Goal: Task Accomplishment & Management: Contribute content

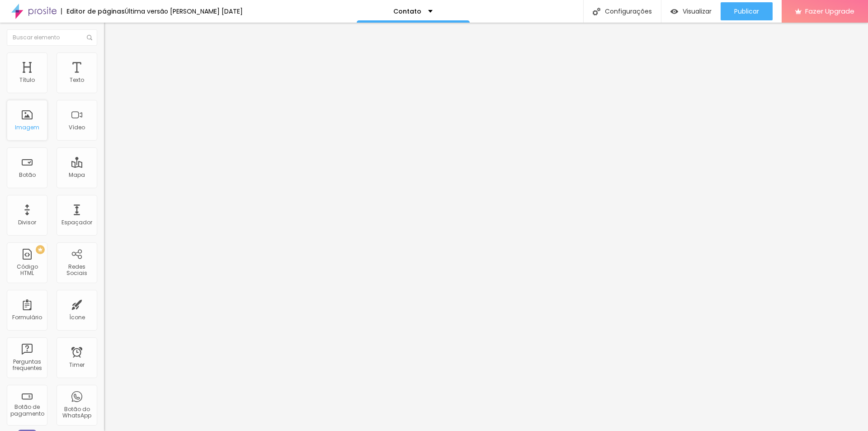
click at [26, 123] on div "Imagem" at bounding box center [27, 120] width 41 height 41
click at [33, 127] on div "Imagem" at bounding box center [27, 127] width 24 height 6
click at [32, 126] on div "Imagem" at bounding box center [27, 127] width 24 height 6
click at [20, 179] on div "Botão" at bounding box center [27, 167] width 41 height 41
click at [31, 179] on div "Botão" at bounding box center [27, 167] width 41 height 41
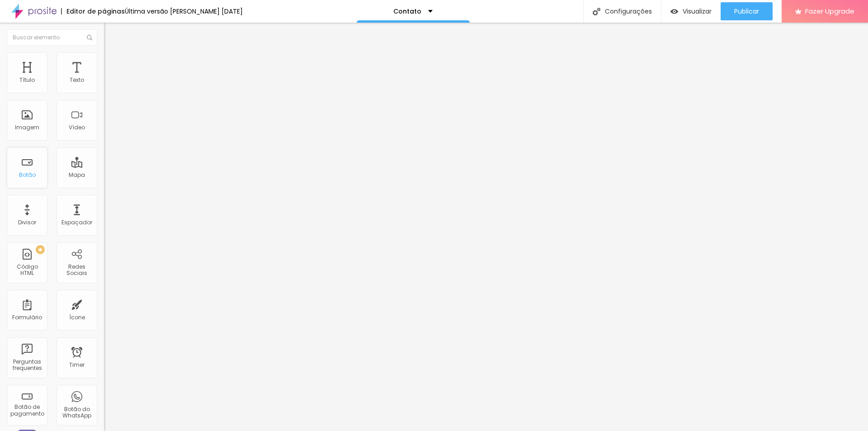
click at [31, 180] on div "Botão" at bounding box center [27, 167] width 41 height 41
click at [104, 58] on li "Estilo" at bounding box center [156, 56] width 104 height 9
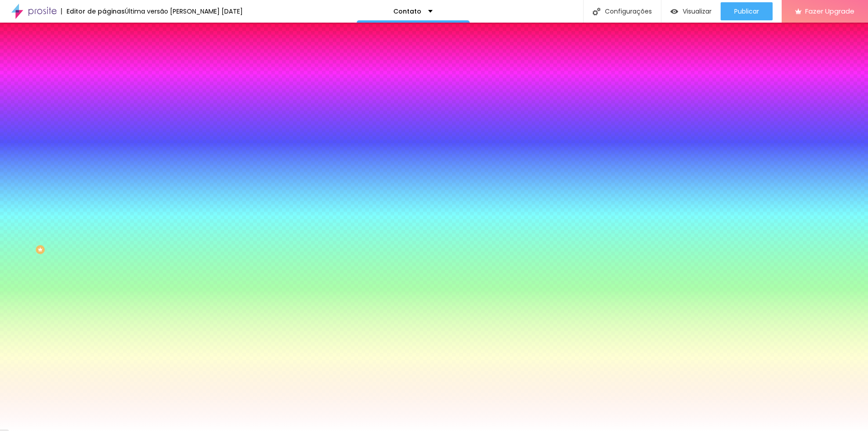
click at [112, 64] on span "Avançado" at bounding box center [127, 68] width 30 height 8
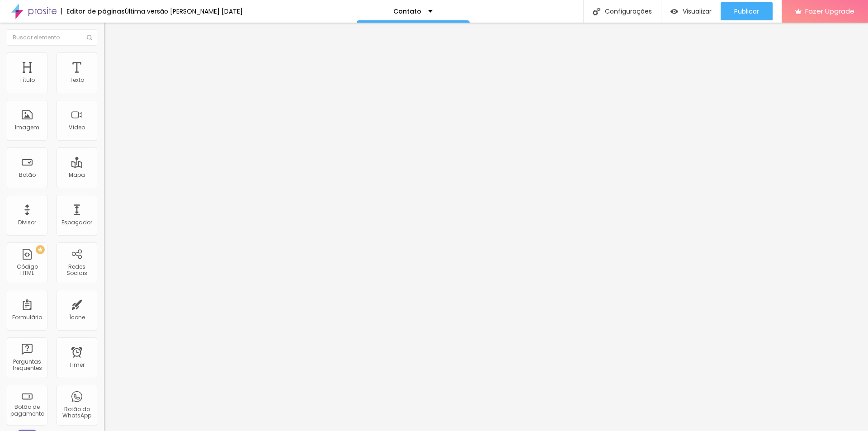
click at [112, 62] on span "Estilo" at bounding box center [119, 59] width 14 height 8
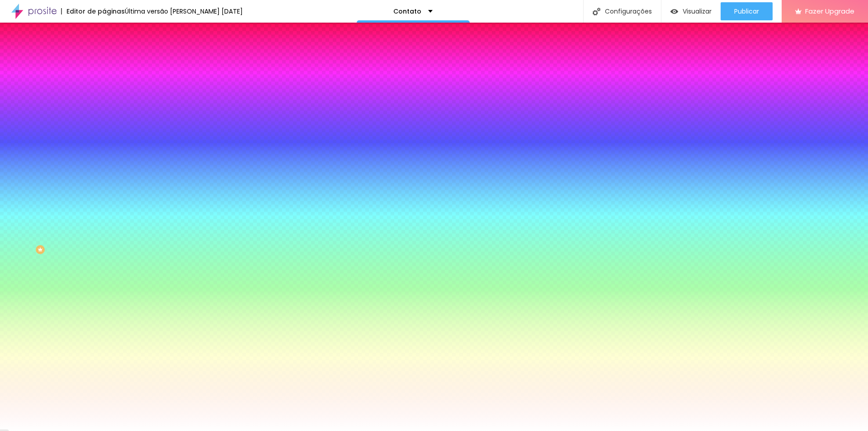
click at [104, 52] on li "Conteúdo" at bounding box center [156, 47] width 104 height 9
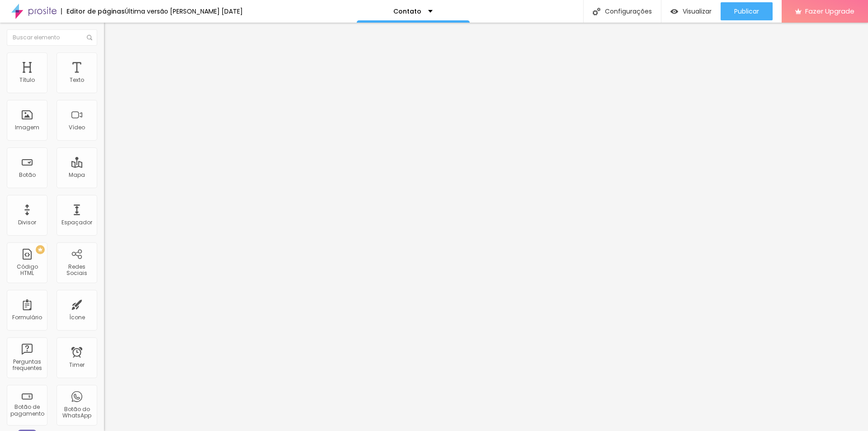
click at [112, 61] on span "Estilo" at bounding box center [119, 59] width 14 height 8
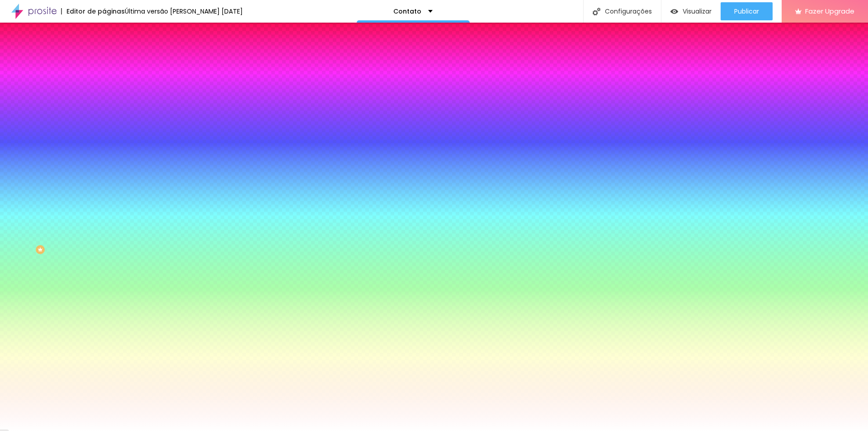
click at [104, 61] on li "Avançado" at bounding box center [156, 65] width 104 height 9
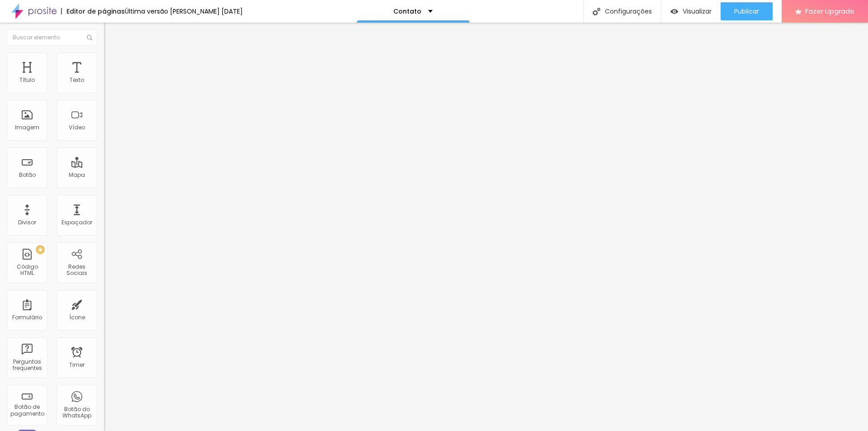
click at [112, 61] on span "Estilo" at bounding box center [119, 59] width 14 height 8
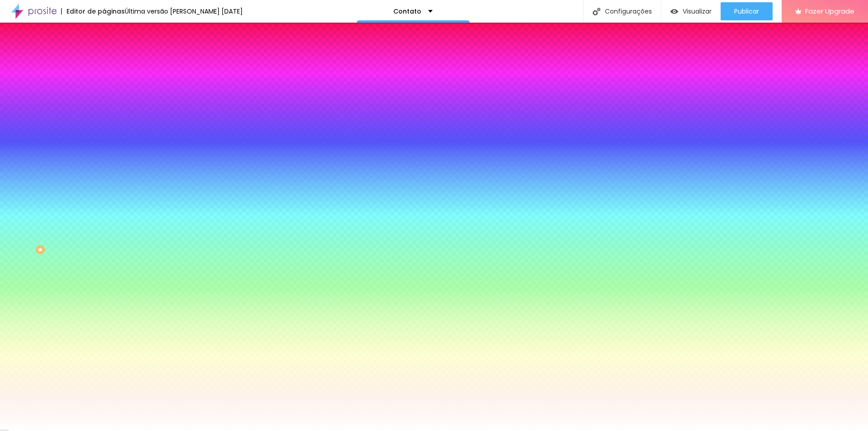
click at [104, 168] on div "Cor de fundo" at bounding box center [156, 164] width 104 height 5
click at [104, 178] on div at bounding box center [156, 178] width 104 height 0
click at [104, 187] on input "#FFFFFF" at bounding box center [158, 182] width 108 height 9
click at [104, 162] on div "Campos" at bounding box center [156, 159] width 104 height 5
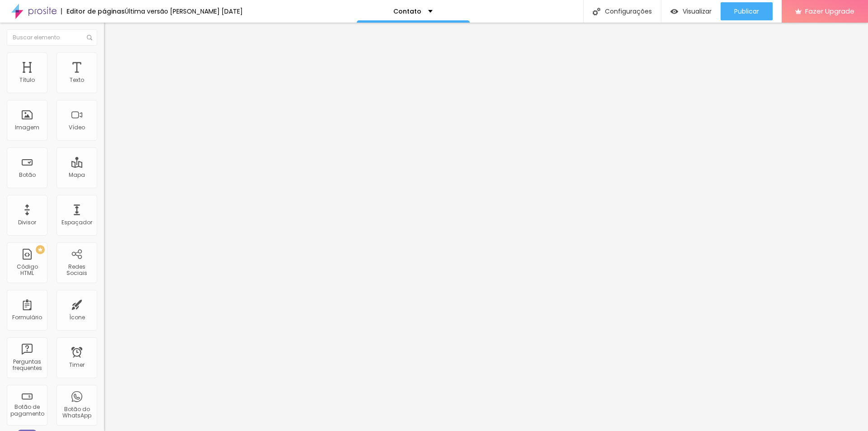
click at [104, 57] on img at bounding box center [108, 56] width 8 height 8
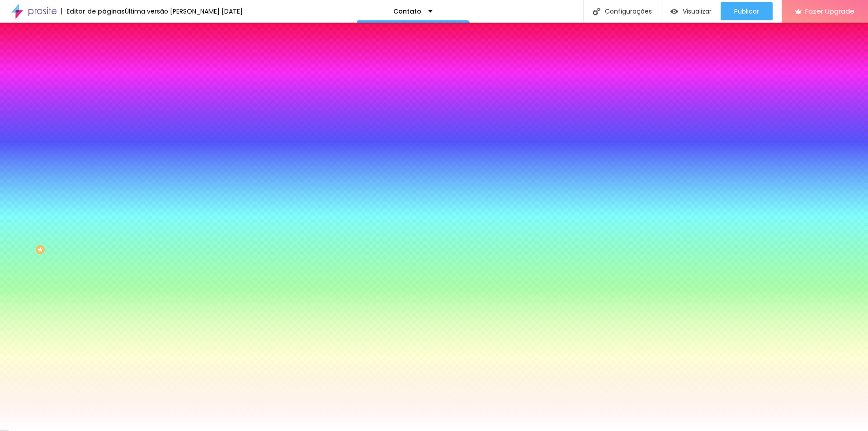
click at [104, 168] on div "Cor de fundo" at bounding box center [156, 164] width 104 height 5
click at [104, 187] on input "#FFFFFF" at bounding box center [158, 182] width 108 height 9
click at [104, 178] on div at bounding box center [156, 178] width 104 height 0
click at [104, 162] on div "Campos" at bounding box center [156, 159] width 104 height 5
click at [104, 178] on div at bounding box center [156, 178] width 104 height 0
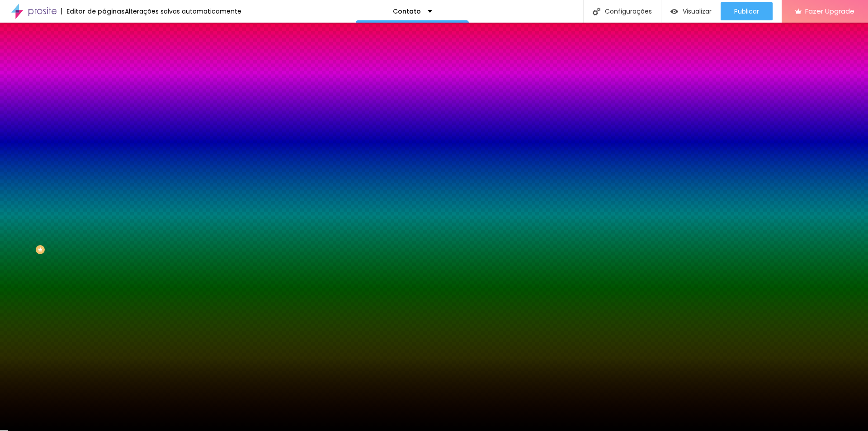
type input "#000000"
click at [104, 162] on div "Campos" at bounding box center [156, 159] width 104 height 5
click at [104, 217] on div "Borda" at bounding box center [156, 214] width 104 height 5
click at [104, 237] on button "button" at bounding box center [110, 232] width 13 height 9
type input "5"
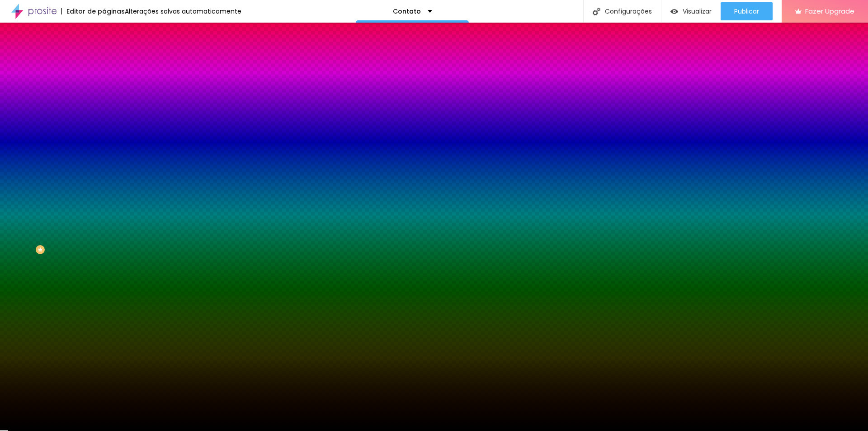
type input "5"
type input "6"
type input "7"
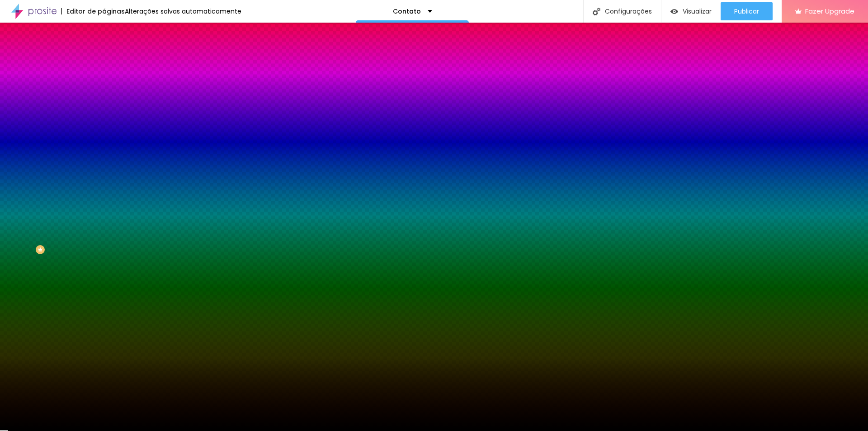
type input "8"
type input "14"
type input "18"
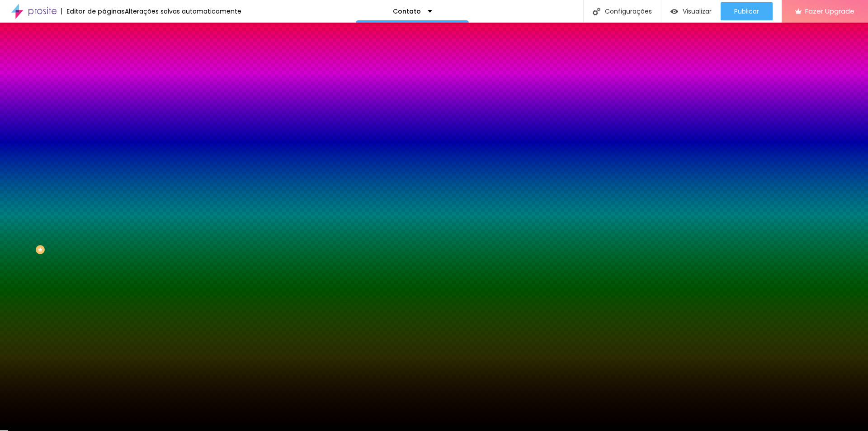
type input "18"
type input "22"
type input "23"
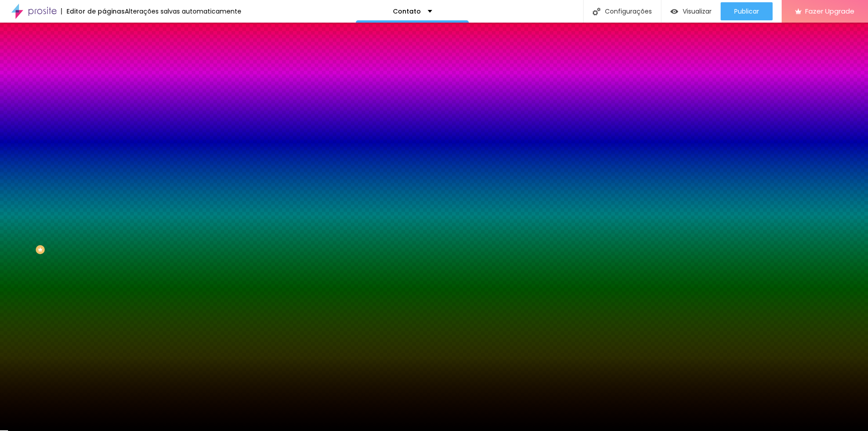
type input "17"
type input "16"
type input "17"
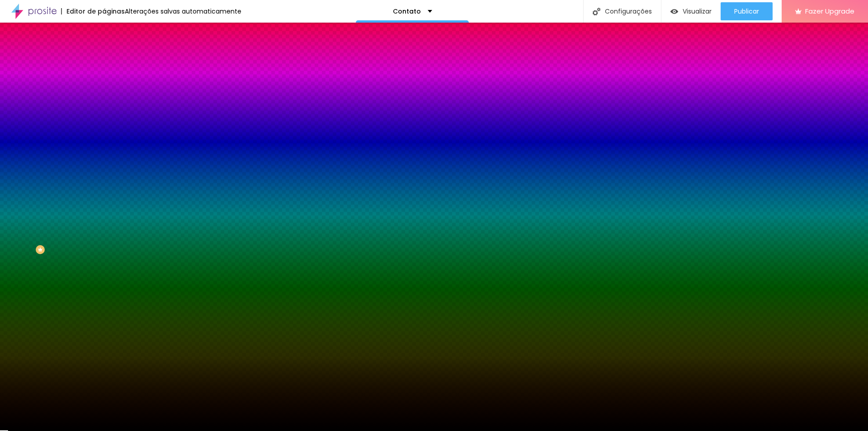
type input "17"
type input "19"
type input "13"
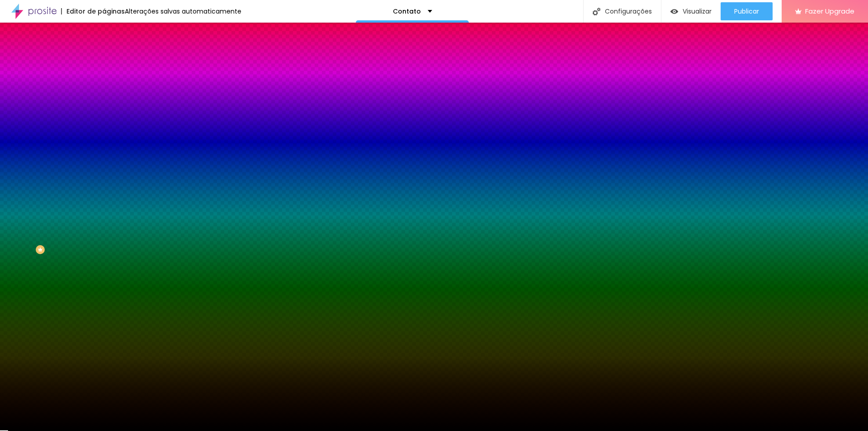
type input "15"
type input "1"
type input "2"
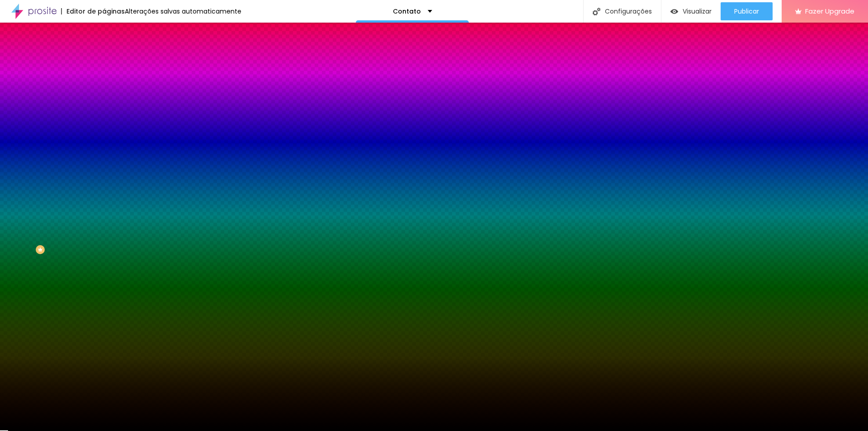
type input "2"
type input "3"
type input "2"
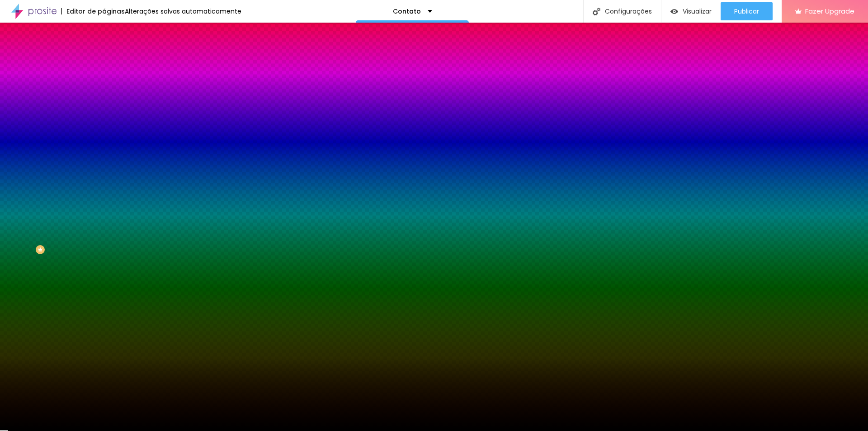
type input "1"
type input "0"
type input "1"
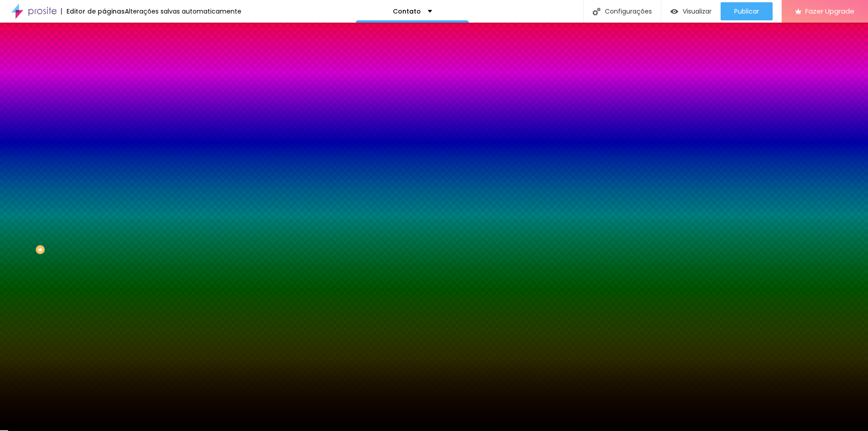
type input "1"
type input "0"
type input "#000000"
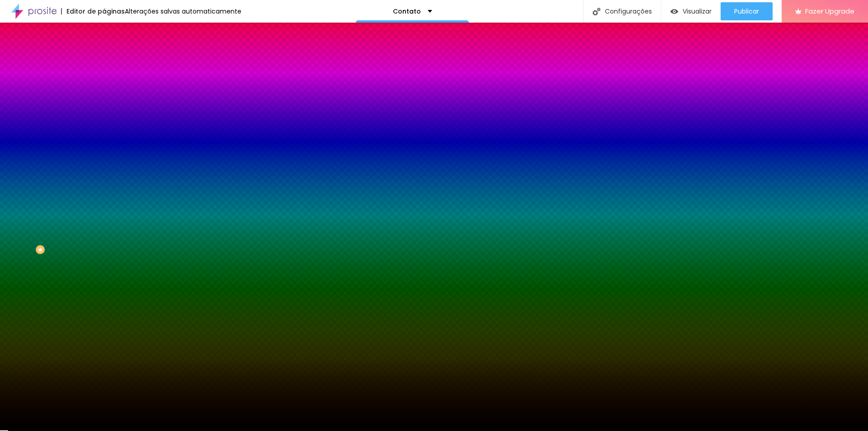
click at [61, 430] on div at bounding box center [434, 431] width 868 height 0
click at [104, 178] on div at bounding box center [156, 178] width 104 height 0
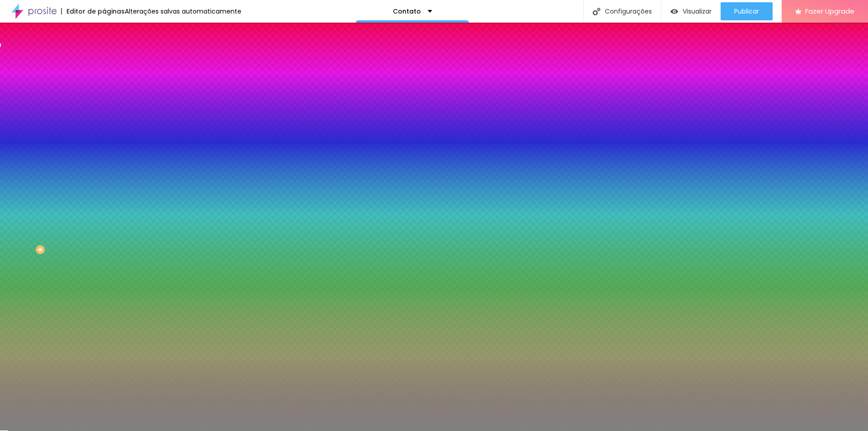
click at [80, 217] on div at bounding box center [434, 215] width 868 height 431
click at [80, 242] on div at bounding box center [434, 215] width 868 height 431
click at [80, 258] on div at bounding box center [434, 215] width 868 height 431
click at [1, 214] on div at bounding box center [0, 213] width 2 height 2
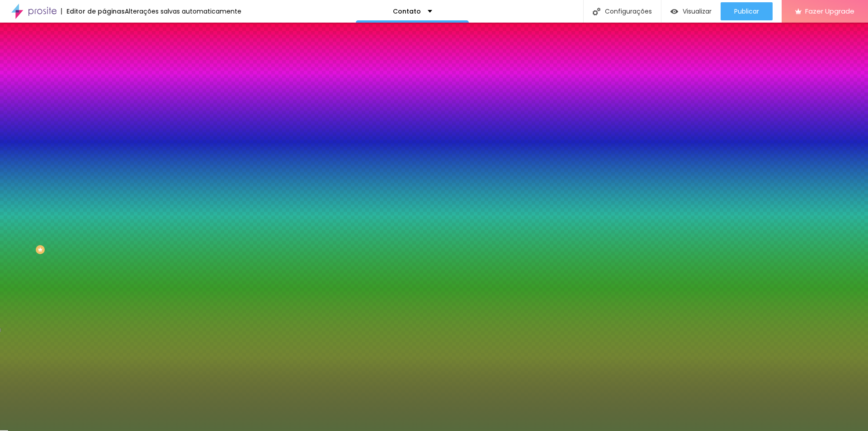
click at [80, 263] on div at bounding box center [434, 215] width 868 height 431
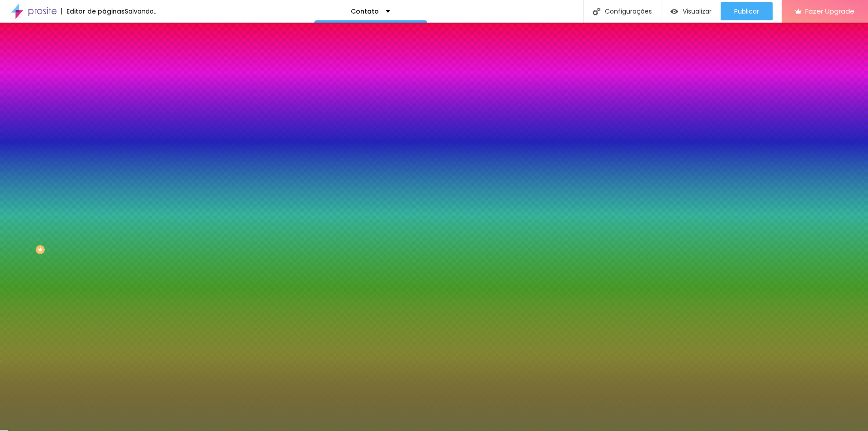
click at [80, 262] on div at bounding box center [434, 215] width 868 height 431
click at [372, 249] on div at bounding box center [373, 250] width 2 height 2
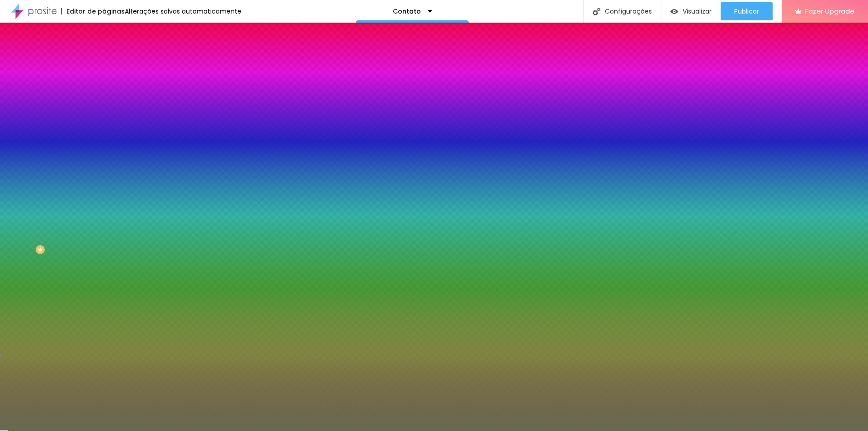
click at [80, 262] on div at bounding box center [434, 215] width 868 height 431
click at [80, 267] on div at bounding box center [434, 215] width 868 height 431
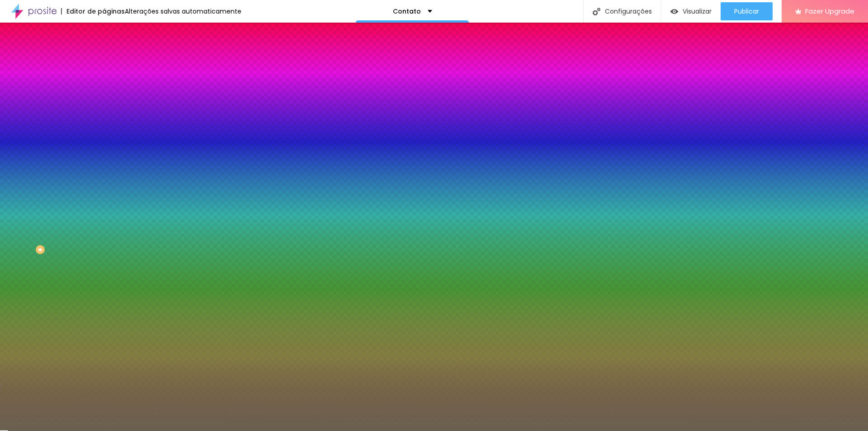
click at [212, 252] on div at bounding box center [213, 252] width 2 height 2
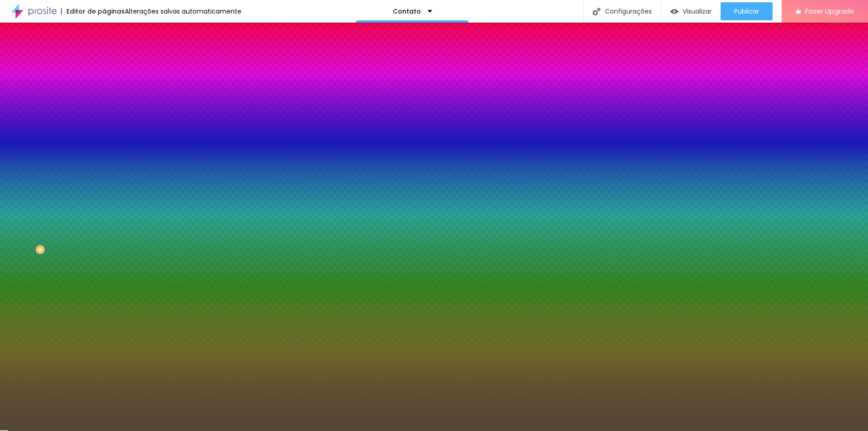
click at [316, 292] on div at bounding box center [317, 293] width 2 height 2
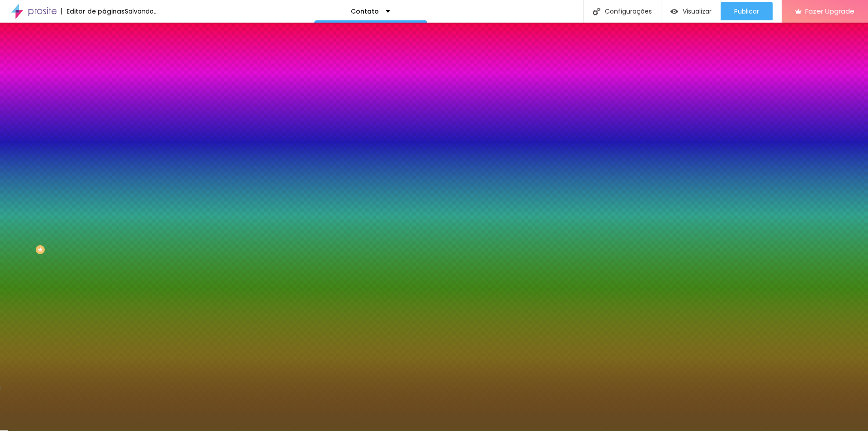
click at [569, 263] on div at bounding box center [570, 264] width 2 height 2
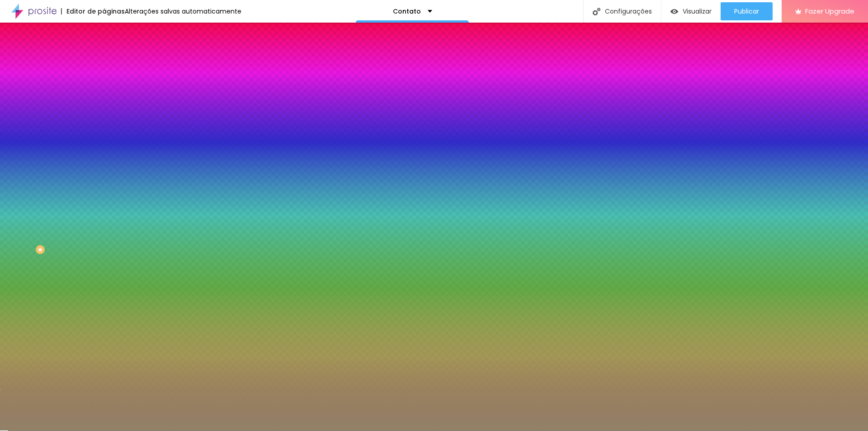
click at [245, 187] on div at bounding box center [246, 186] width 2 height 2
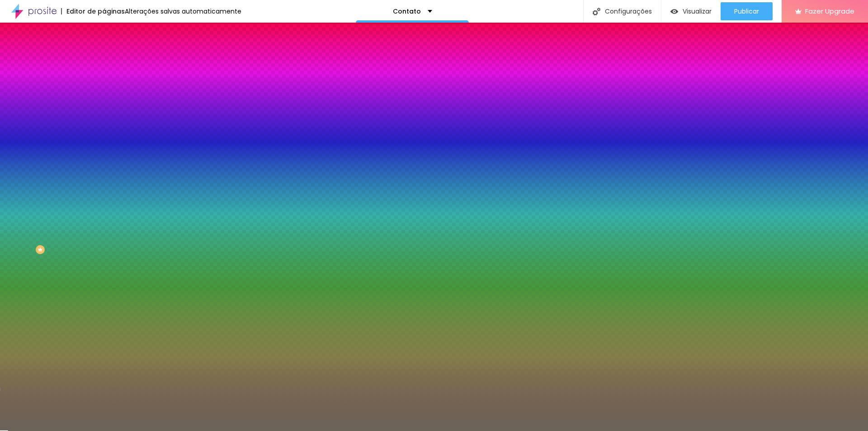
click at [83, 266] on div at bounding box center [434, 215] width 868 height 431
click at [145, 251] on div at bounding box center [146, 250] width 2 height 2
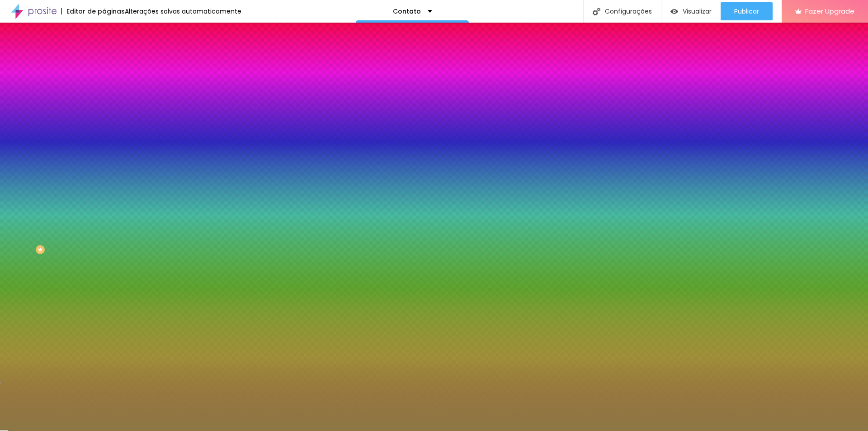
click at [79, 258] on div at bounding box center [434, 215] width 868 height 431
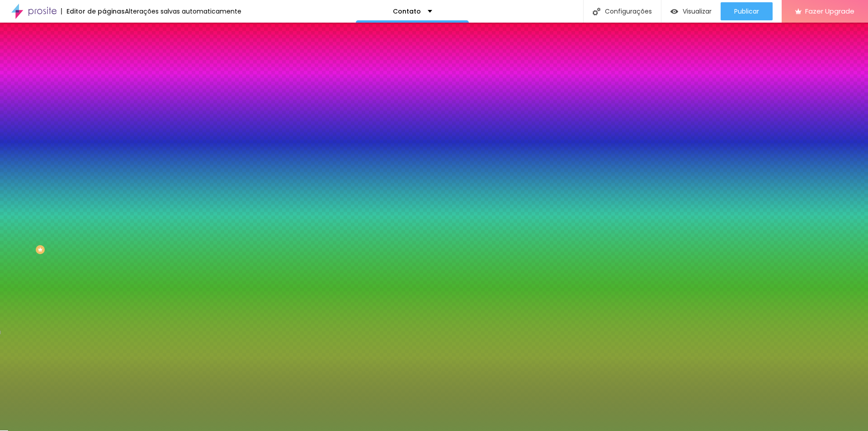
click at [80, 263] on div at bounding box center [434, 215] width 868 height 431
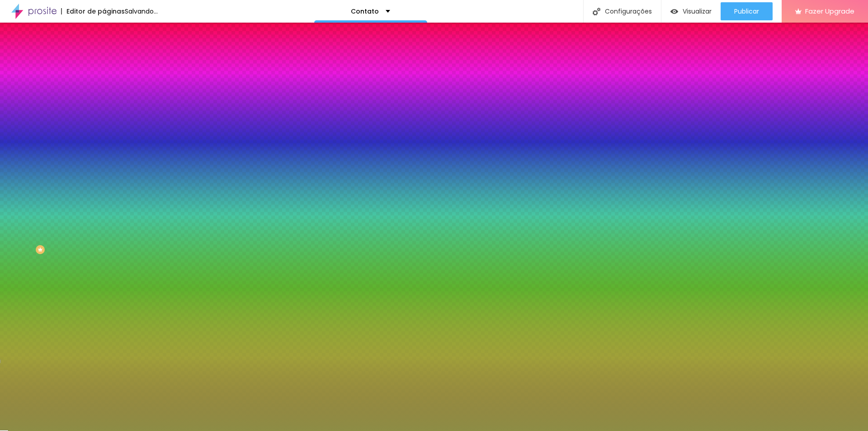
click at [80, 263] on div at bounding box center [434, 215] width 868 height 431
click at [83, 262] on div at bounding box center [434, 215] width 868 height 431
click at [81, 260] on div at bounding box center [434, 215] width 868 height 431
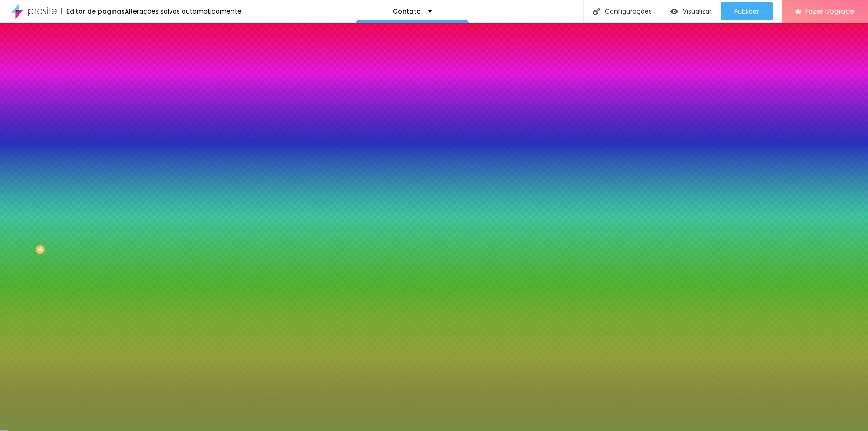
click at [78, 265] on div at bounding box center [434, 215] width 868 height 431
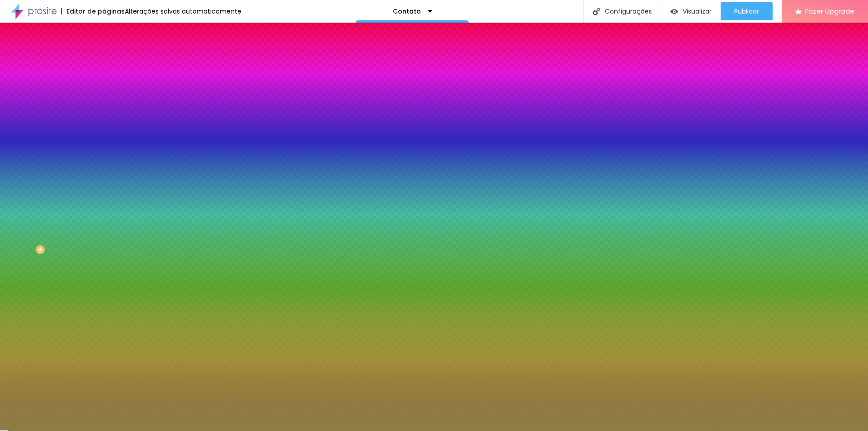
click at [442, 193] on div at bounding box center [443, 193] width 2 height 2
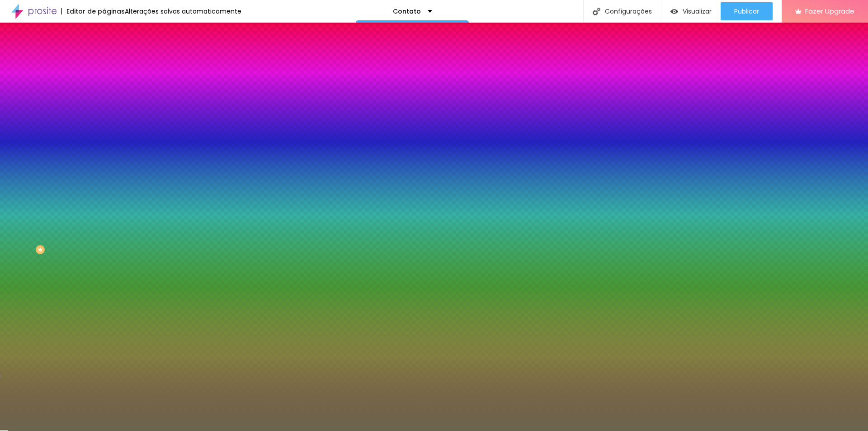
click at [234, 249] on div at bounding box center [235, 250] width 2 height 2
click at [78, 261] on div at bounding box center [434, 215] width 868 height 431
click at [37, 239] on div at bounding box center [434, 215] width 868 height 431
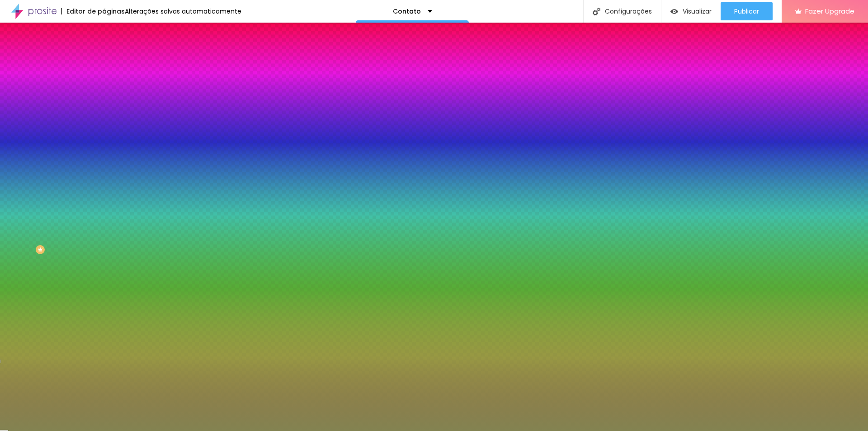
click at [104, 187] on div at bounding box center [156, 187] width 104 height 0
click at [2, 362] on div at bounding box center [1, 364] width 2 height 4
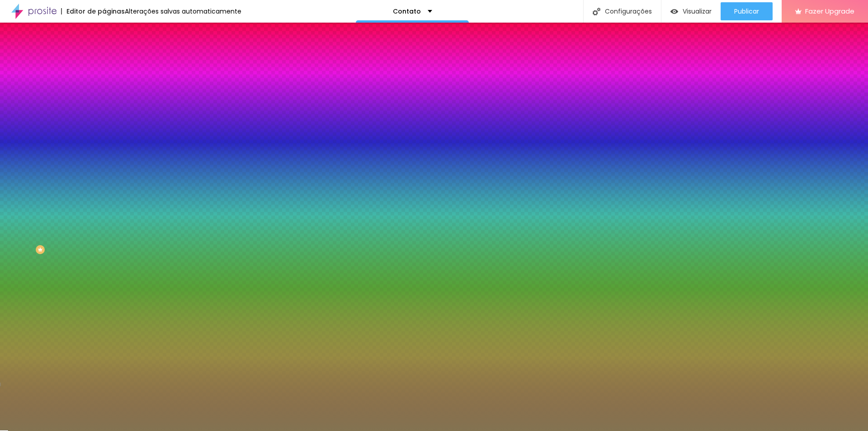
click at [2, 382] on div at bounding box center [1, 384] width 2 height 4
click at [75, 263] on div at bounding box center [434, 215] width 868 height 431
click at [2, 373] on div at bounding box center [1, 375] width 2 height 4
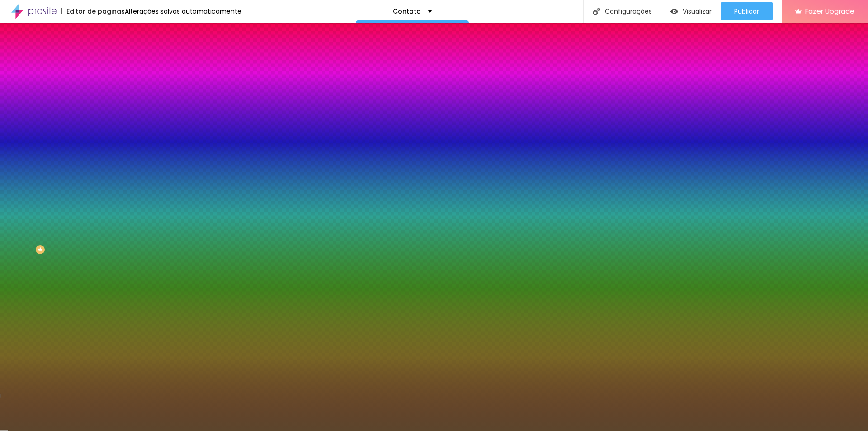
click at [452, 274] on div at bounding box center [453, 275] width 2 height 2
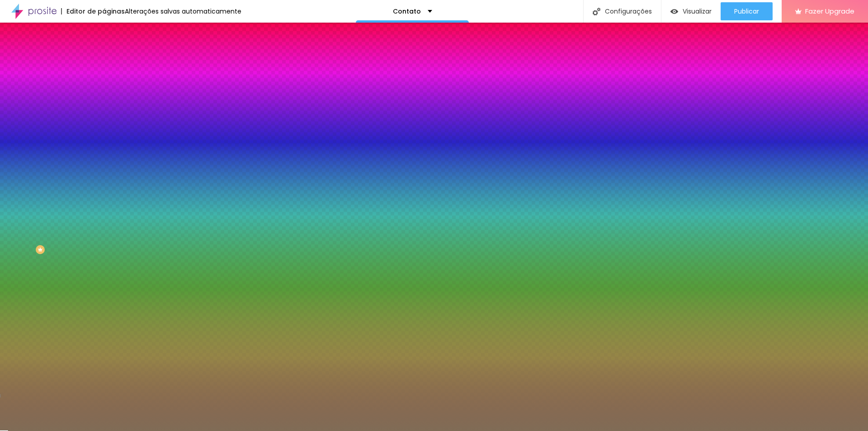
click at [284, 216] on div at bounding box center [285, 215] width 2 height 2
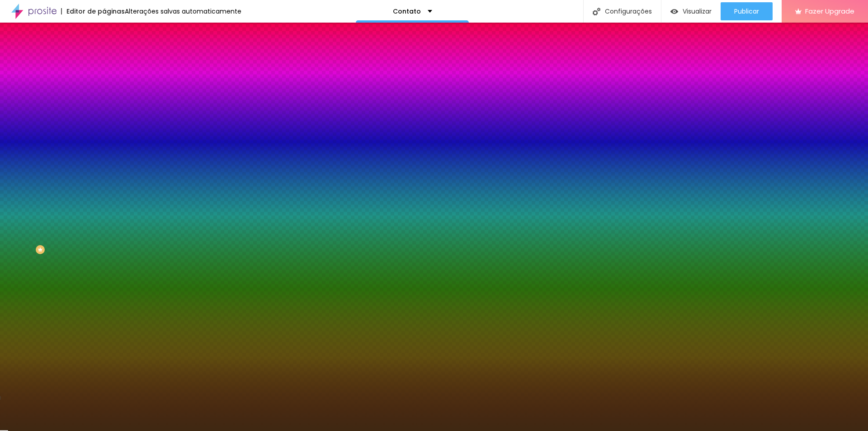
type input "#000000"
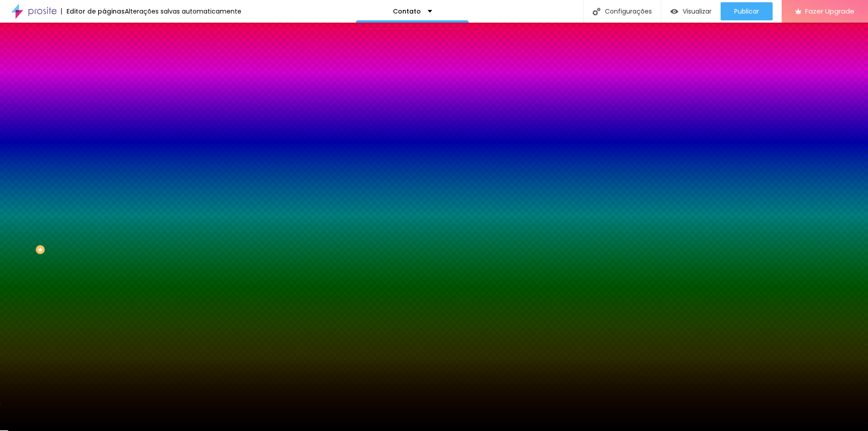
click at [104, 162] on div "Campos" at bounding box center [156, 159] width 104 height 5
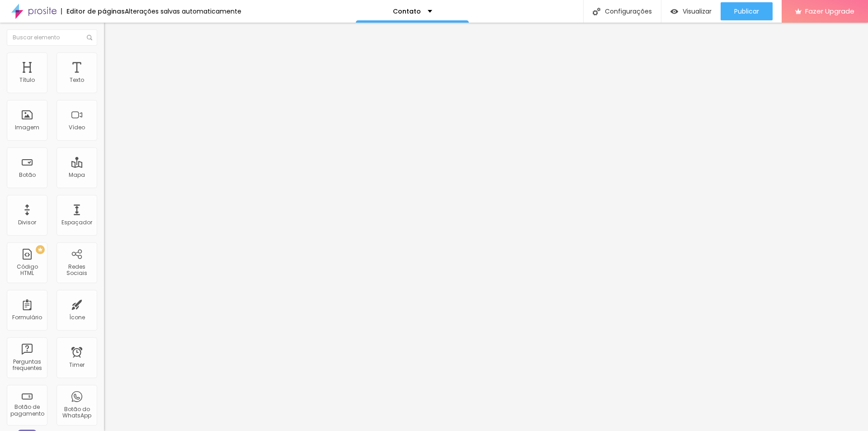
click at [104, 60] on li "Estilo" at bounding box center [156, 56] width 104 height 9
click at [37, 126] on div "Imagem" at bounding box center [27, 127] width 24 height 6
click at [104, 78] on span "Trocar imagem" at bounding box center [128, 74] width 49 height 8
click at [815, 430] on div "Alboom Cloud" at bounding box center [434, 438] width 868 height 14
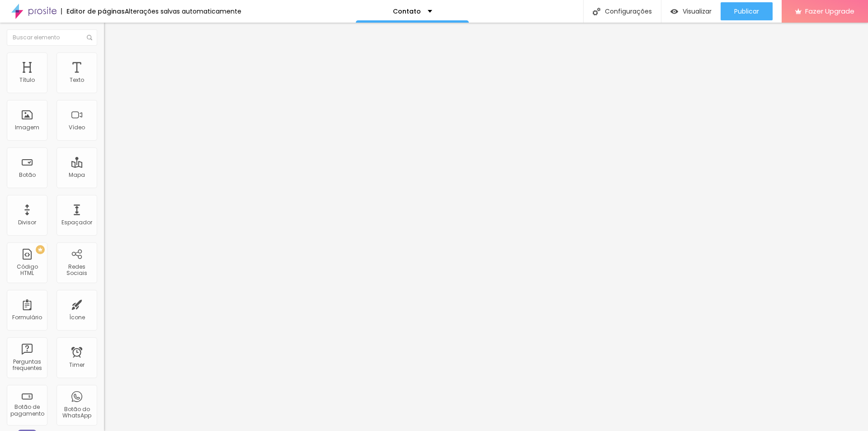
click at [153, 76] on img at bounding box center [155, 73] width 5 height 5
click at [754, 17] on div "Publicar" at bounding box center [746, 11] width 25 height 18
click at [104, 57] on ul "Conteúdo Estilo Avançado" at bounding box center [156, 56] width 104 height 27
click at [104, 61] on img at bounding box center [108, 65] width 8 height 8
click at [112, 62] on span "Estilo" at bounding box center [119, 59] width 14 height 8
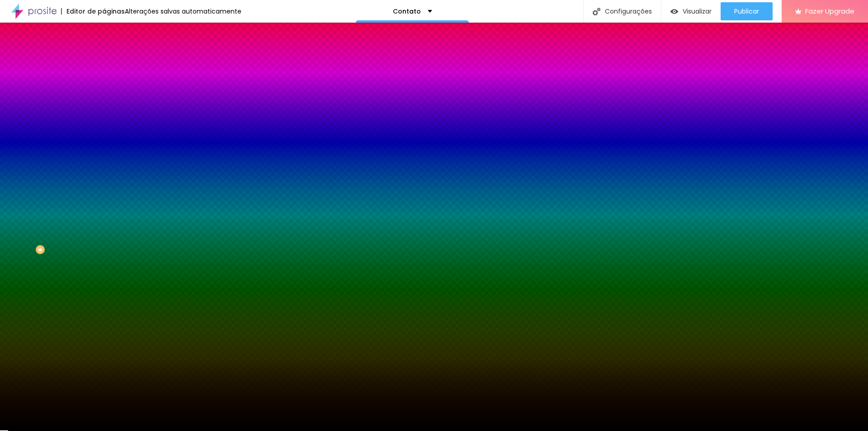
click at [104, 81] on div "Tipografia" at bounding box center [156, 78] width 104 height 5
click at [112, 64] on span "Avançado" at bounding box center [127, 68] width 30 height 8
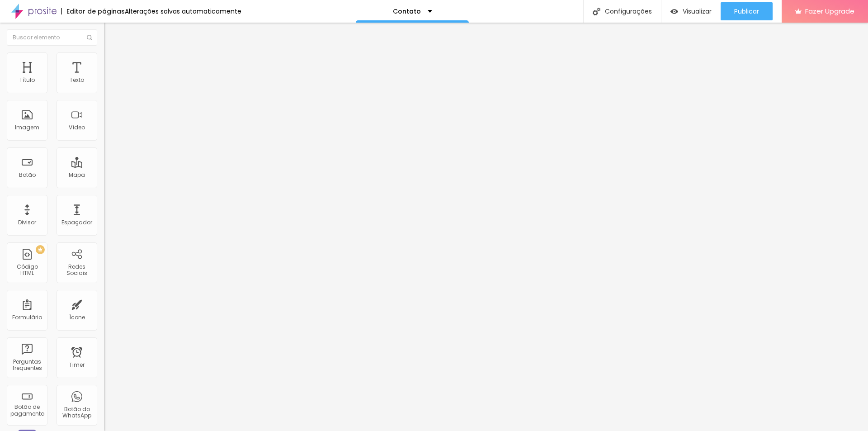
click at [112, 61] on span "Estilo" at bounding box center [119, 59] width 14 height 8
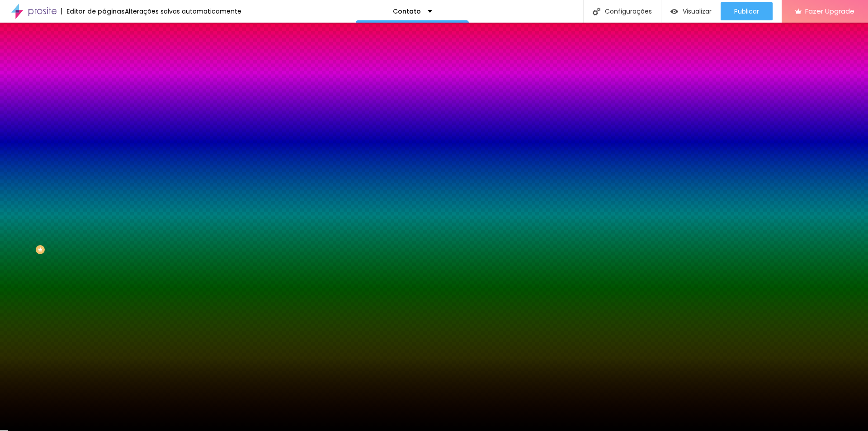
click at [104, 178] on div at bounding box center [156, 178] width 104 height 0
click at [104, 187] on input "#000000" at bounding box center [158, 182] width 108 height 9
paste input "462A3F"
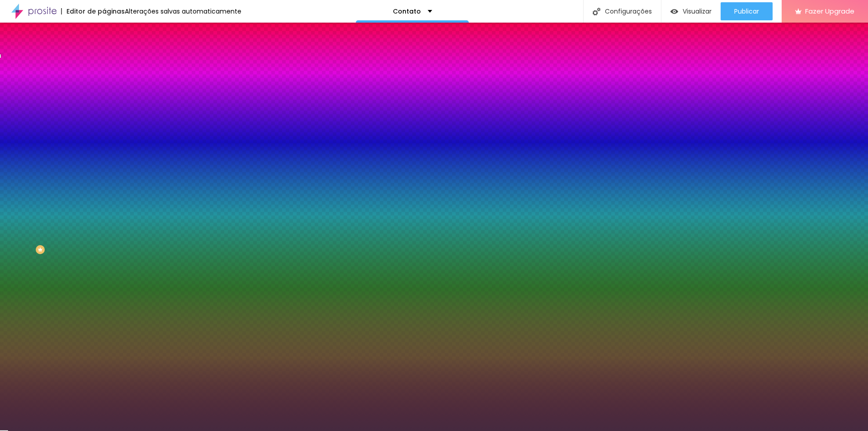
type input "#462A3F"
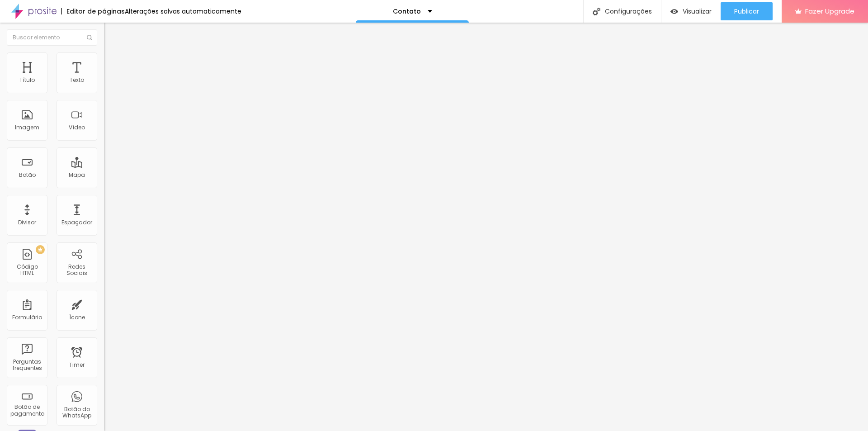
click at [104, 58] on li "Estilo" at bounding box center [156, 56] width 104 height 9
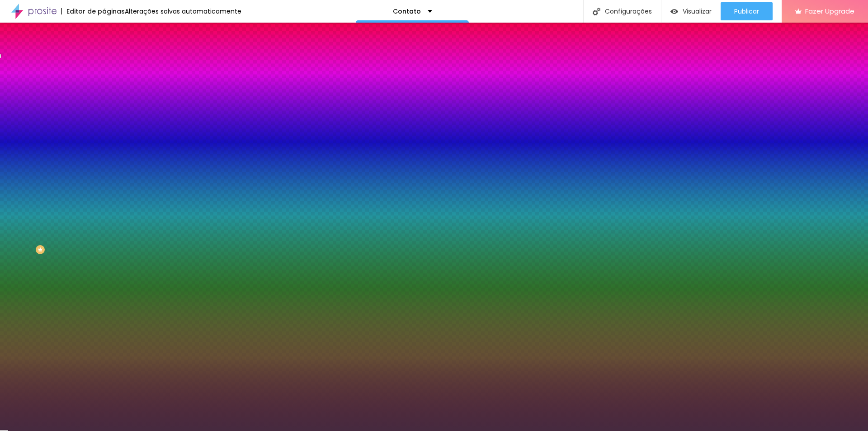
click at [104, 61] on li "Avançado" at bounding box center [156, 65] width 104 height 9
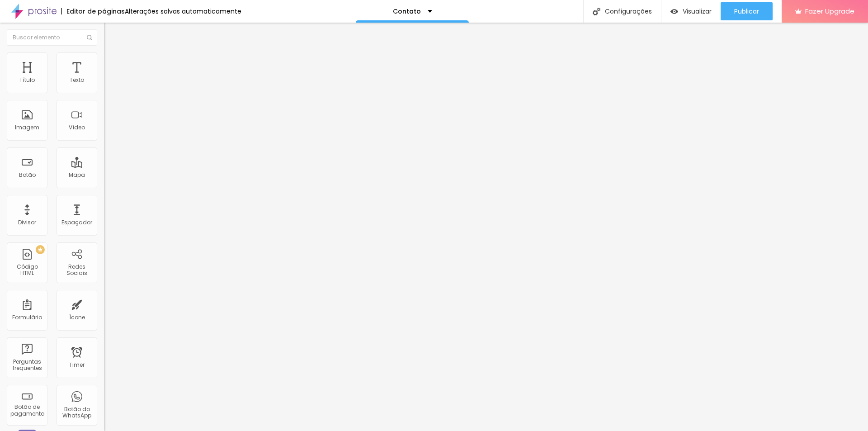
click at [104, 60] on li "Estilo" at bounding box center [156, 56] width 104 height 9
click at [104, 61] on li "Avançado" at bounding box center [156, 65] width 104 height 9
click at [104, 60] on li "Estilo" at bounding box center [156, 56] width 104 height 9
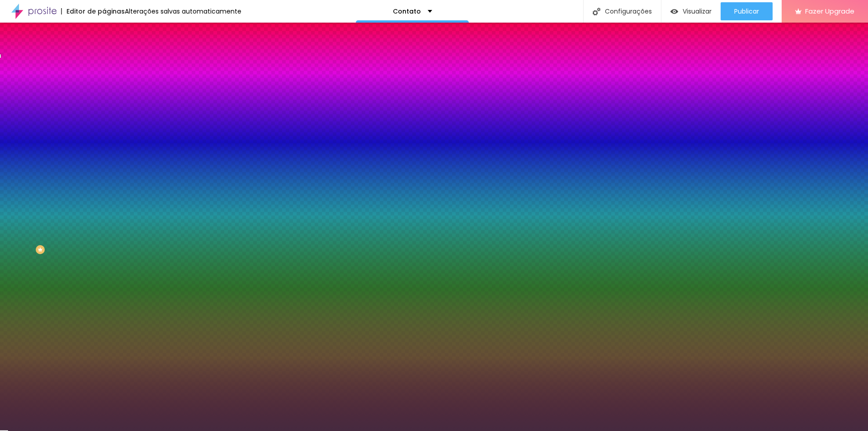
click at [104, 64] on ul "Conteúdo Estilo Avançado" at bounding box center [156, 56] width 104 height 27
click at [104, 52] on img at bounding box center [108, 47] width 8 height 8
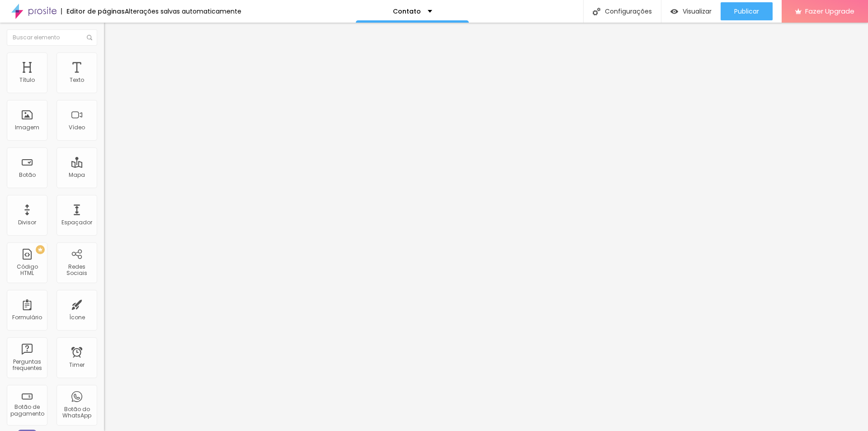
click at [110, 88] on div "Contato" at bounding box center [156, 84] width 92 height 8
click at [68, 430] on div "Contato" at bounding box center [45, 436] width 86 height 5
click at [110, 88] on div "Contato" at bounding box center [156, 84] width 92 height 8
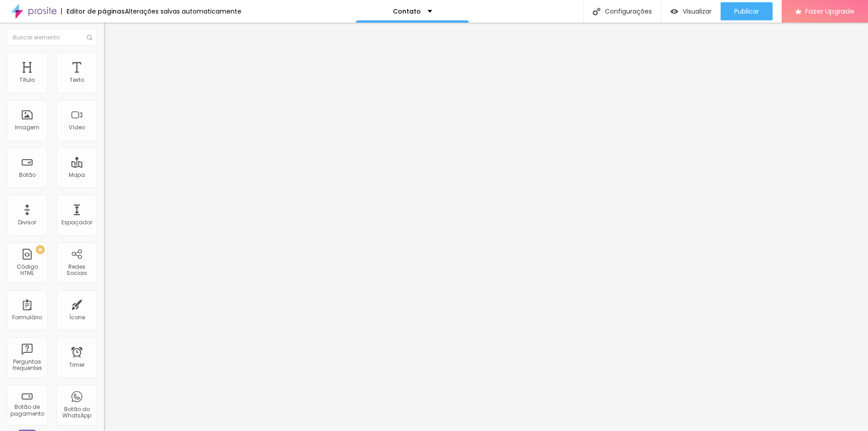
click at [104, 59] on ul "Conteúdo Estilo Avançado" at bounding box center [156, 56] width 104 height 27
click at [112, 62] on span "Estilo" at bounding box center [119, 59] width 14 height 8
click at [23, 132] on div "Imagem" at bounding box center [27, 120] width 41 height 41
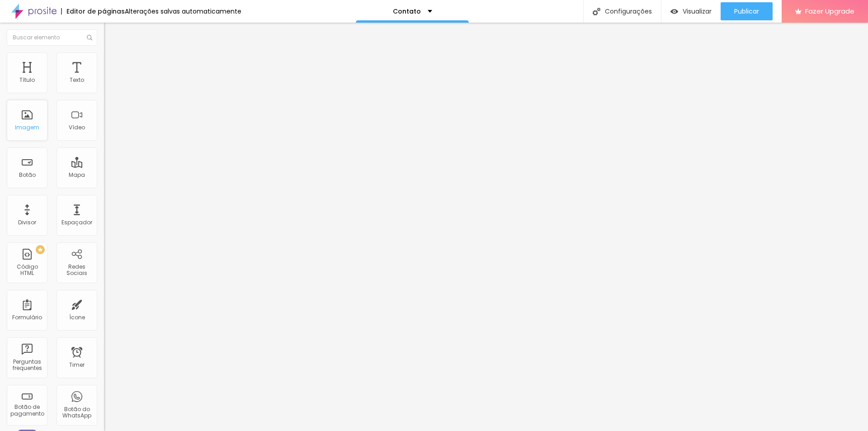
click at [29, 131] on div "Imagem" at bounding box center [27, 127] width 24 height 6
click at [17, 131] on div "Imagem" at bounding box center [27, 127] width 24 height 6
click at [19, 130] on div "Imagem" at bounding box center [27, 127] width 24 height 6
click at [104, 78] on span "Adicionar imagem" at bounding box center [133, 74] width 58 height 8
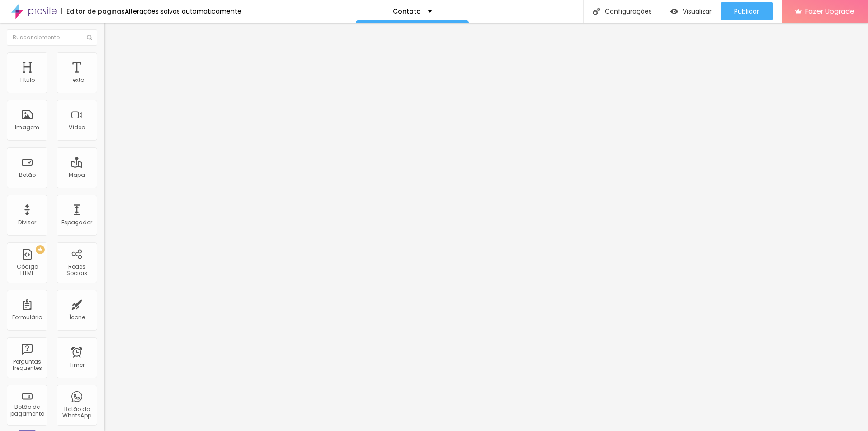
click at [112, 62] on span "Estilo" at bounding box center [119, 59] width 14 height 8
click at [104, 61] on li "Avançado" at bounding box center [156, 65] width 104 height 9
click at [104, 63] on ul "Conteúdo Estilo Avançado" at bounding box center [156, 56] width 104 height 27
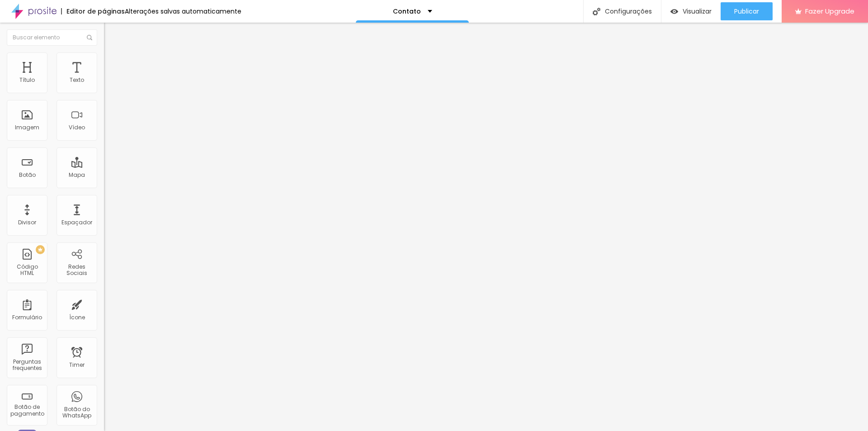
click at [112, 62] on span "Estilo" at bounding box center [119, 59] width 14 height 8
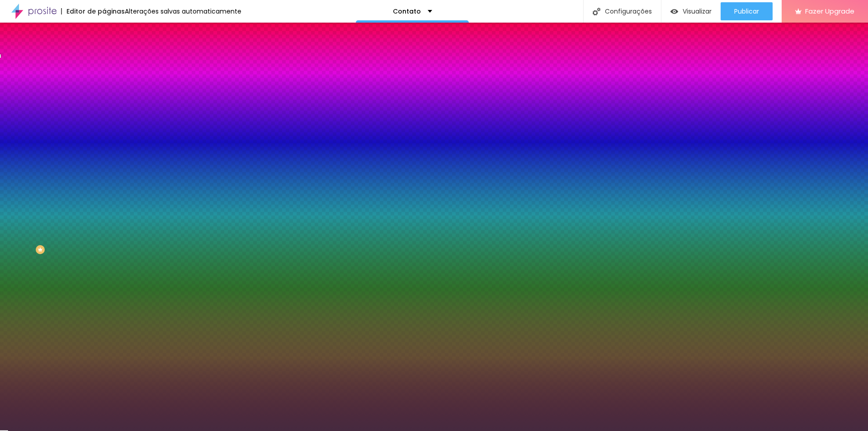
click at [112, 65] on span "Avançado" at bounding box center [127, 68] width 30 height 8
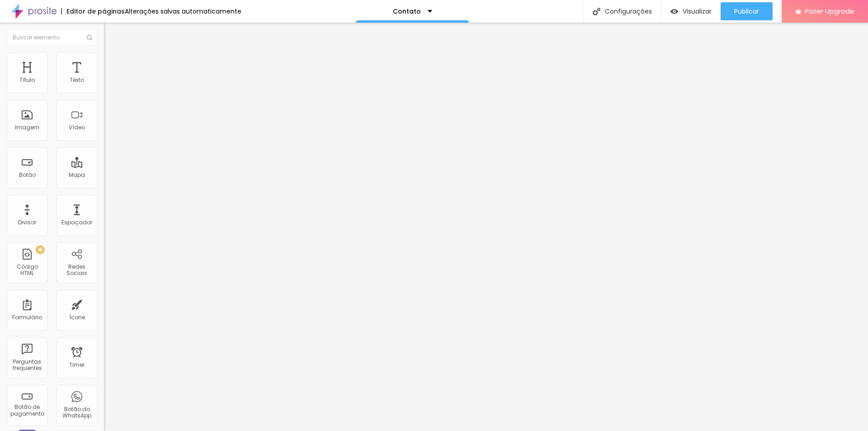
type input "10"
type input "53"
type input "54"
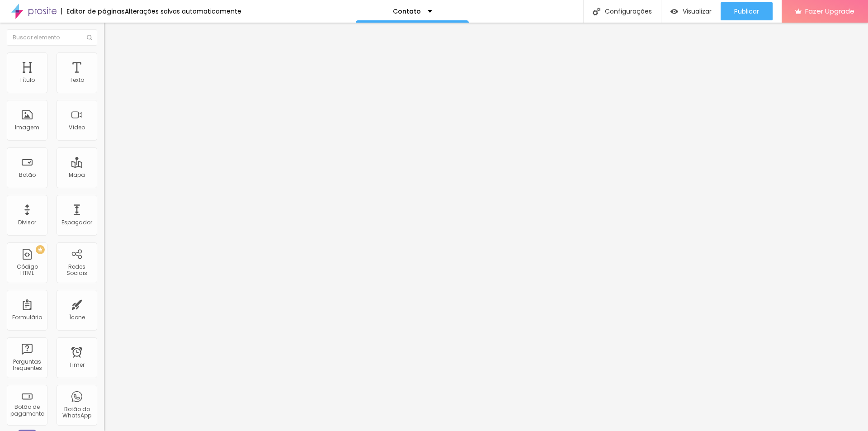
type input "54"
type input "53"
type input "52"
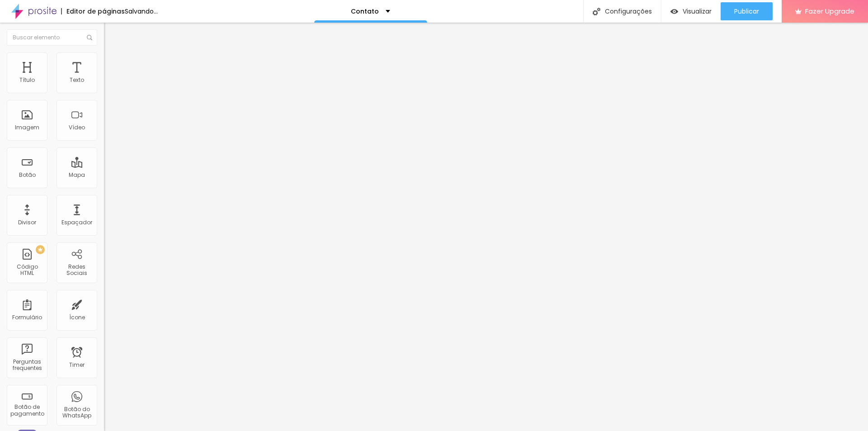
type input "49"
type input "47"
type input "41"
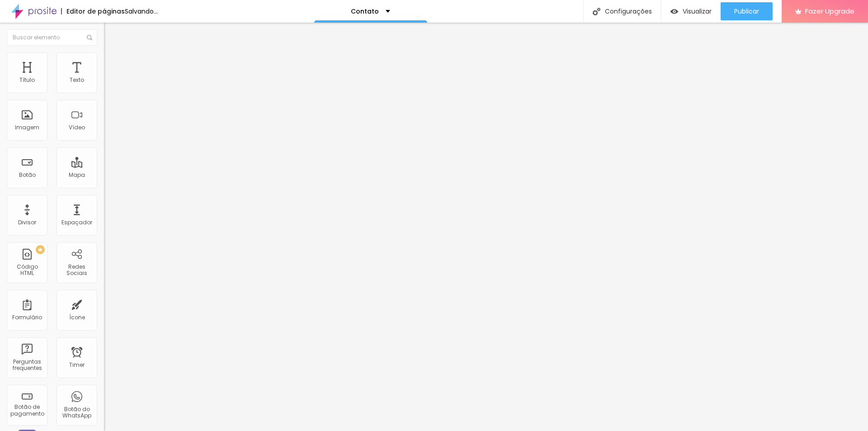
type input "41"
type input "27"
type input "23"
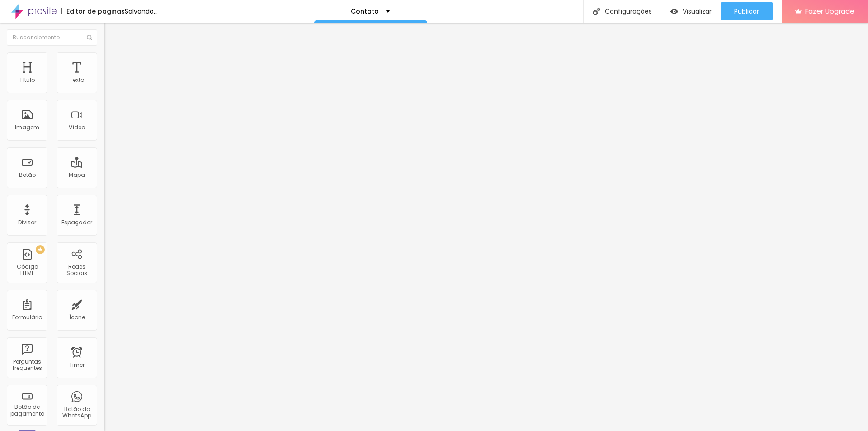
type input "18"
type input "13"
type input "12"
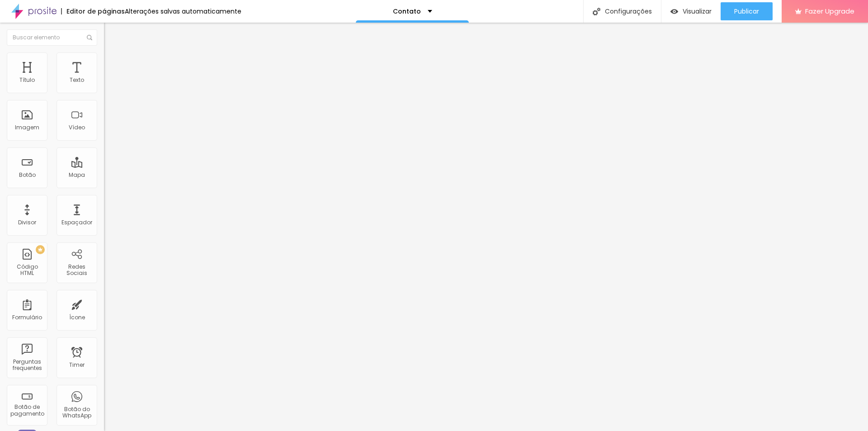
type input "12"
type input "9"
type input "8"
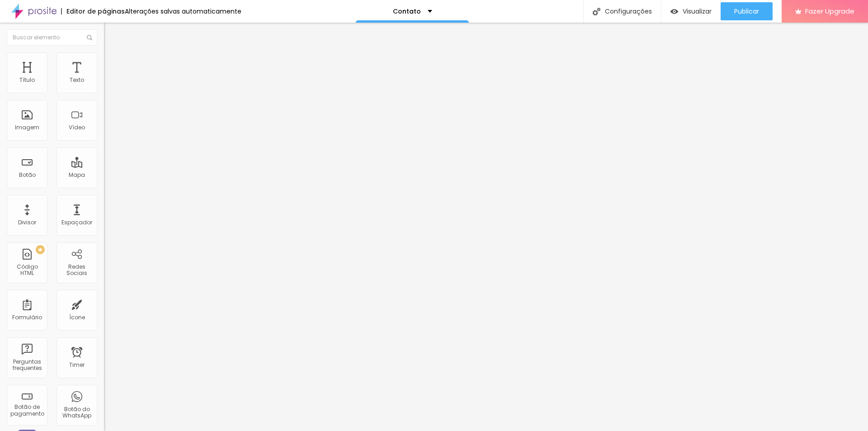
type input "7"
type input "6"
type input "5"
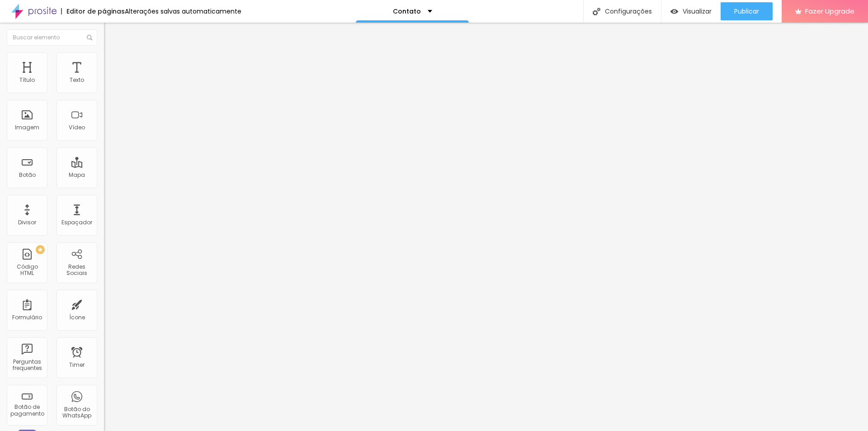
type input "5"
type input "4"
type input "3"
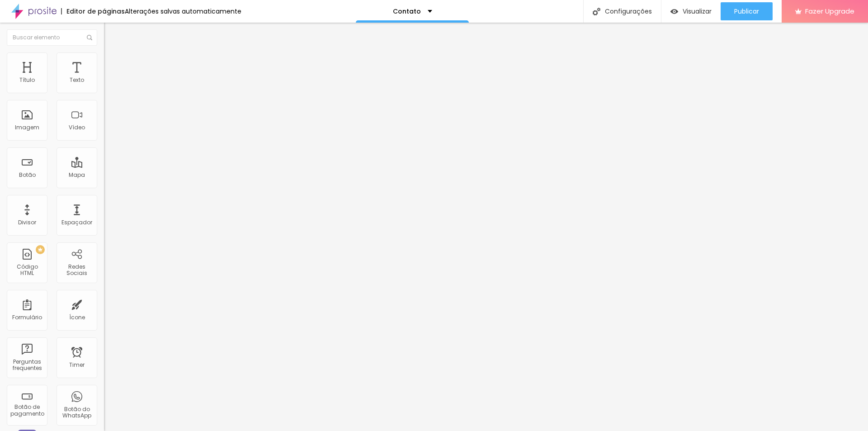
type input "2"
type input "3"
type input "4"
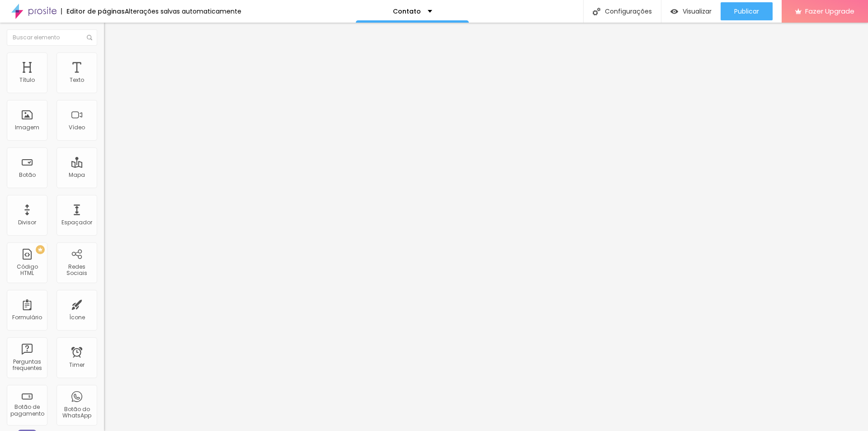
type input "4"
type input "5"
type input "7"
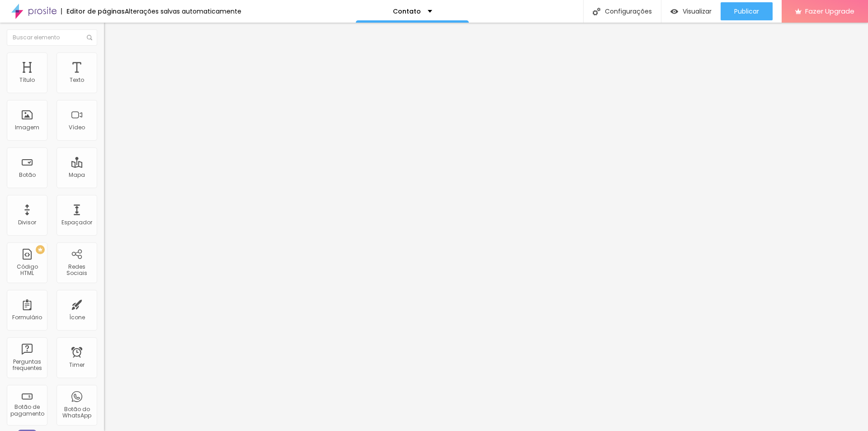
type input "9"
type input "12"
type input "16"
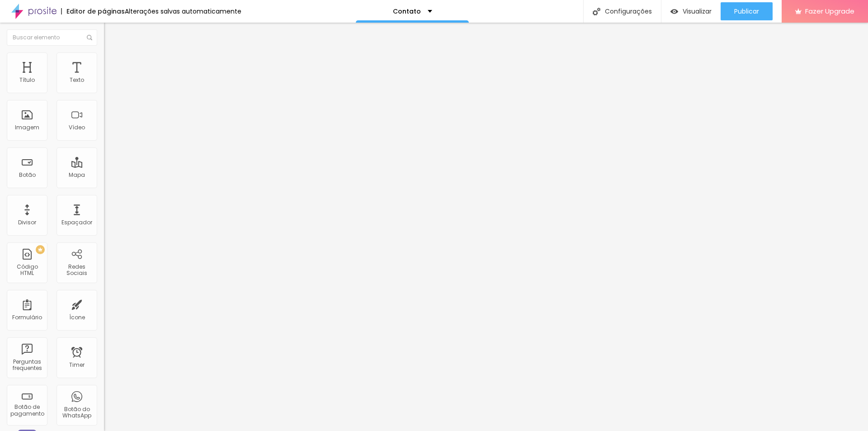
type input "16"
type input "22"
type input "31"
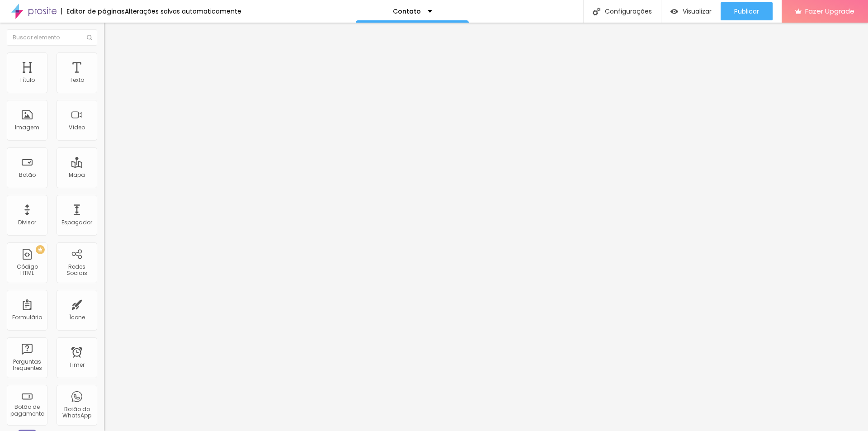
type input "36"
type input "40"
type input "42"
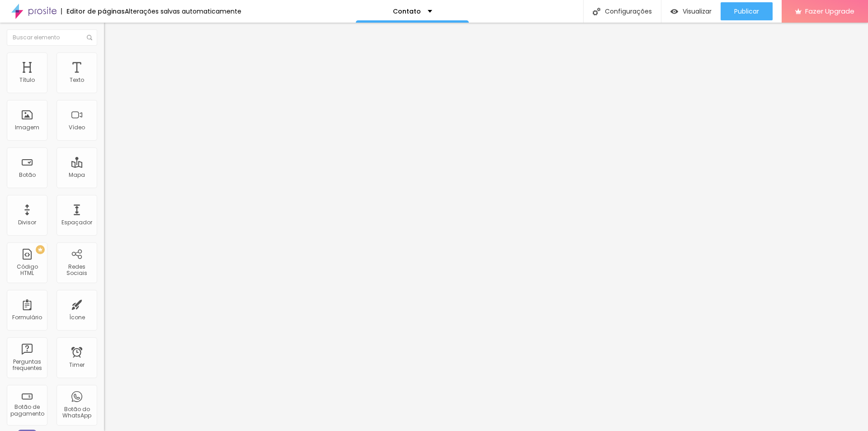
type input "42"
type input "45"
type input "46"
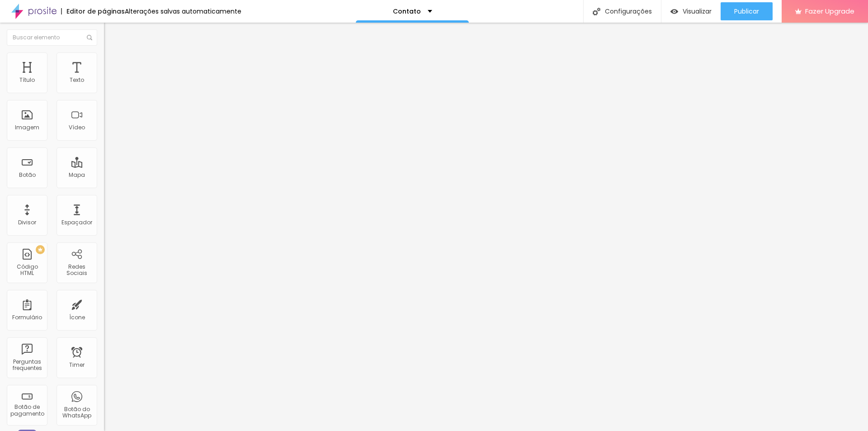
type input "45"
type input "43"
type input "39"
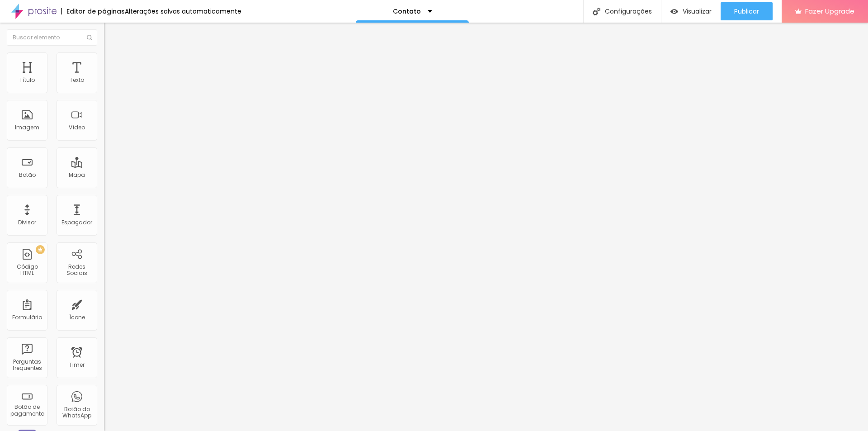
type input "39"
type input "36"
type input "33"
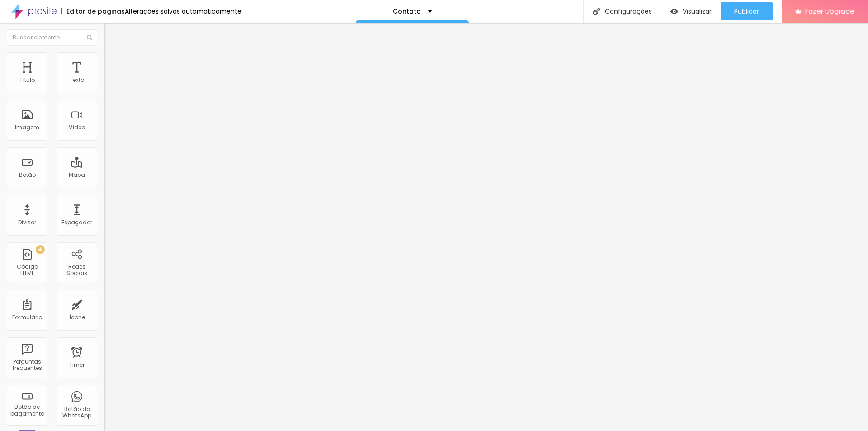
type input "31"
type input "27"
type input "23"
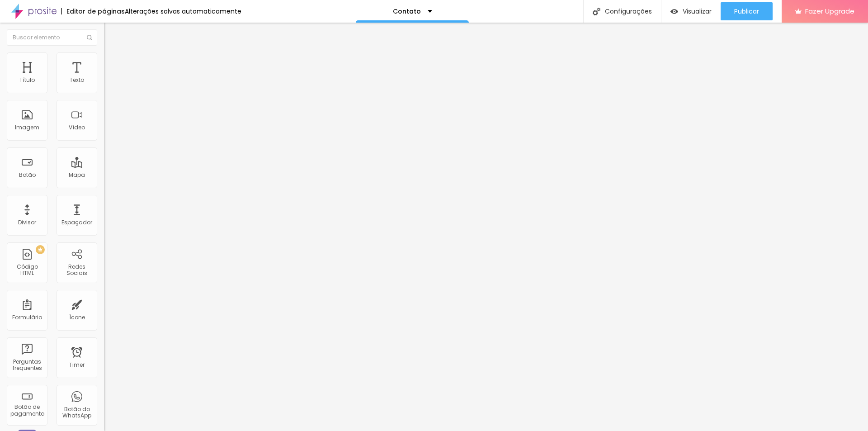
type input "23"
type input "18"
type input "16"
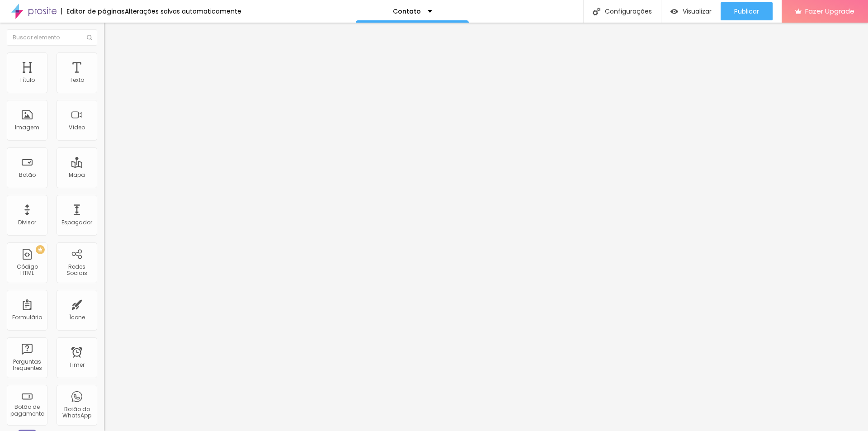
type input "14"
type input "13"
type input "12"
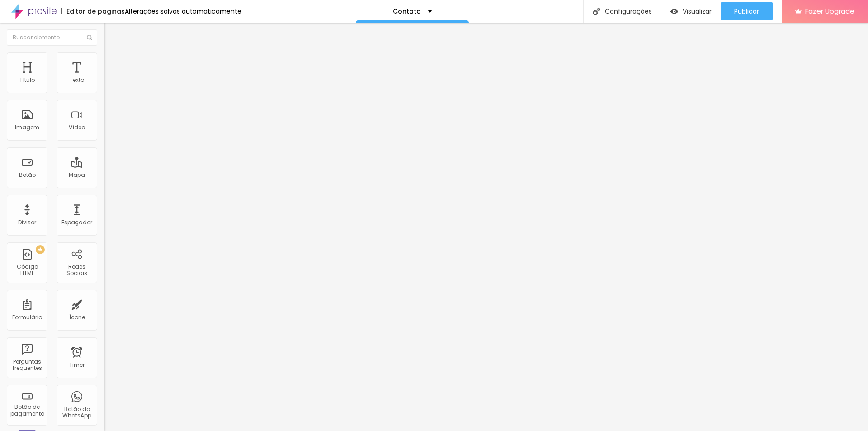
type input "12"
type input "13"
type input "14"
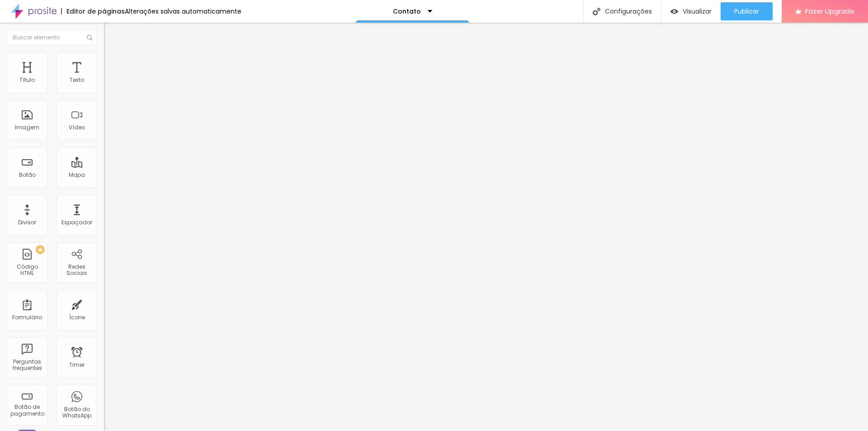
type input "16"
type input "17"
type input "19"
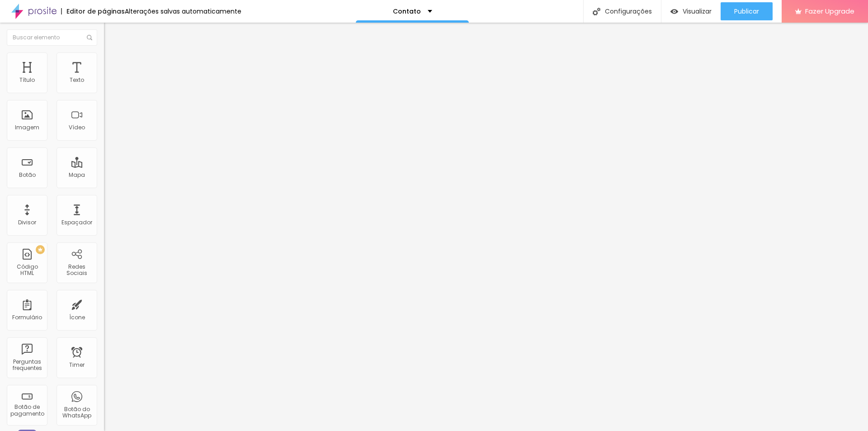
type input "19"
type input "21"
type input "23"
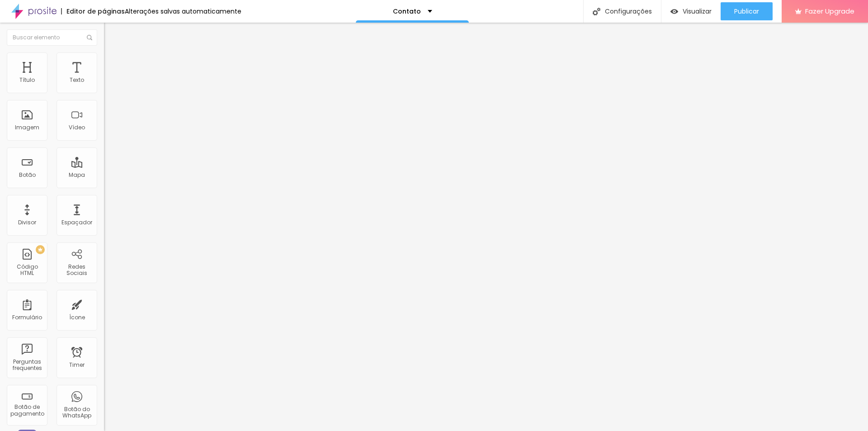
type input "24"
type input "25"
type input "27"
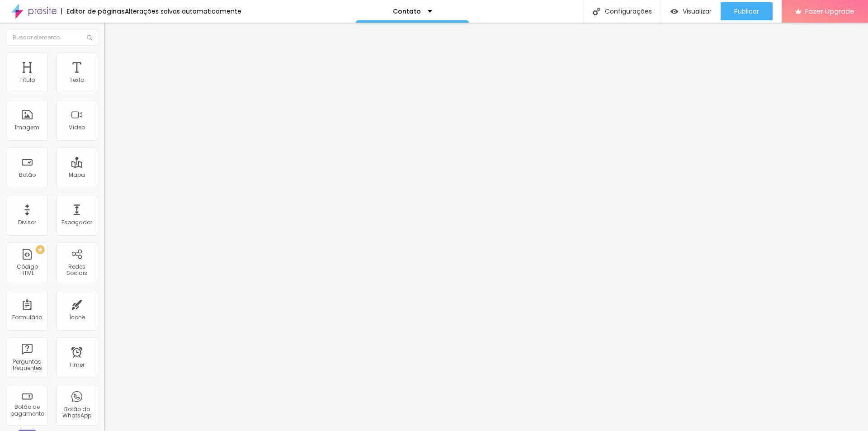
type input "27"
type input "28"
type input "30"
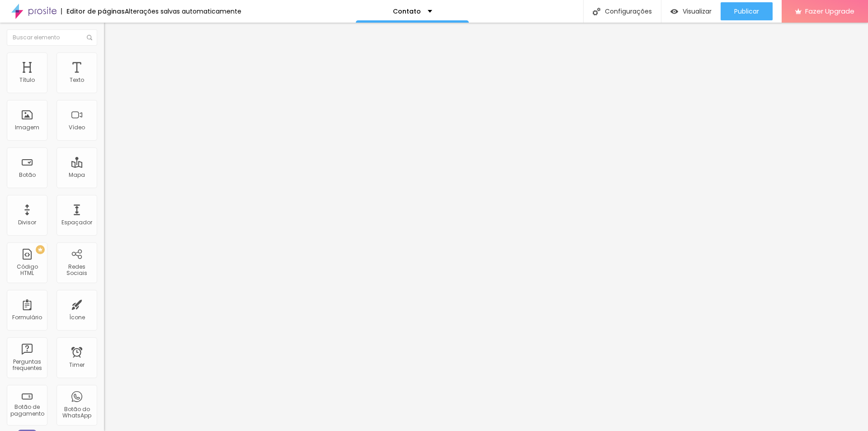
type input "32"
type input "33"
type input "34"
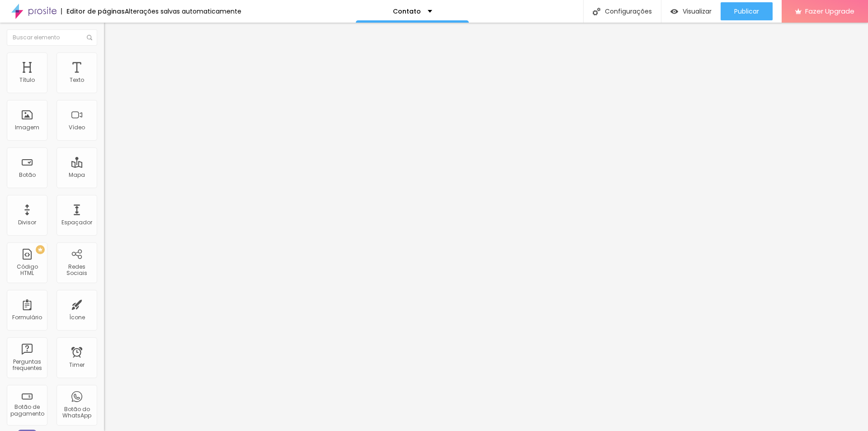
type input "34"
type input "36"
type input "37"
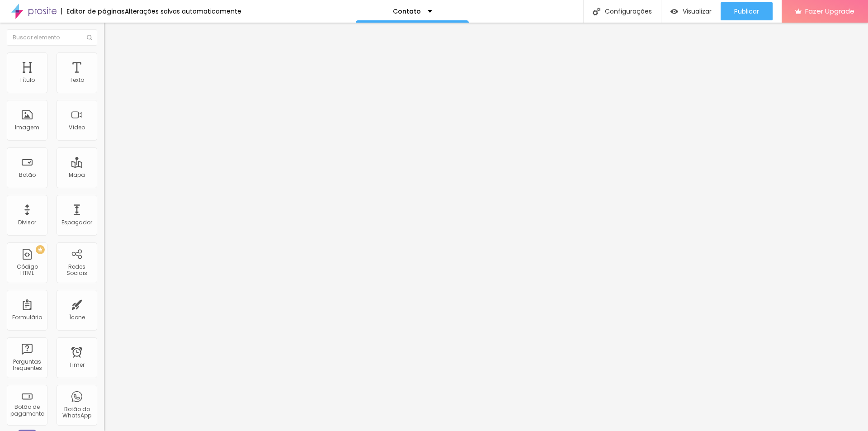
type input "38"
type input "39"
type input "40"
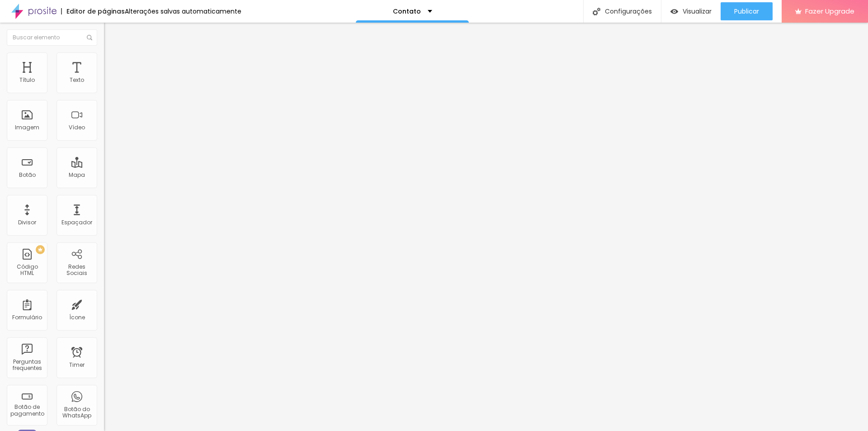
type input "40"
type input "17"
type input "53"
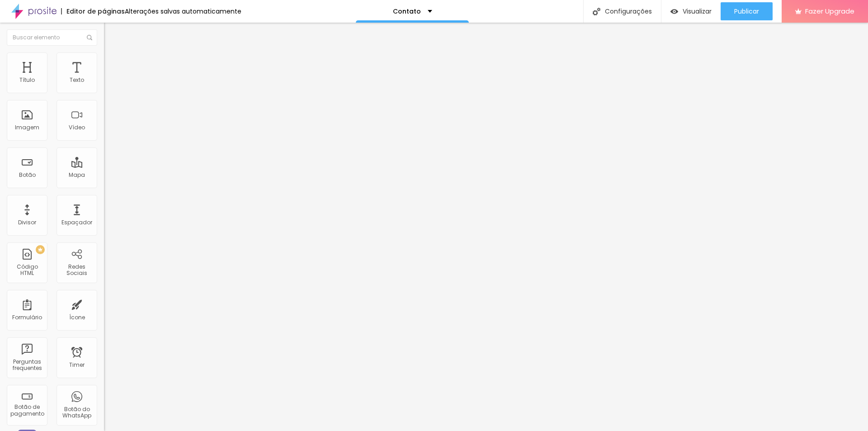
type input "53"
type input "54"
type input "53"
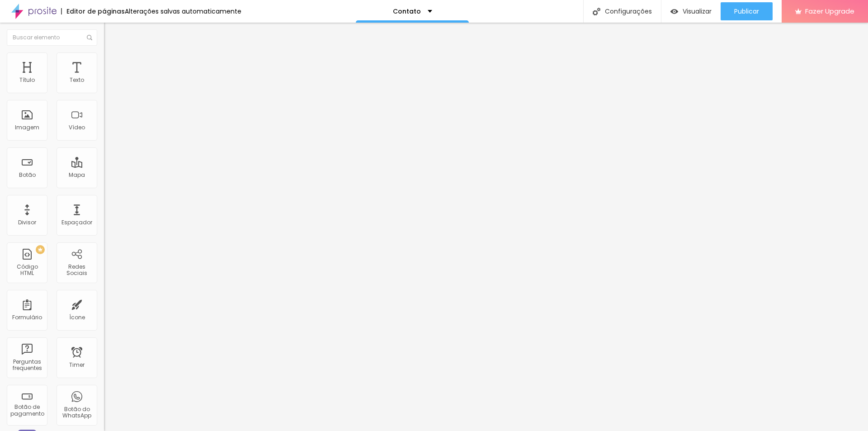
type input "49"
type input "44"
type input "39"
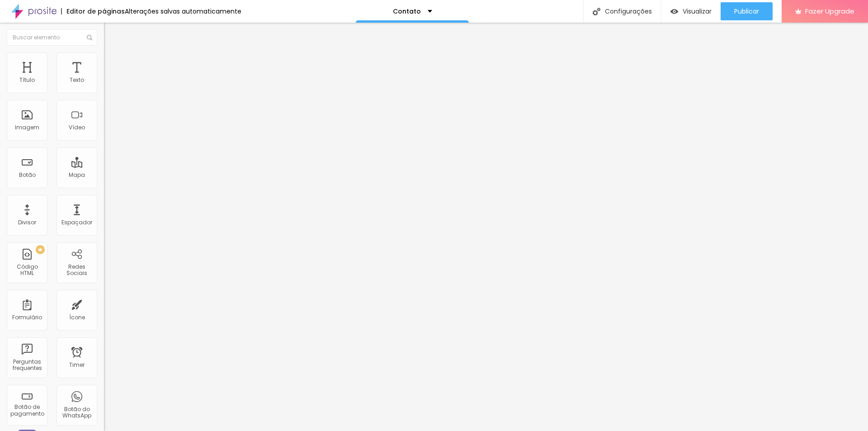
type input "39"
type input "34"
click at [34, 129] on div "Imagem" at bounding box center [27, 127] width 24 height 6
click at [104, 78] on span "Adicionar imagem" at bounding box center [133, 74] width 58 height 8
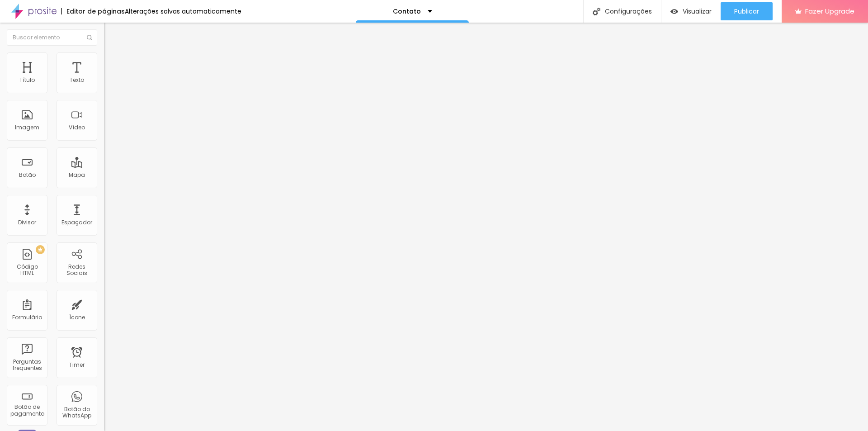
click at [104, 78] on span "Adicionar imagem" at bounding box center [133, 74] width 58 height 8
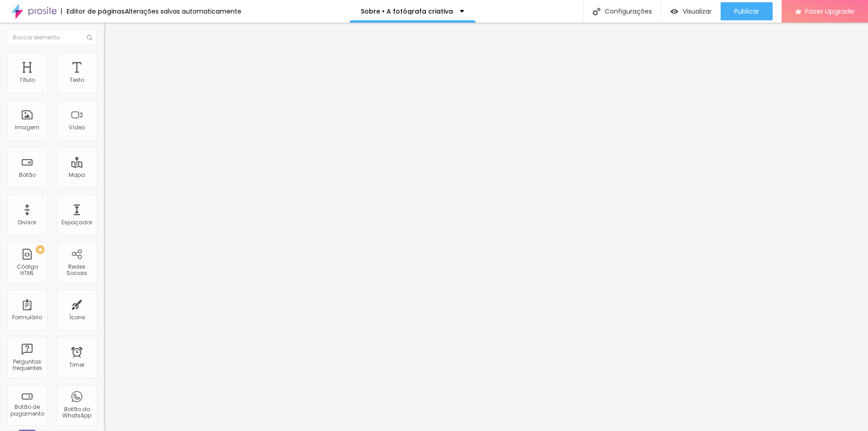
type input "[URL][DOMAIN_NAME]"
click at [104, 183] on div "Facebook" at bounding box center [156, 185] width 104 height 5
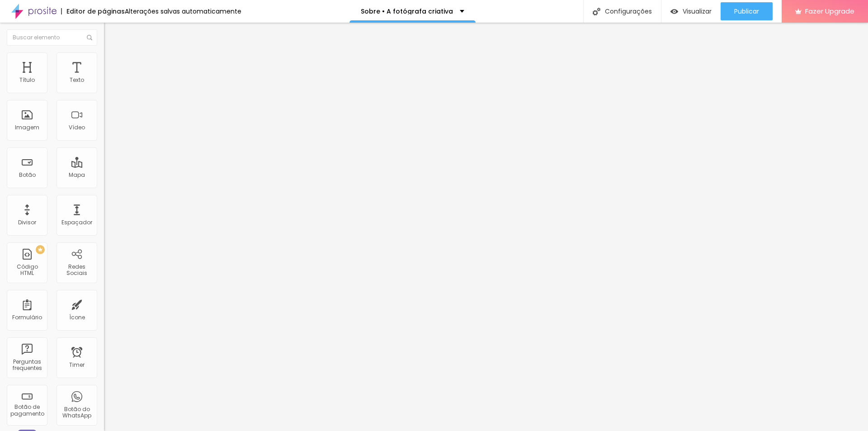
click at [104, 307] on input "[URL][DOMAIN_NAME]" at bounding box center [158, 311] width 108 height 9
click at [109, 198] on div "Facebook" at bounding box center [156, 248] width 94 height 100
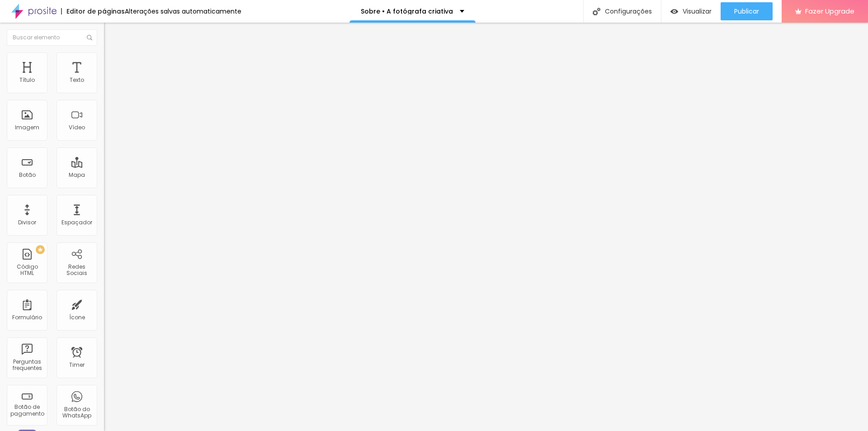
scroll to position [0, 0]
click at [104, 188] on div "Rede social Facebook Endereço URL [URL][DOMAIN_NAME] Abrir em uma nova aba" at bounding box center [156, 263] width 104 height 150
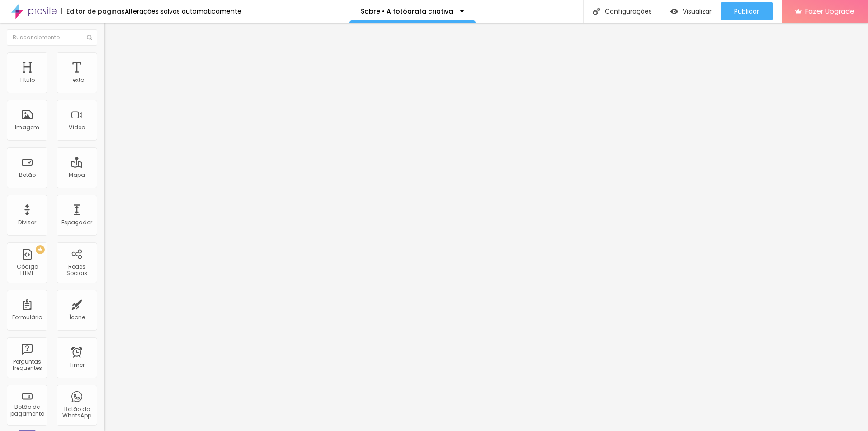
scroll to position [0, 37]
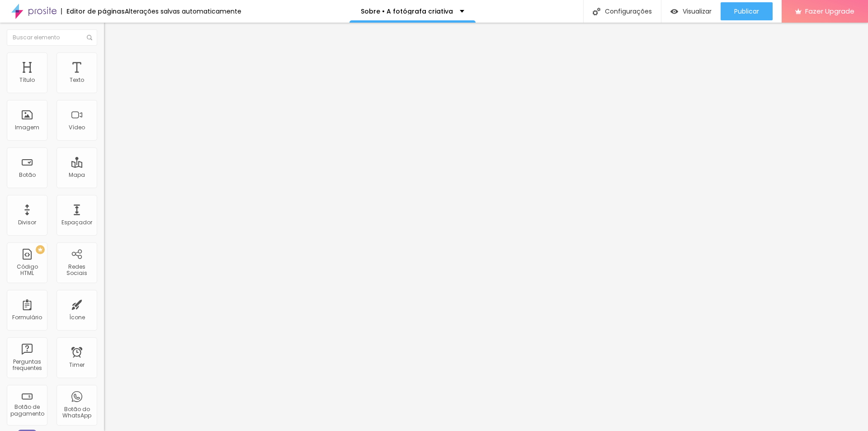
scroll to position [0, 47]
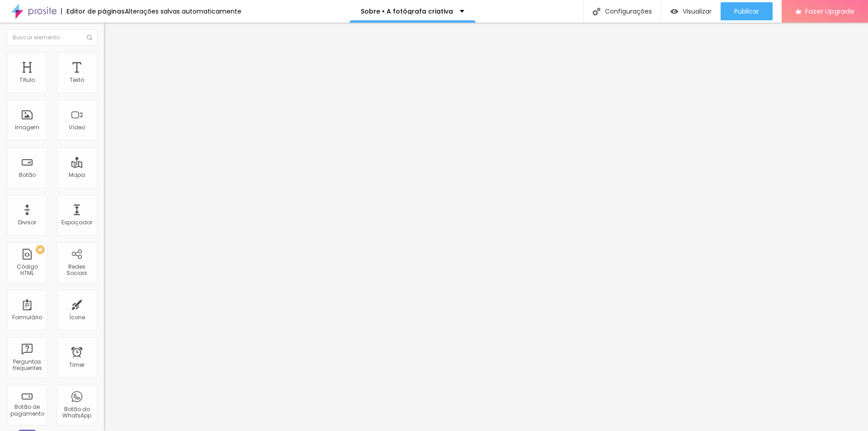
type input "[URL].com"
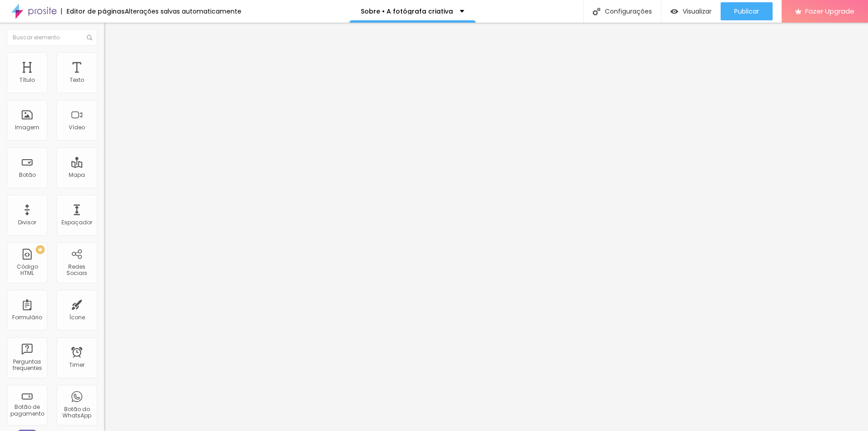
type input "[URL][DOMAIN_NAME]"
click at [740, 11] on span "Publicar" at bounding box center [746, 11] width 25 height 7
click at [682, 9] on span "Visualizar" at bounding box center [688, 11] width 29 height 7
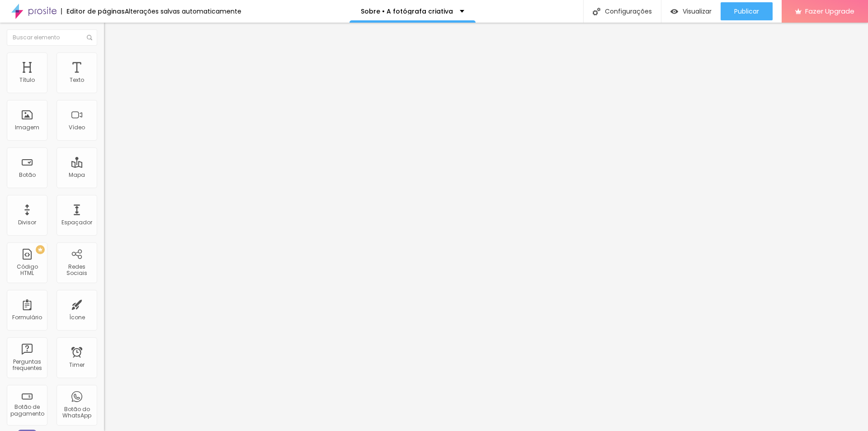
paste input "[DOMAIN_NAME][URL]"
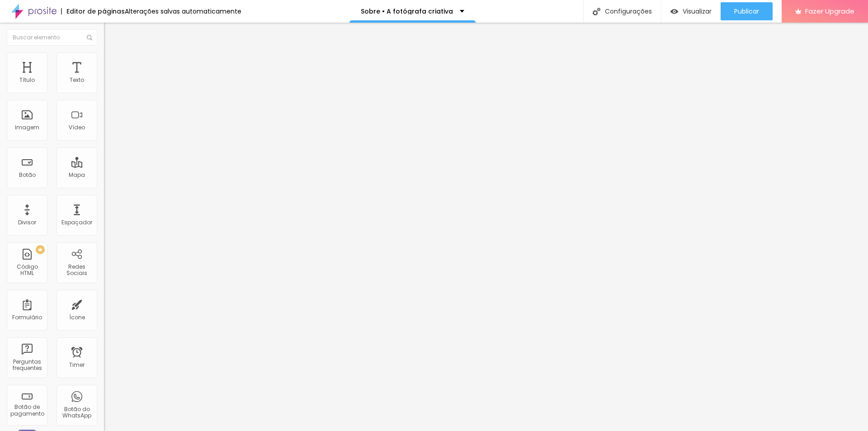
type input "[URL][DOMAIN_NAME]"
click at [749, 13] on span "Publicar" at bounding box center [746, 11] width 25 height 7
click at [693, 8] on span "Visualizar" at bounding box center [688, 11] width 29 height 7
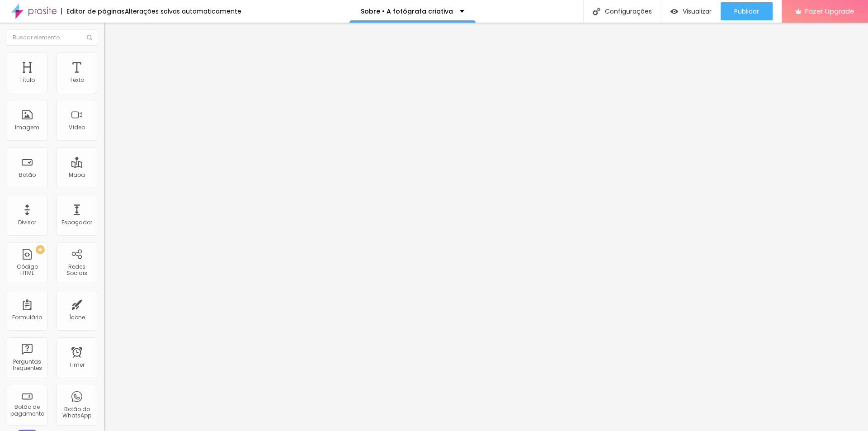
click at [104, 78] on span "Trocar imagem" at bounding box center [128, 74] width 49 height 8
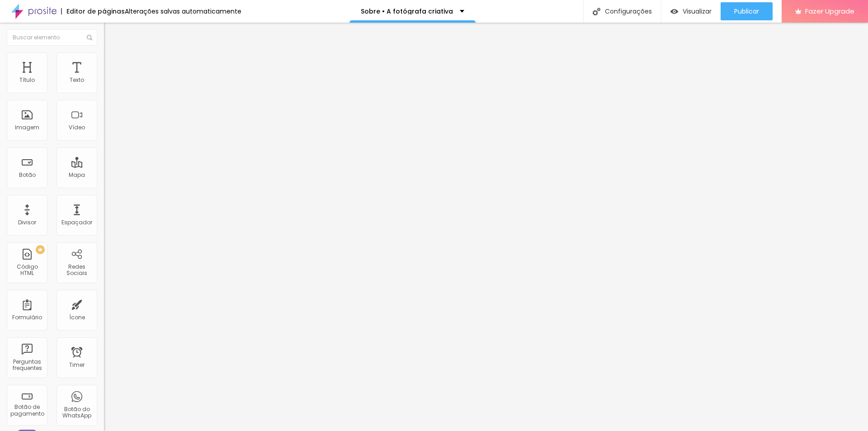
click at [104, 78] on span "Trocar imagem" at bounding box center [128, 74] width 49 height 8
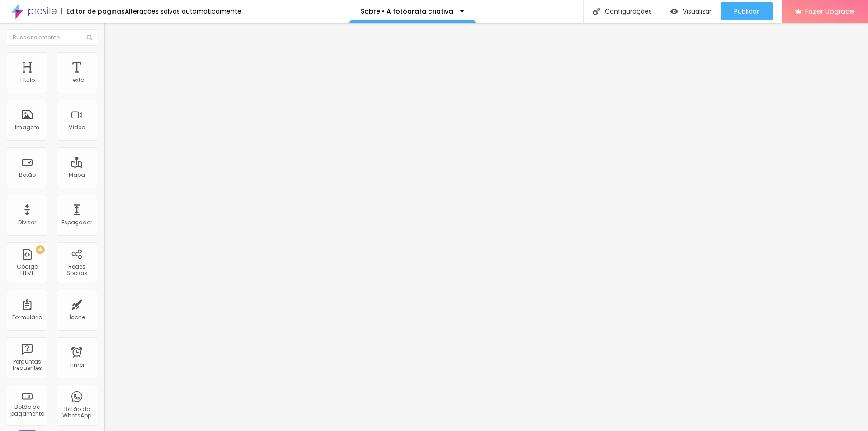
click at [104, 135] on div "Proporção" at bounding box center [156, 132] width 104 height 5
click at [104, 158] on span "Quadrado" at bounding box center [118, 154] width 29 height 8
click at [104, 147] on span "Cinema" at bounding box center [115, 143] width 23 height 8
click at [104, 156] on span "Padrão" at bounding box center [114, 152] width 20 height 8
click at [104, 161] on span "Quadrado" at bounding box center [118, 157] width 29 height 8
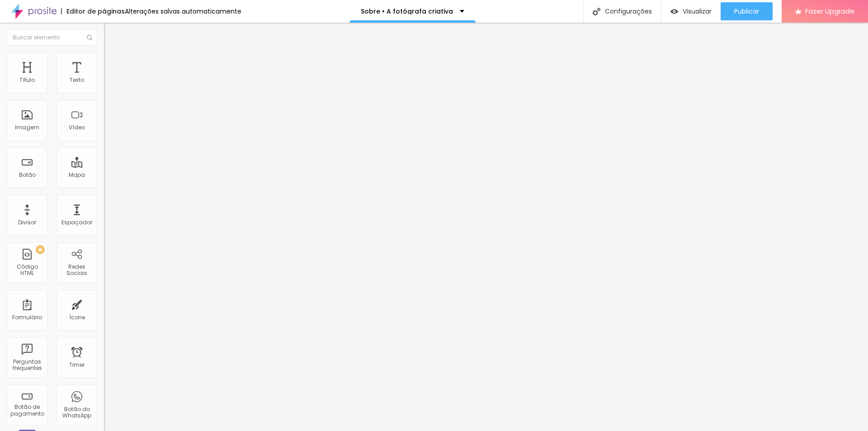
click at [104, 166] on span "Original" at bounding box center [115, 163] width 22 height 8
click at [112, 66] on span "Avançado" at bounding box center [127, 68] width 30 height 8
click at [112, 61] on span "Estilo" at bounding box center [119, 59] width 14 height 8
type input "39"
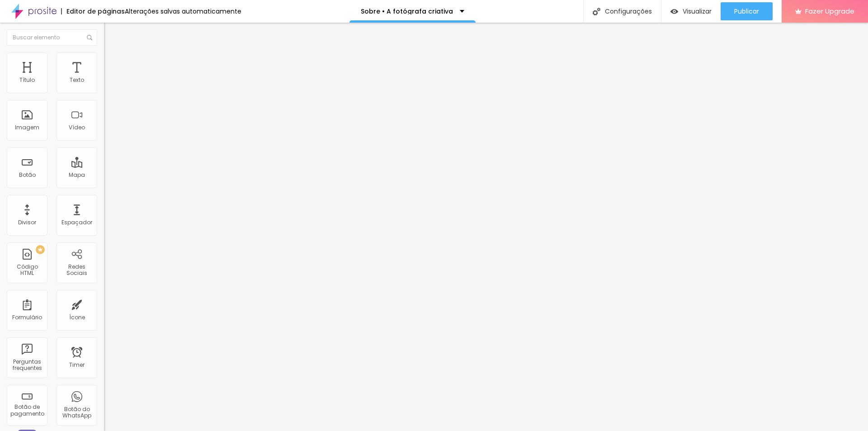
type input "64"
type input "71"
type input "72"
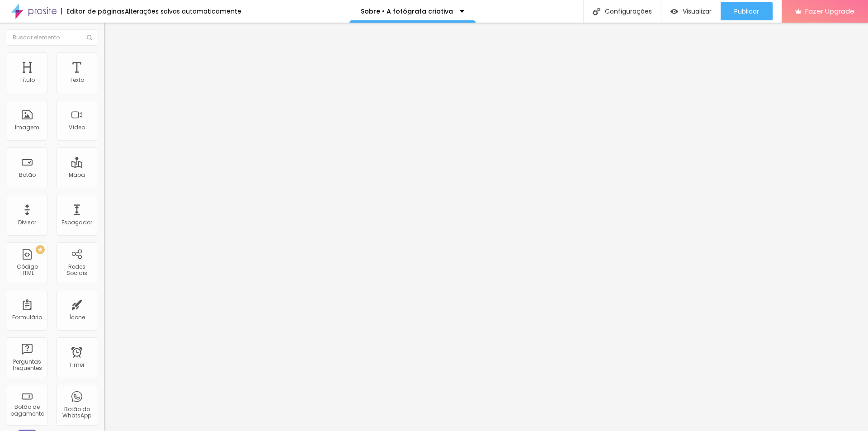
type input "72"
type input "77"
type input "79"
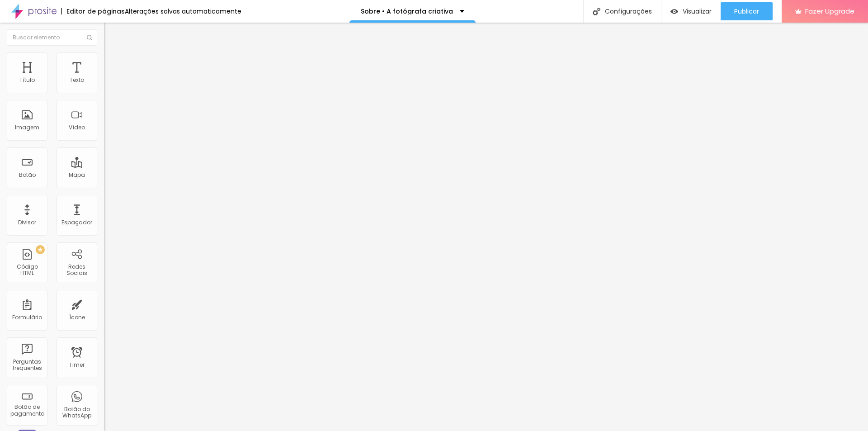
type input "82"
type input "86"
type input "91"
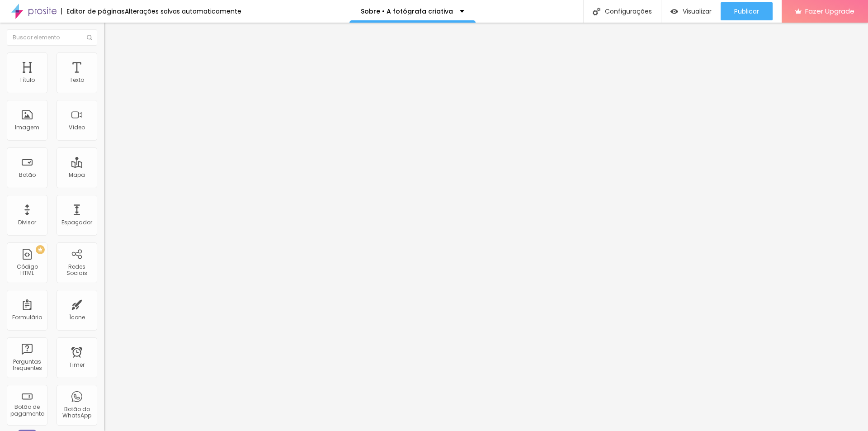
type input "91"
type input "94"
type input "100"
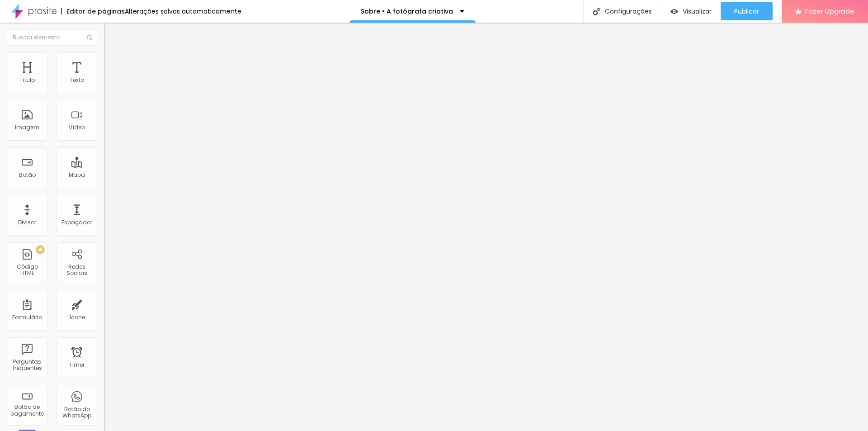
type input "104"
type input "105"
type input "132"
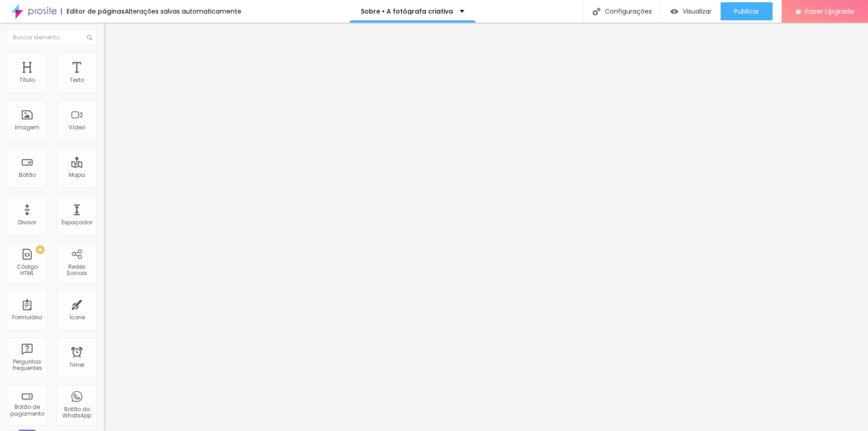
type input "132"
type input "142"
type input "145"
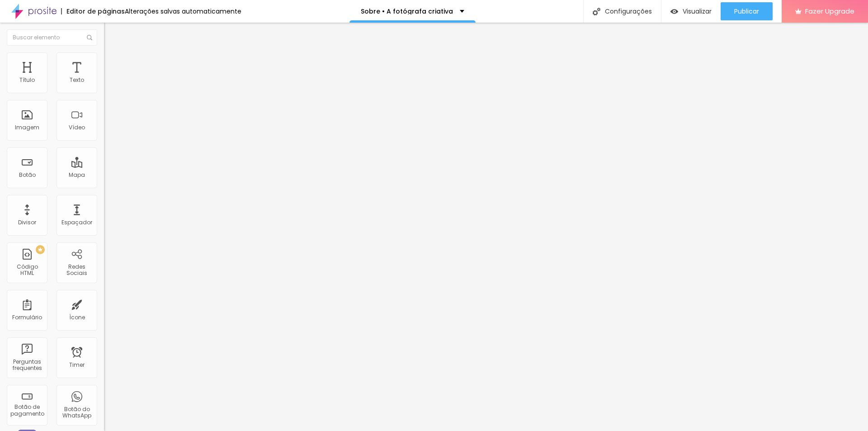
click at [104, 61] on li "Avançado" at bounding box center [156, 65] width 104 height 9
click at [104, 52] on li "Conteúdo" at bounding box center [156, 47] width 104 height 9
click at [104, 114] on img at bounding box center [107, 111] width 6 height 6
click at [104, 123] on div at bounding box center [156, 118] width 104 height 7
click at [104, 135] on div "Proporção" at bounding box center [156, 132] width 104 height 5
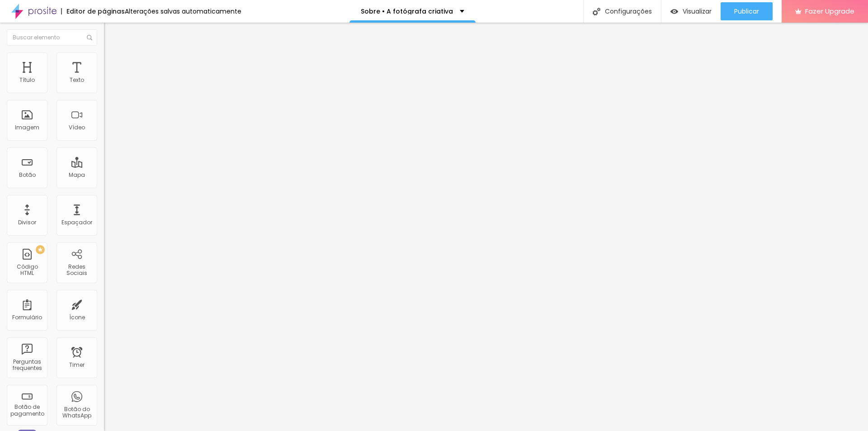
click at [104, 141] on span "Original" at bounding box center [115, 138] width 22 height 8
click at [104, 151] on div "Padrão 4:3" at bounding box center [156, 148] width 104 height 5
click at [104, 160] on div "Quadrado 1:1" at bounding box center [156, 157] width 104 height 5
click at [104, 165] on div "Original" at bounding box center [156, 162] width 104 height 5
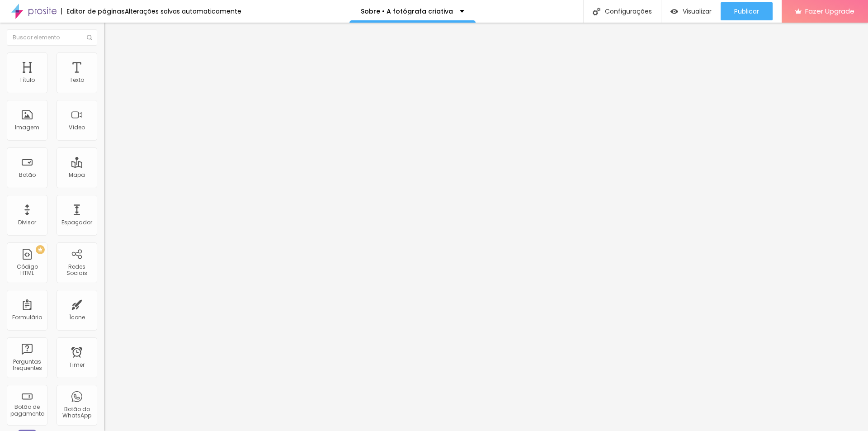
click at [104, 141] on span "Original" at bounding box center [115, 138] width 22 height 8
click at [104, 61] on img at bounding box center [108, 65] width 8 height 8
click at [112, 62] on span "Estilo" at bounding box center [119, 59] width 14 height 8
type input "85"
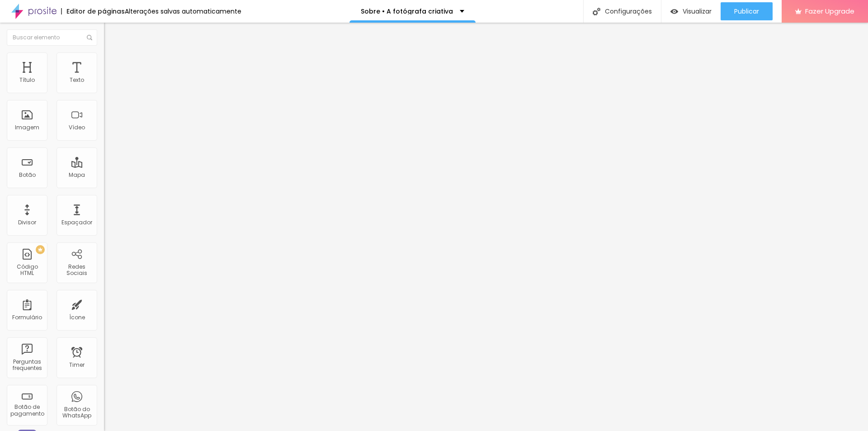
type input "80"
type input "75"
type input "80"
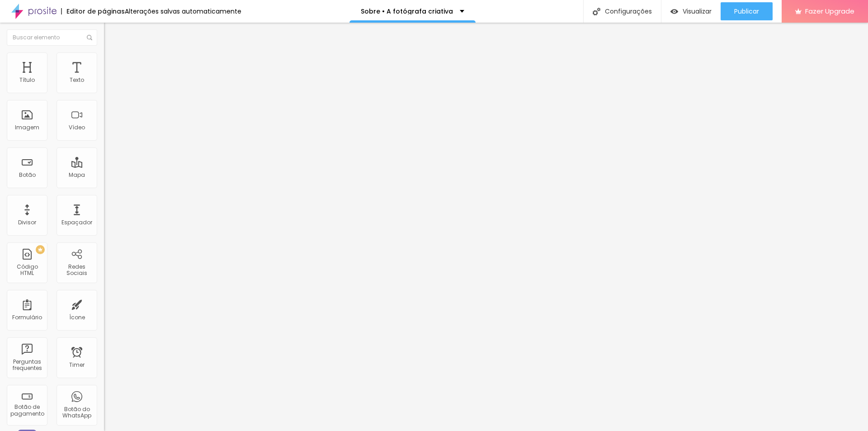
type input "80"
type input "85"
click at [104, 171] on div "Editar Imagem Conteúdo Estilo Avançado Tamanho 85 px % 145 [PERSON_NAME] arredo…" at bounding box center [156, 227] width 104 height 408
type input "75"
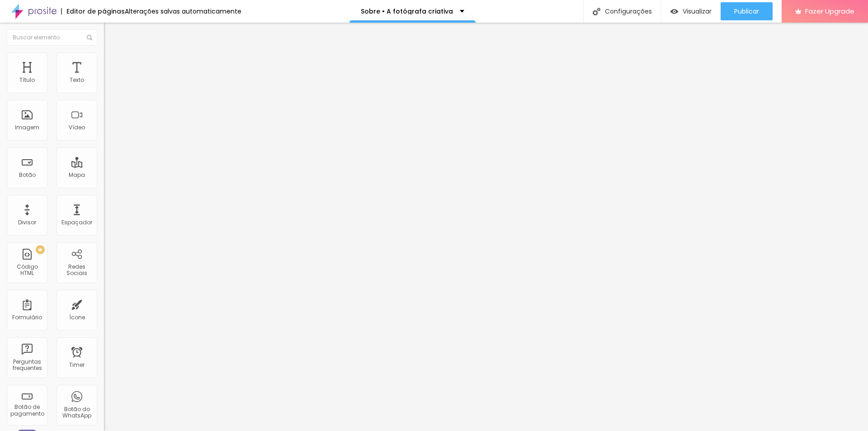
type input "75"
type input "70"
type input "75"
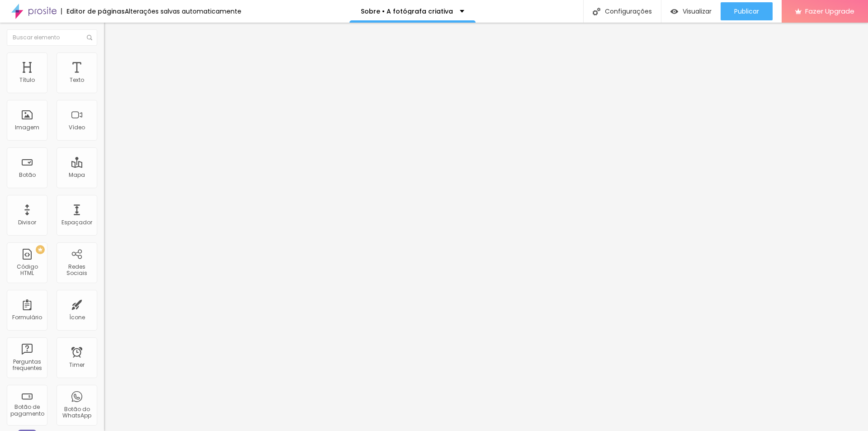
type input "70"
type input "65"
type input "70"
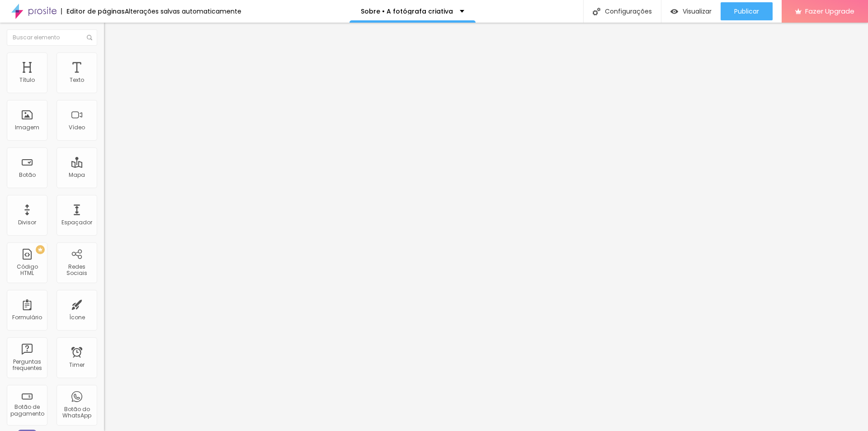
type input "70"
type input "75"
click at [104, 60] on li "Estilo" at bounding box center [156, 56] width 104 height 9
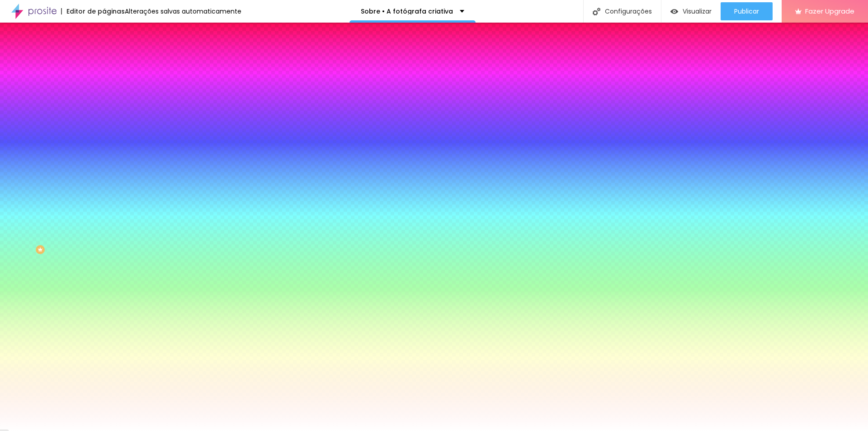
click at [104, 61] on li "Avançado" at bounding box center [156, 65] width 104 height 9
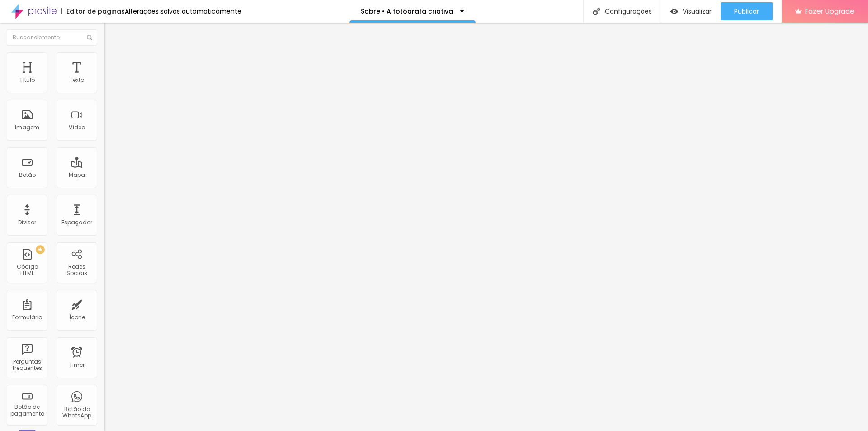
type input "35"
type input "40"
type input "35"
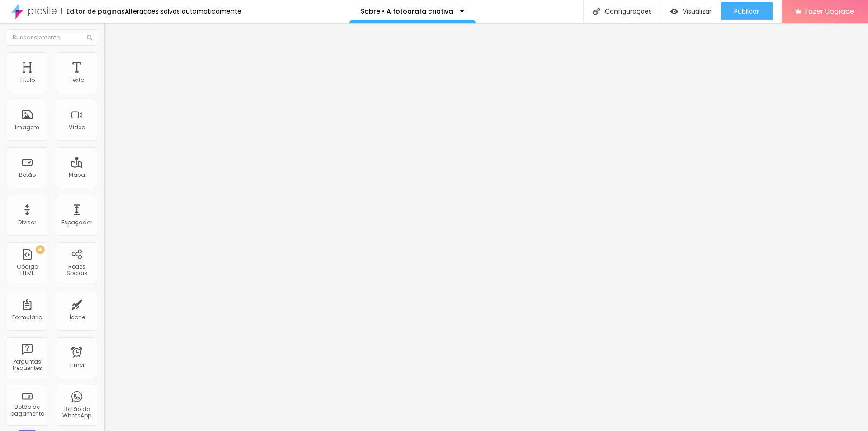
type input "35"
type input "30"
type input "25"
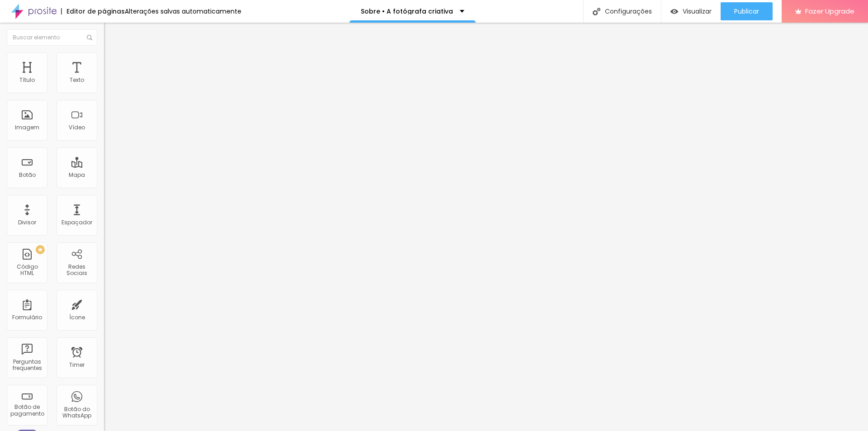
type input "20"
click at [104, 61] on img at bounding box center [108, 65] width 8 height 8
click at [112, 62] on span "Estilo" at bounding box center [119, 59] width 14 height 8
type input "146"
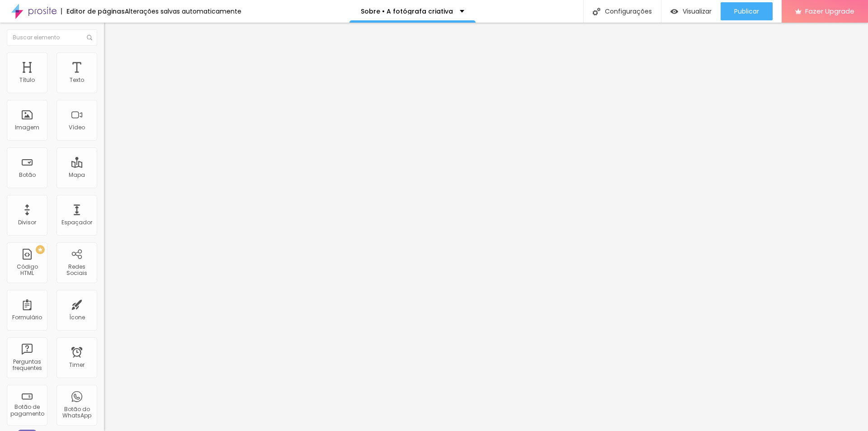
type input "146"
type input "94"
type input "82"
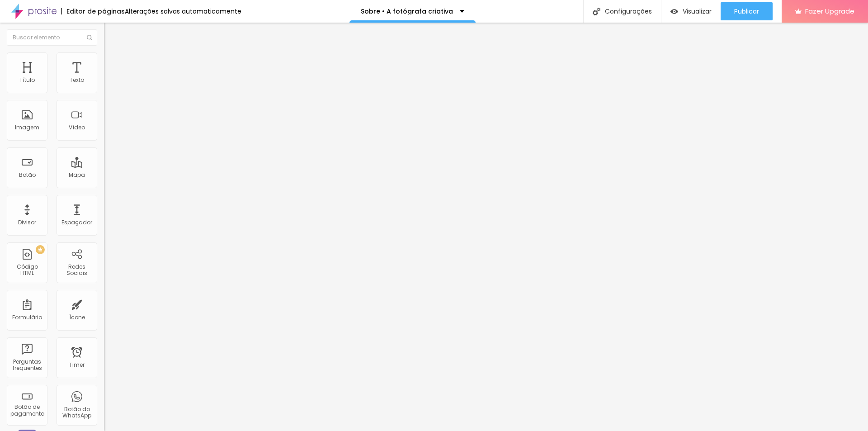
type input "81"
type input "79"
type input "74"
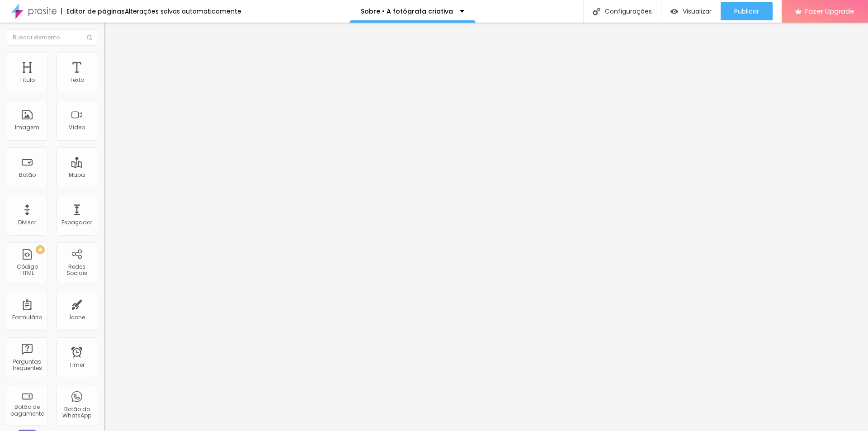
type input "74"
type input "72"
type input "71"
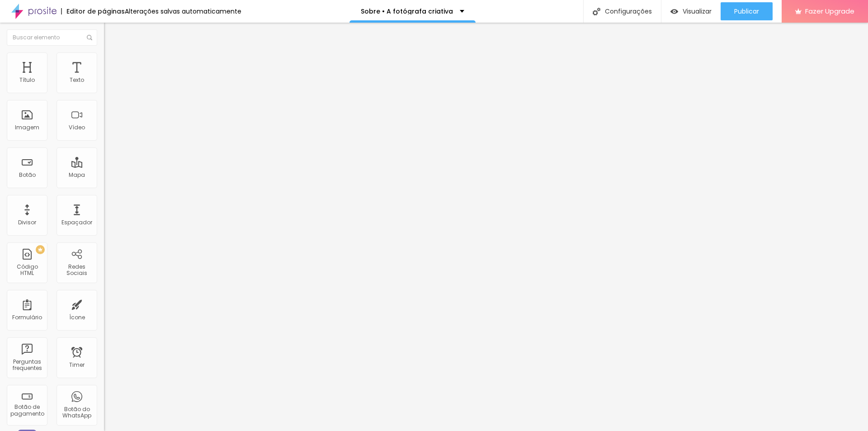
type input "69"
type input "71"
type input "72"
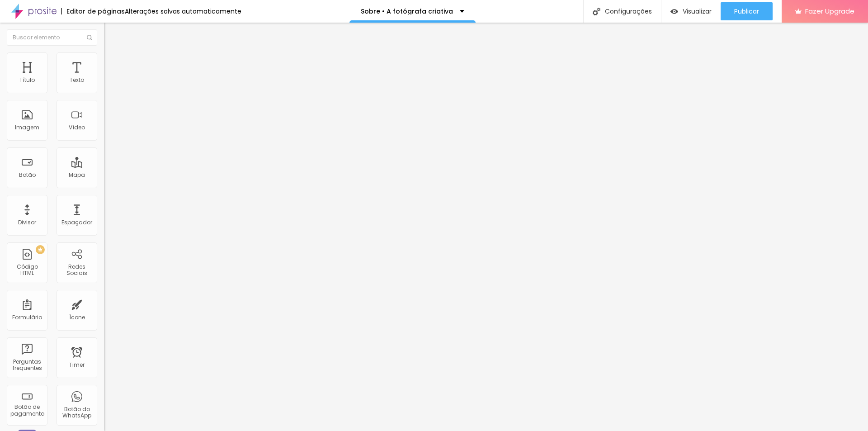
type input "72"
type input "76"
type input "79"
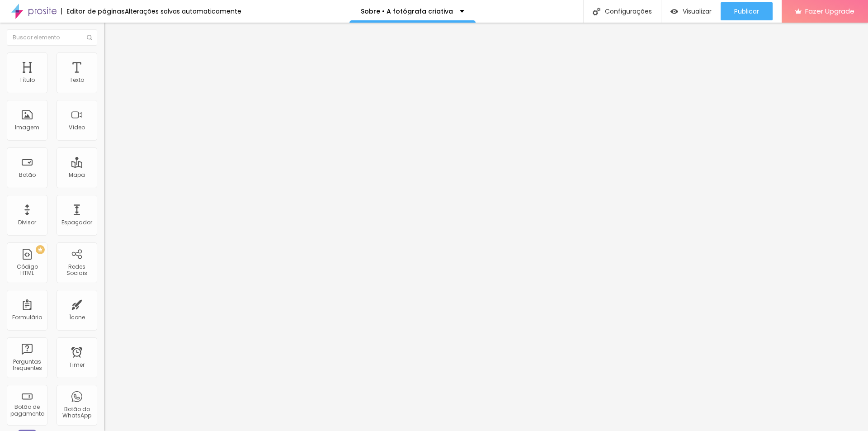
type input "82"
type input "87"
type input "89"
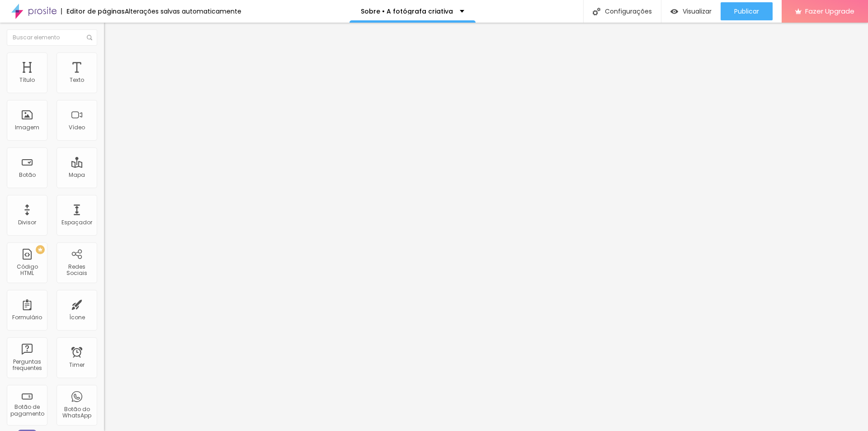
type input "89"
type input "91"
type input "89"
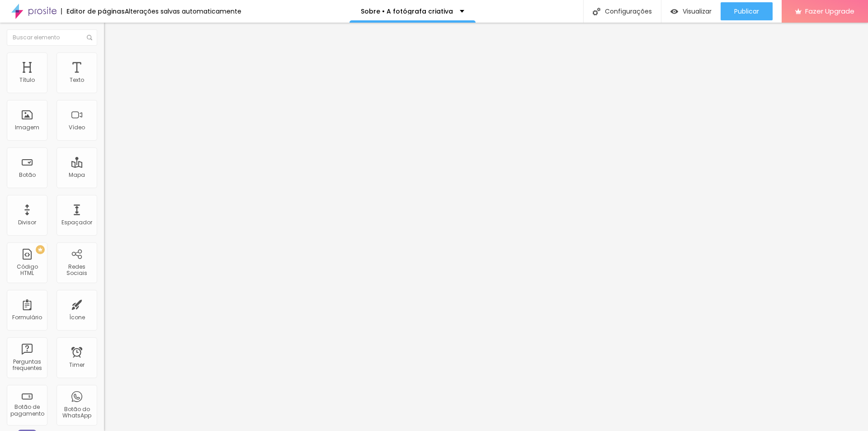
type input "87"
type input "89"
type input "91"
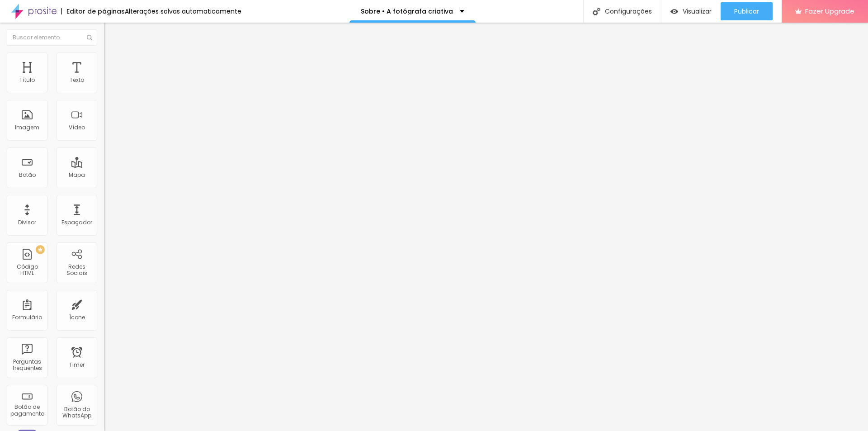
type input "91"
type input "92"
type input "94"
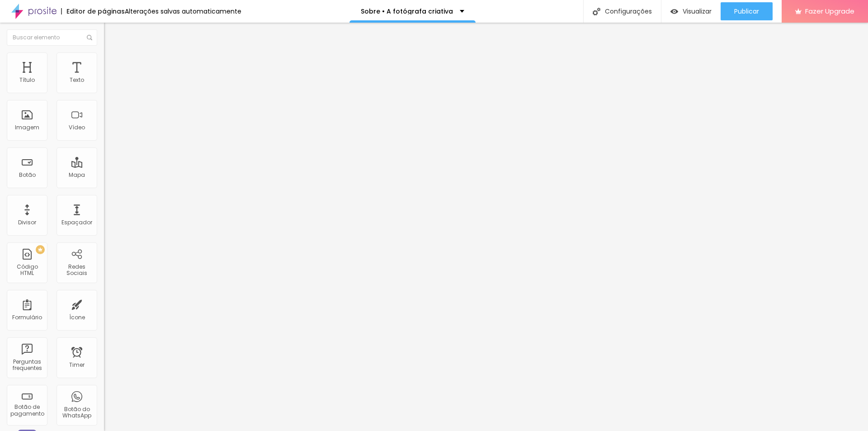
type input "95"
type input "97"
type input "102"
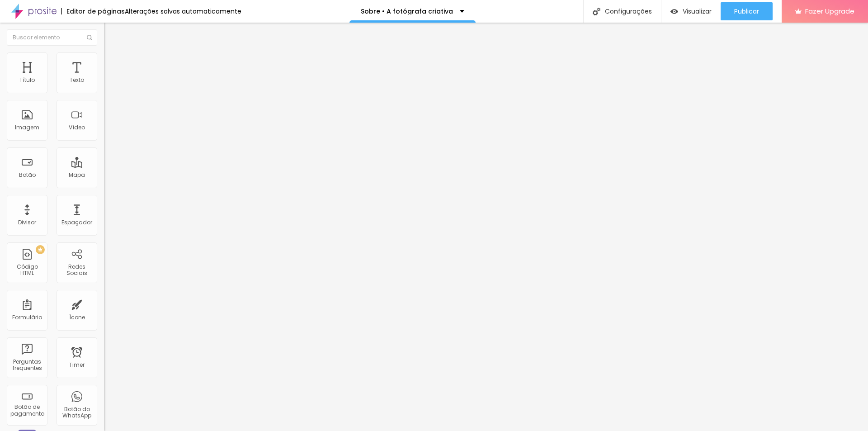
type input "102"
click at [112, 53] on span "Conteúdo" at bounding box center [126, 50] width 28 height 8
click at [104, 55] on img at bounding box center [108, 56] width 8 height 8
type input "85"
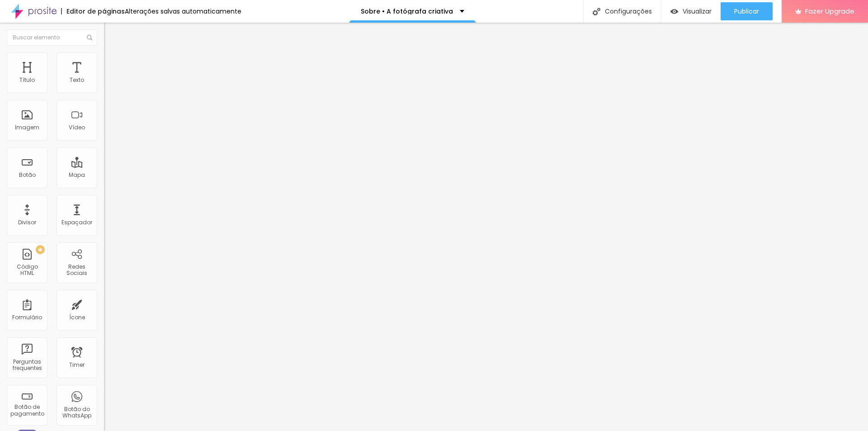
type input "80"
click at [104, 55] on li "Estilo" at bounding box center [156, 56] width 104 height 9
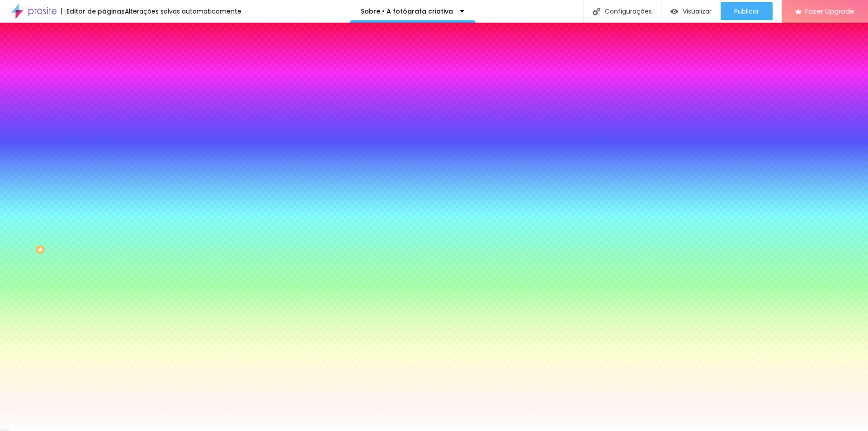
type input "3"
type input "61"
type input "72"
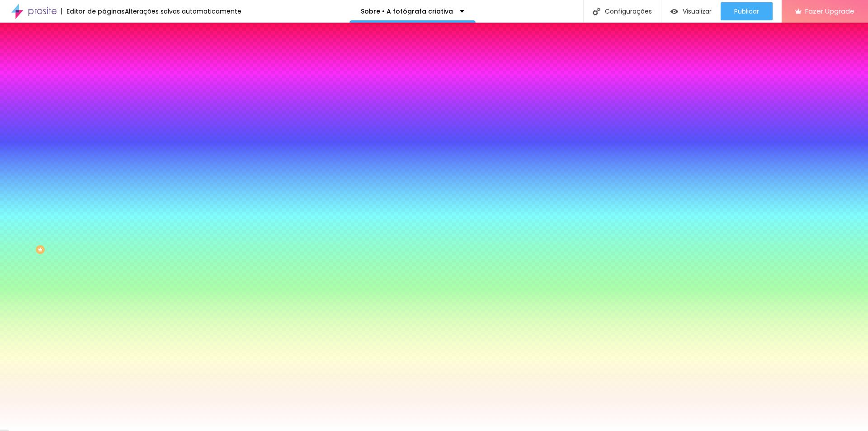
type input "72"
type input "82"
type input "84"
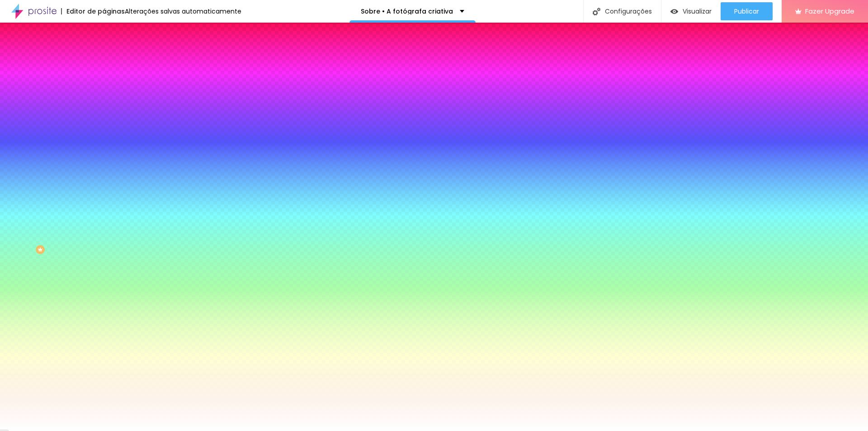
type input "86"
type input "84"
type input "76"
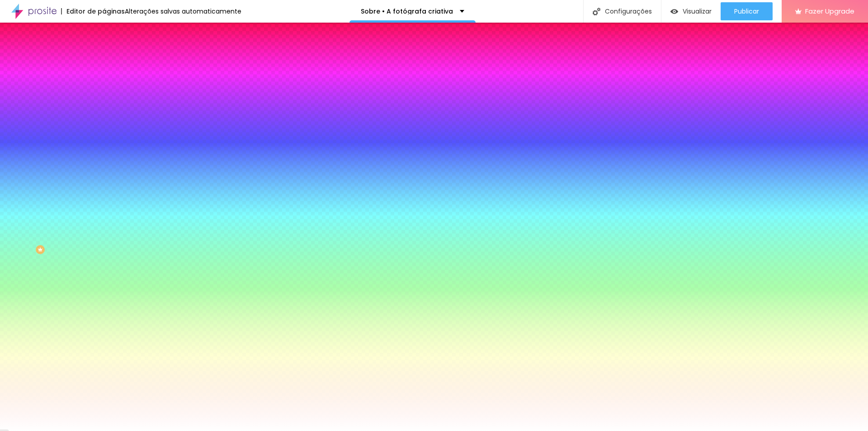
type input "76"
type input "69"
type input "59"
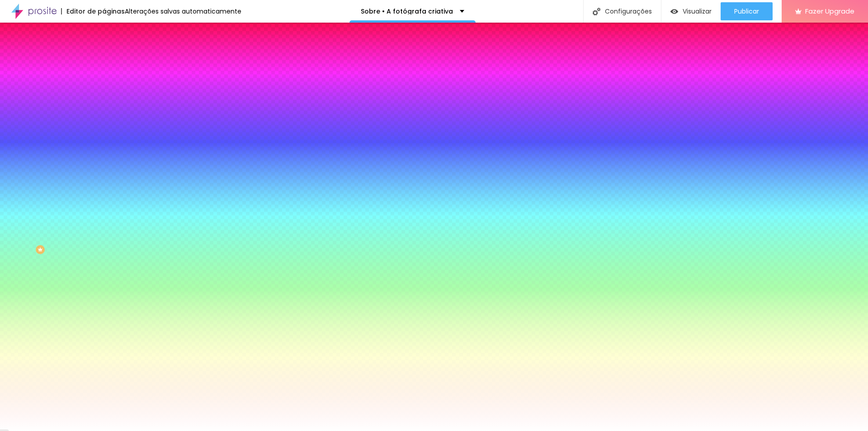
type input "48"
type input "33"
type input "20"
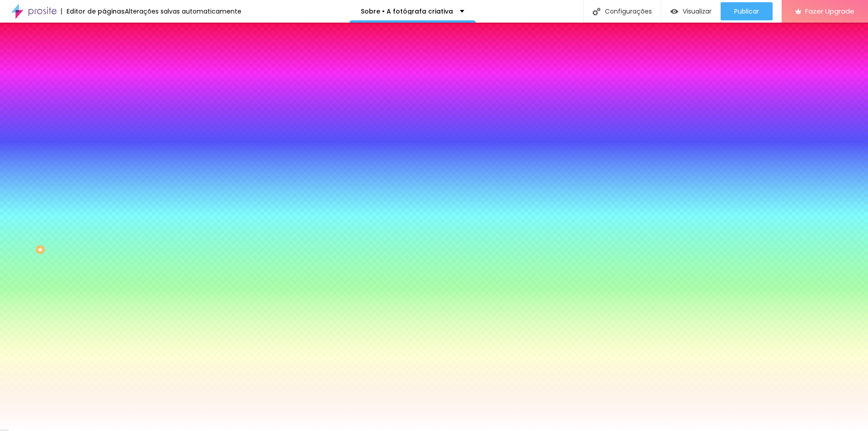
type input "20"
type input "8"
type input "0"
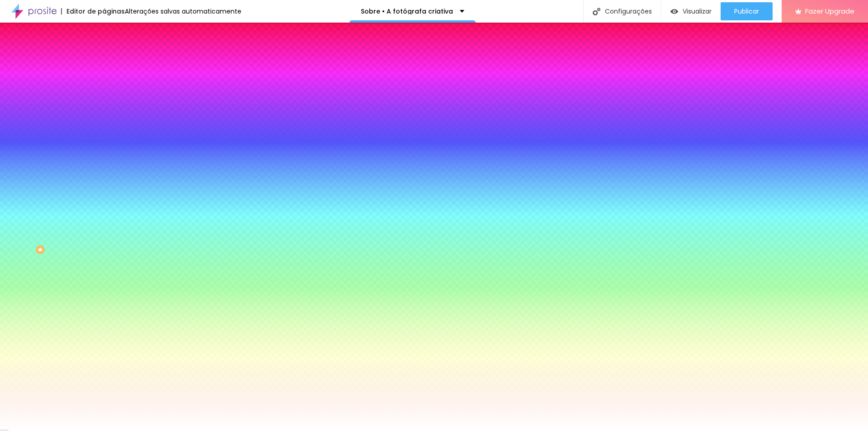
click at [104, 61] on li "Avançado" at bounding box center [156, 65] width 104 height 9
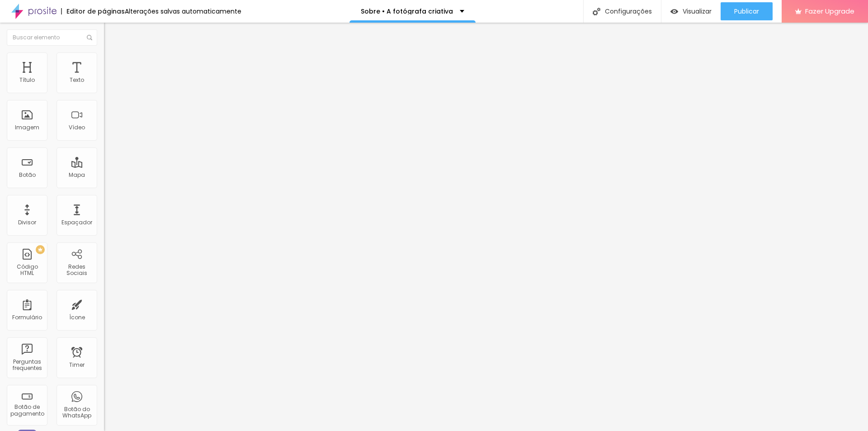
click at [104, 54] on img at bounding box center [108, 56] width 8 height 8
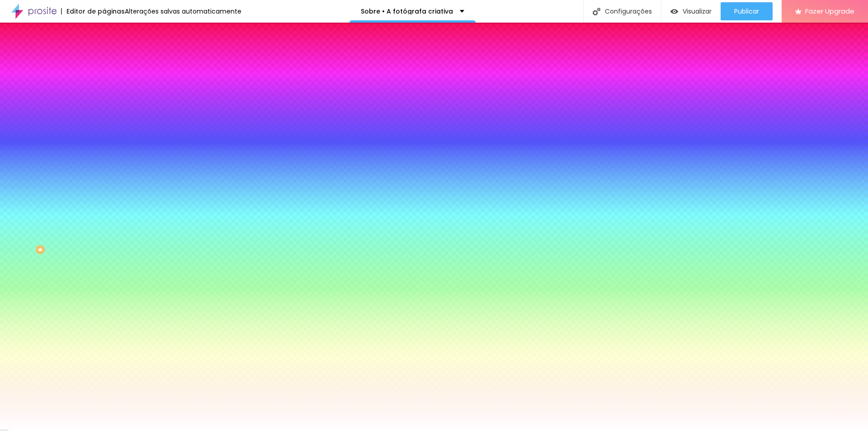
click at [104, 60] on ul "Conteúdo Estilo Avançado" at bounding box center [156, 56] width 104 height 27
click at [112, 53] on span "Conteúdo" at bounding box center [126, 50] width 28 height 8
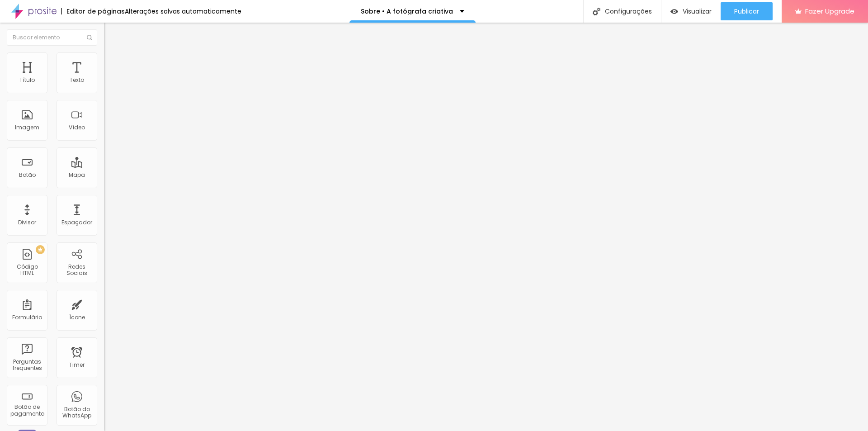
click at [104, 58] on ul "Conteúdo Estilo Avançado" at bounding box center [156, 56] width 104 height 27
click at [104, 61] on li "Avançado" at bounding box center [156, 65] width 104 height 9
type input "30"
type input "35"
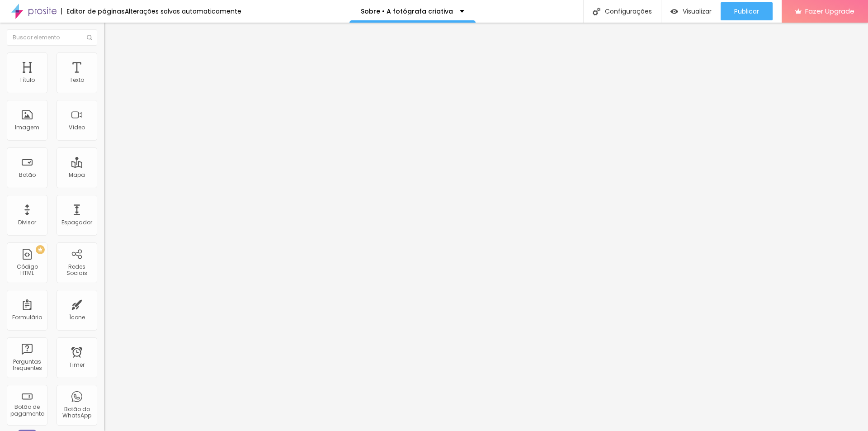
type input "35"
type input "40"
type input "45"
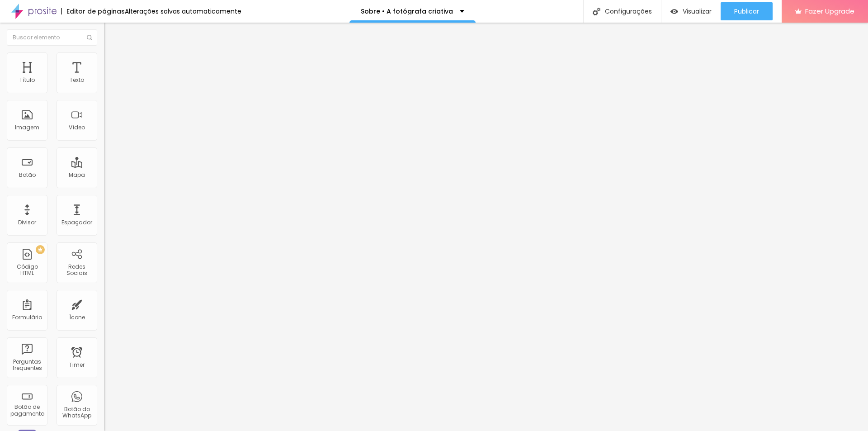
type input "40"
type input "35"
type input "30"
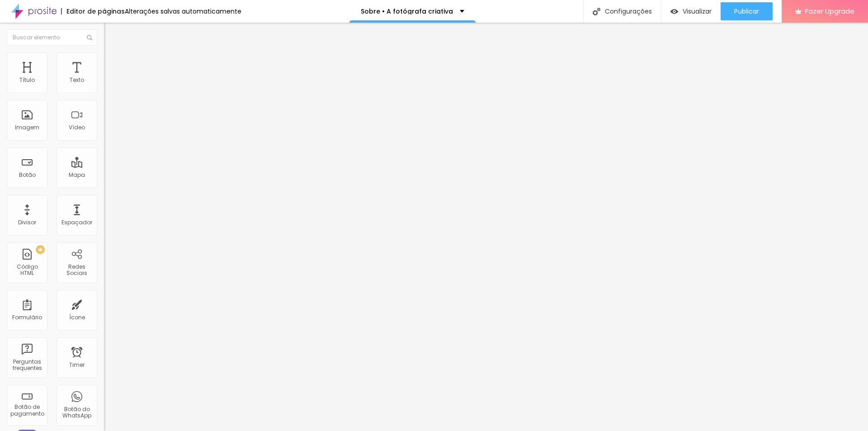
type input "30"
type input "25"
type input "20"
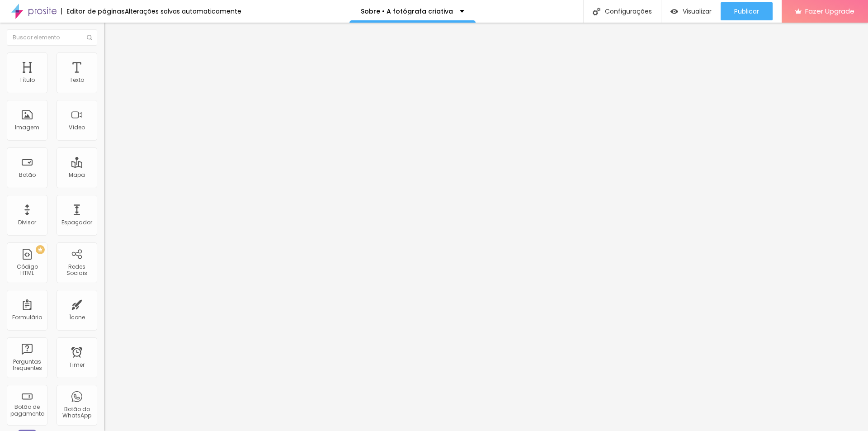
type input "15"
type input "10"
type input "15"
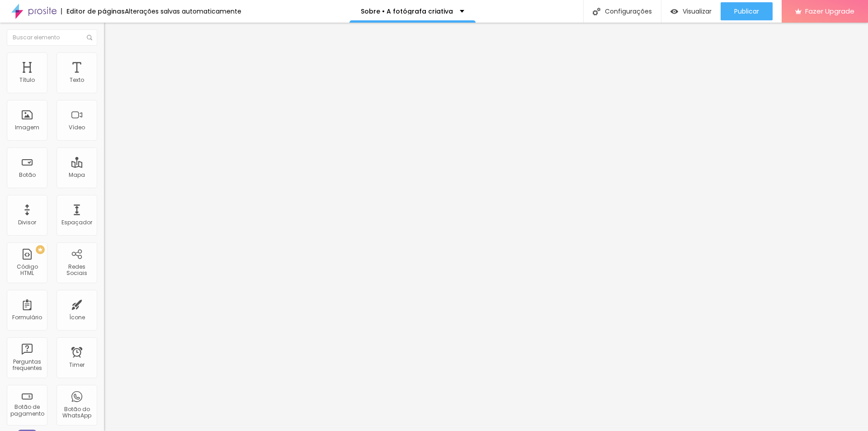
type input "15"
type input "20"
type input "25"
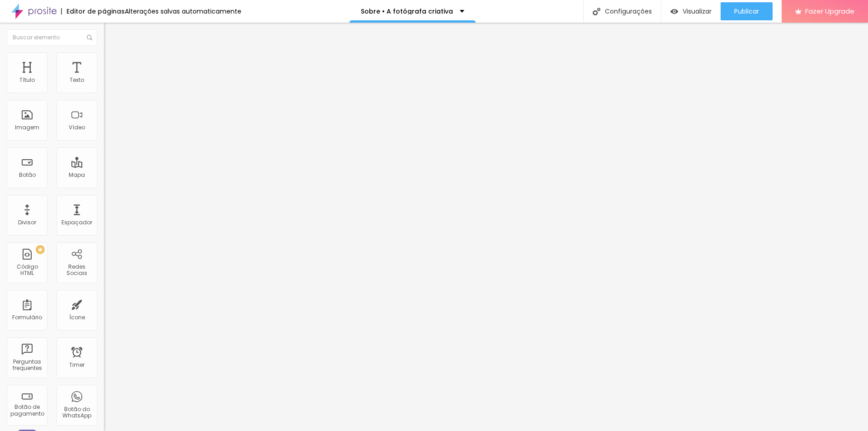
type input "30"
type input "35"
type input "40"
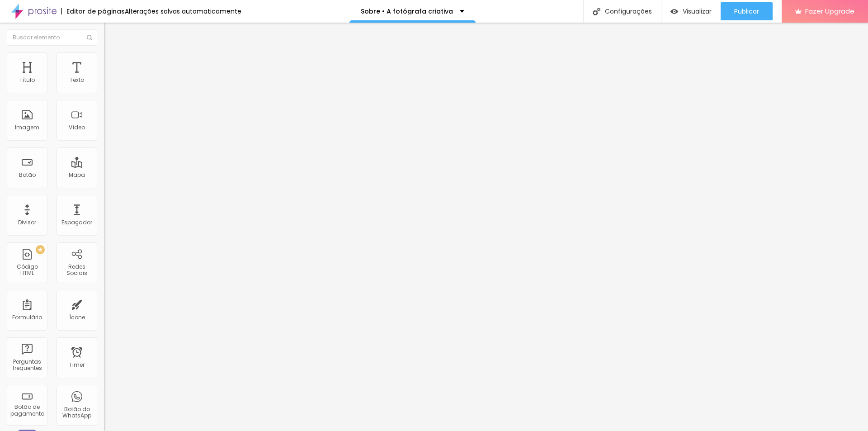
type input "40"
click at [104, 224] on div "Classes Html" at bounding box center [156, 226] width 104 height 5
click at [104, 230] on input "text" at bounding box center [158, 234] width 108 height 9
click at [104, 224] on div "Classes Html" at bounding box center [156, 226] width 104 height 5
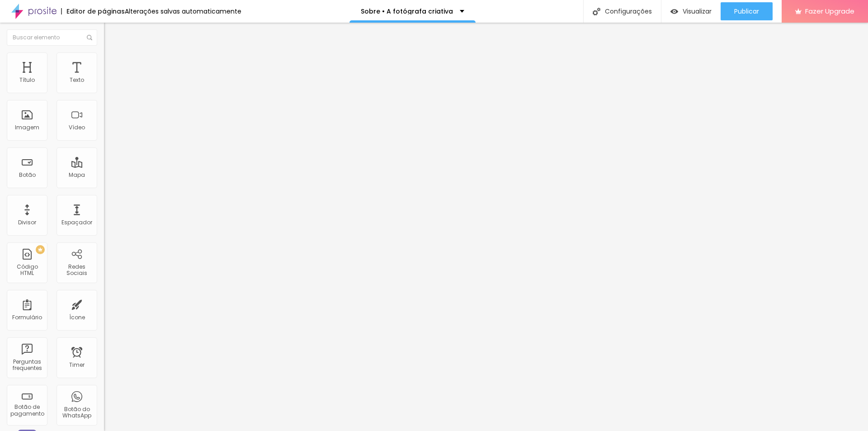
click at [112, 61] on span "Estilo" at bounding box center [119, 59] width 14 height 8
click at [104, 77] on div "Trocar imagem" at bounding box center [156, 74] width 104 height 6
click at [104, 78] on span "Trocar imagem" at bounding box center [128, 74] width 49 height 8
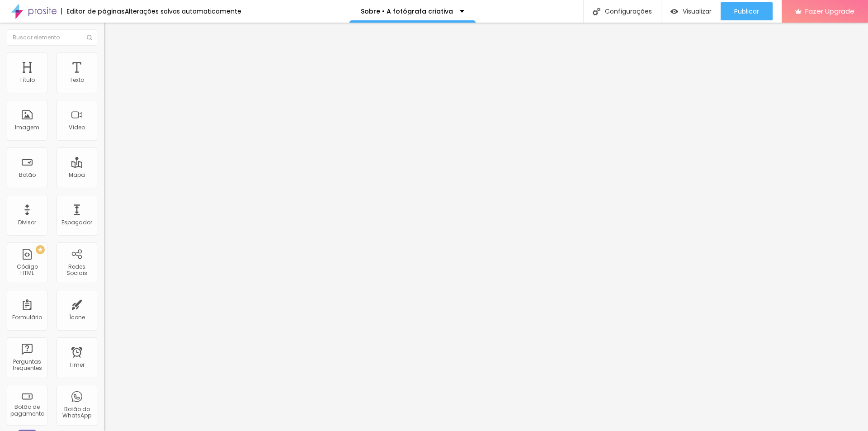
click at [112, 62] on span "Estilo" at bounding box center [119, 59] width 14 height 8
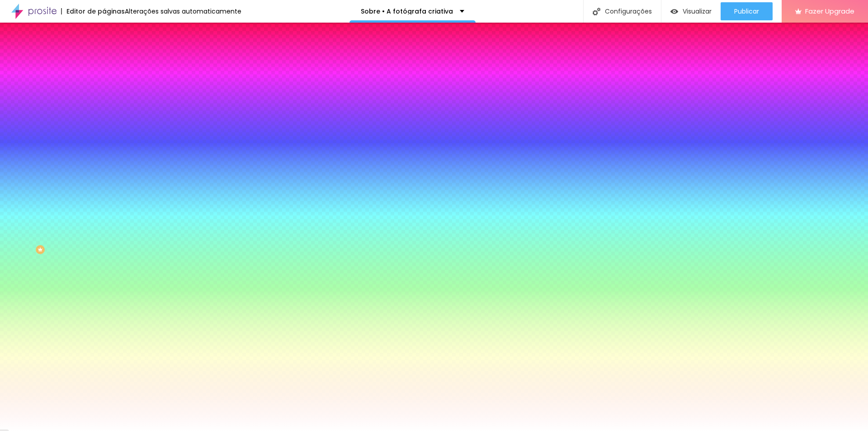
click at [112, 66] on span "Avançado" at bounding box center [127, 68] width 30 height 8
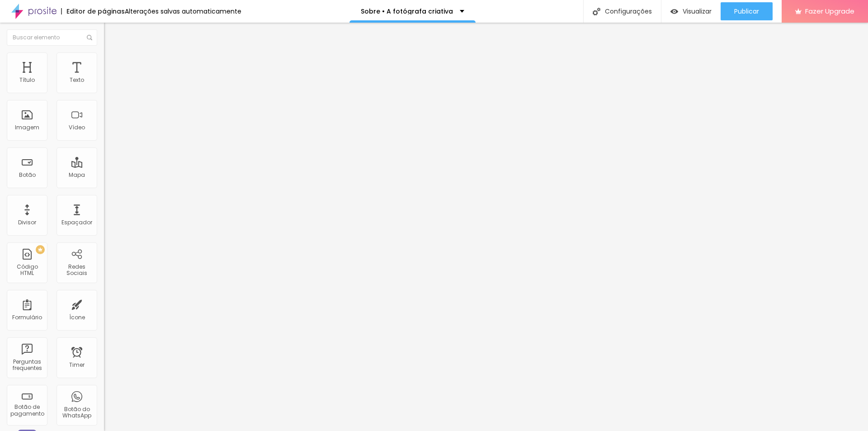
click at [112, 62] on span "Estilo" at bounding box center [119, 59] width 14 height 8
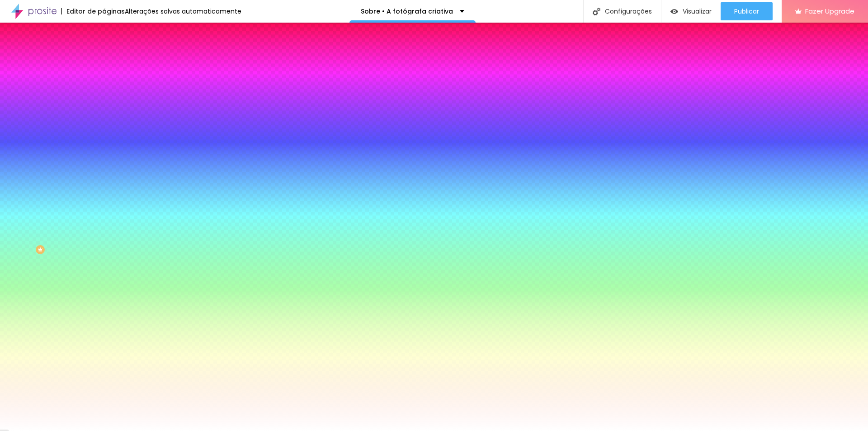
click at [104, 61] on li "Avançado" at bounding box center [156, 65] width 104 height 9
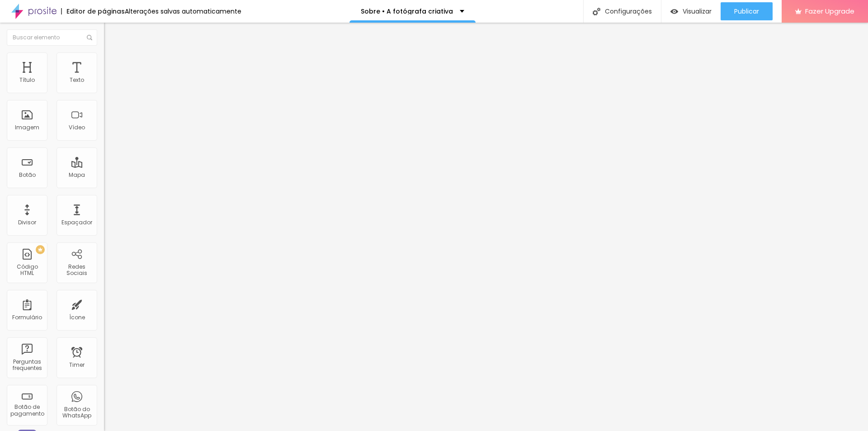
click at [104, 60] on ul "Conteúdo Estilo Avançado" at bounding box center [156, 56] width 104 height 27
click at [104, 52] on li "Conteúdo" at bounding box center [156, 47] width 104 height 9
click at [71, 215] on div "Espaçador" at bounding box center [77, 215] width 41 height 41
click at [72, 231] on div "Espaçador" at bounding box center [77, 215] width 41 height 41
click at [76, 229] on div "Espaçador" at bounding box center [77, 215] width 41 height 41
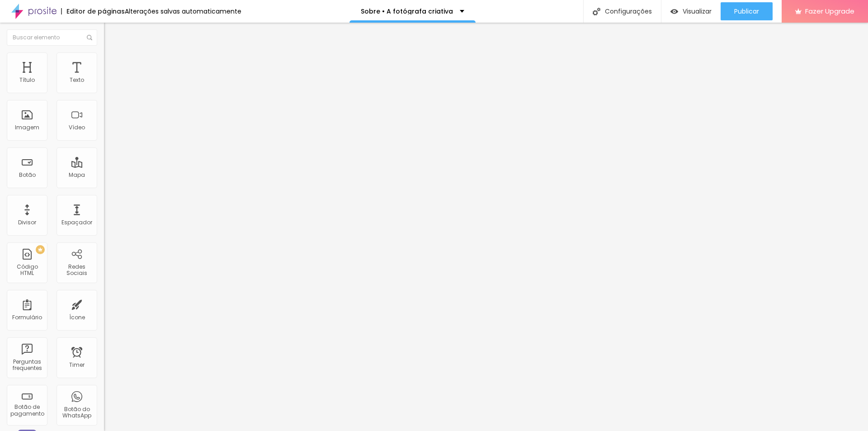
click at [104, 78] on span "Trocar imagem" at bounding box center [128, 74] width 49 height 8
click at [104, 59] on li "Estilo" at bounding box center [156, 56] width 104 height 9
click at [104, 61] on li "Avançado" at bounding box center [156, 65] width 104 height 9
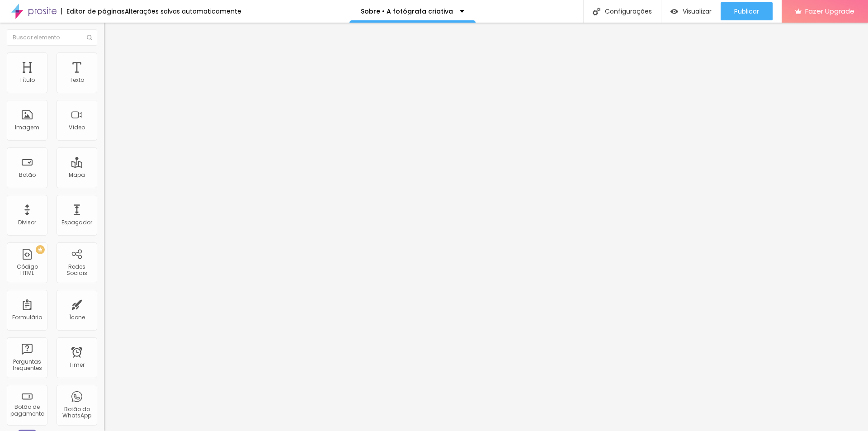
click at [112, 53] on span "Conteúdo" at bounding box center [126, 50] width 28 height 8
click at [104, 56] on li "Estilo" at bounding box center [156, 56] width 104 height 9
type input "109"
type input "160"
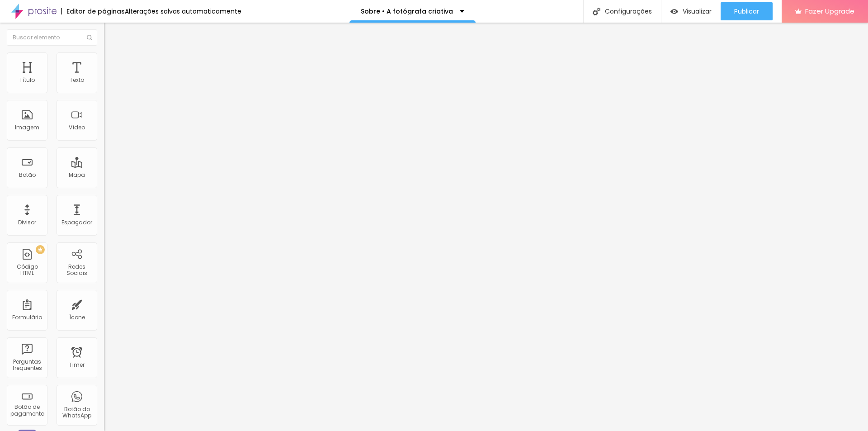
type input "160"
type input "161"
type input "160"
click at [112, 64] on span "Avançado" at bounding box center [127, 68] width 30 height 8
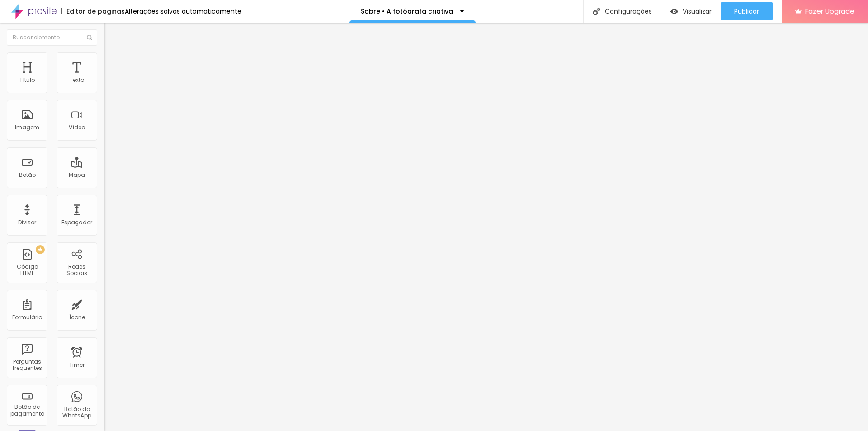
click at [104, 188] on img at bounding box center [107, 191] width 6 height 6
click at [104, 345] on div "WhatsApp" at bounding box center [156, 407] width 104 height 125
click at [104, 183] on div "Instagram" at bounding box center [156, 185] width 104 height 5
click at [104, 62] on ul "Conteúdo Estilo Avançado" at bounding box center [156, 56] width 104 height 27
click at [104, 59] on li "Estilo" at bounding box center [156, 56] width 104 height 9
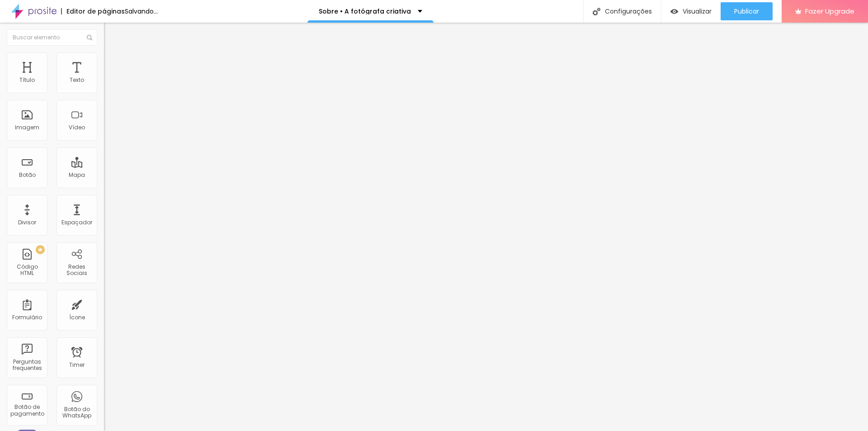
click at [112, 53] on span "Conteúdo" at bounding box center [126, 50] width 28 height 8
click at [112, 62] on span "Estilo" at bounding box center [119, 59] width 14 height 8
click at [104, 94] on div at bounding box center [156, 89] width 104 height 8
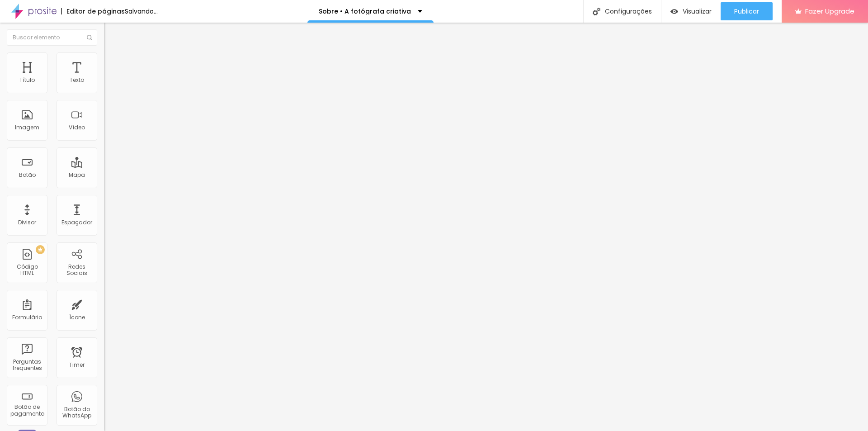
click at [104, 70] on li "Avançado" at bounding box center [156, 65] width 104 height 9
click at [104, 175] on div at bounding box center [156, 179] width 104 height 8
click at [112, 64] on span "Avançado" at bounding box center [127, 68] width 30 height 8
click at [104, 175] on div at bounding box center [156, 179] width 104 height 8
click at [104, 58] on img at bounding box center [108, 56] width 8 height 8
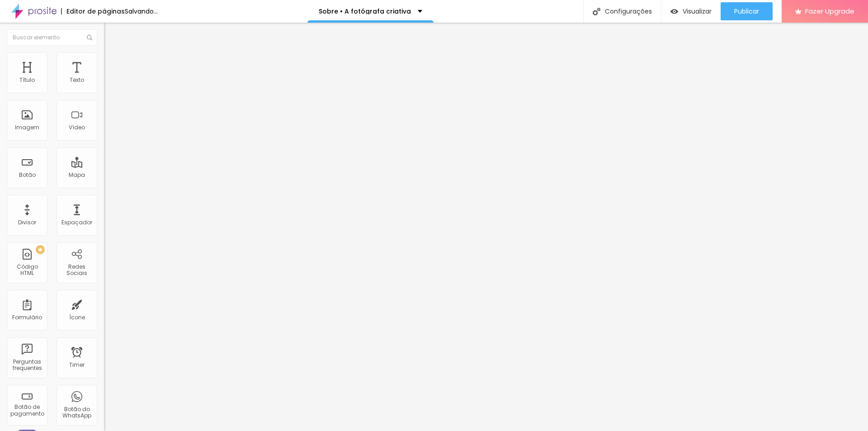
click at [104, 61] on li "Avançado" at bounding box center [156, 65] width 104 height 9
click at [112, 62] on span "Estilo" at bounding box center [119, 59] width 14 height 8
click at [104, 94] on div at bounding box center [156, 89] width 104 height 8
click at [104, 61] on li "Avançado" at bounding box center [156, 65] width 104 height 9
click at [750, 15] on span "Publicar" at bounding box center [746, 11] width 25 height 7
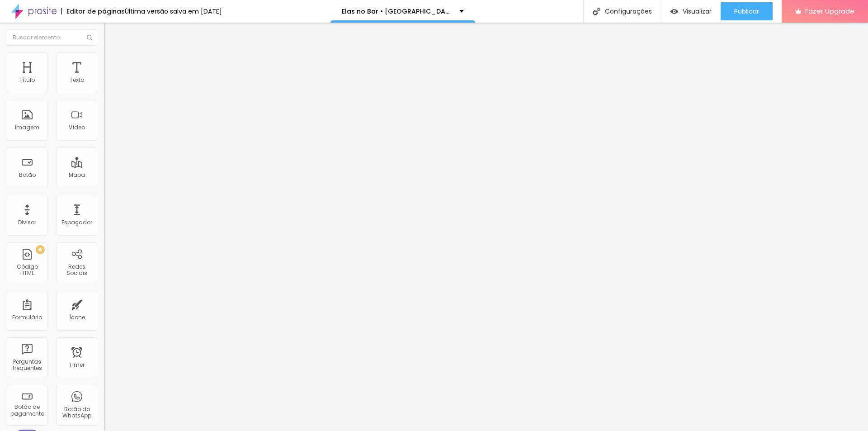
click at [104, 60] on li "Estilo" at bounding box center [156, 56] width 104 height 9
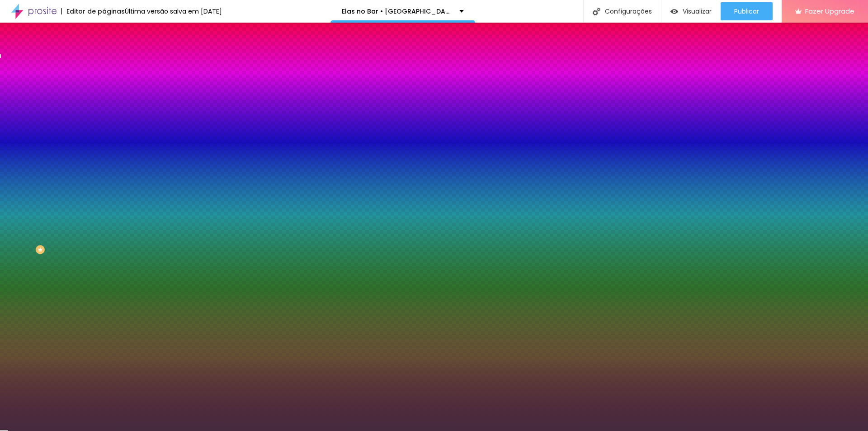
click at [104, 132] on input "#462A3F" at bounding box center [158, 127] width 108 height 9
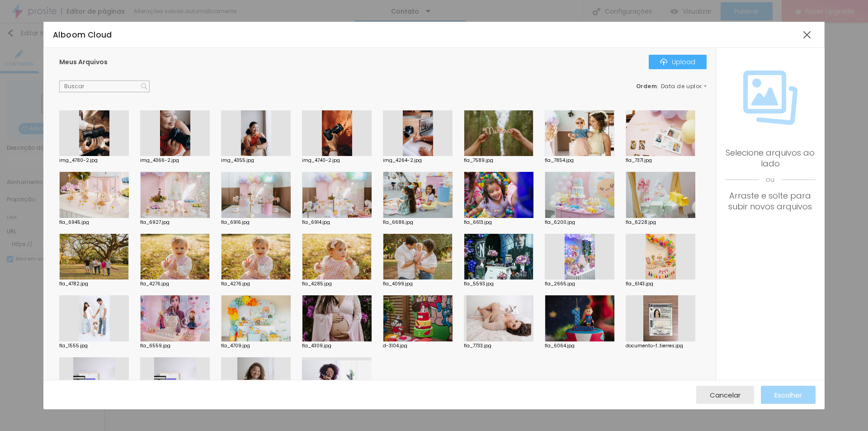
click at [196, 430] on div at bounding box center [434, 436] width 868 height 0
click at [716, 399] on span "Cancelar" at bounding box center [725, 395] width 31 height 8
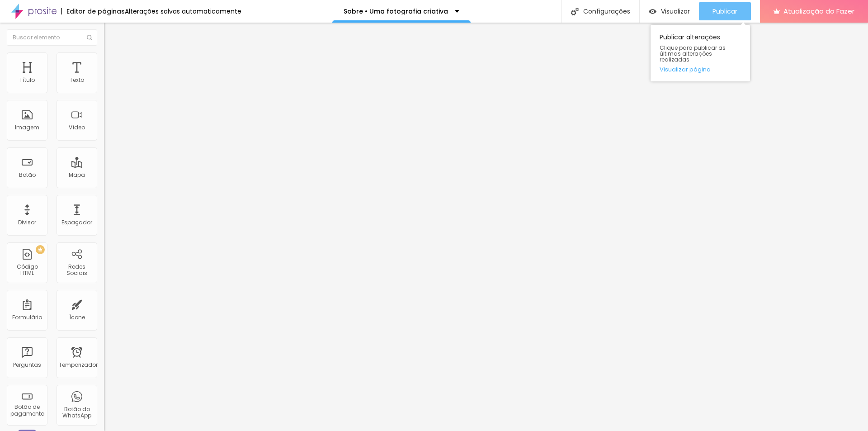
click at [740, 11] on button "Publicar" at bounding box center [725, 11] width 52 height 18
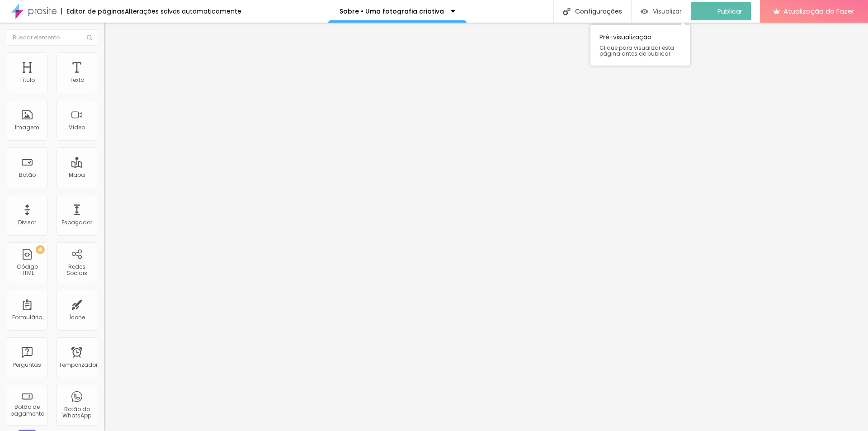
click at [669, 10] on font "Visualizar" at bounding box center [667, 11] width 29 height 9
click at [104, 52] on ul "Conteúdo Estilo Avançado" at bounding box center [156, 56] width 104 height 27
click at [104, 61] on img at bounding box center [108, 65] width 8 height 8
type input "35"
click at [104, 175] on input "range" at bounding box center [133, 178] width 58 height 7
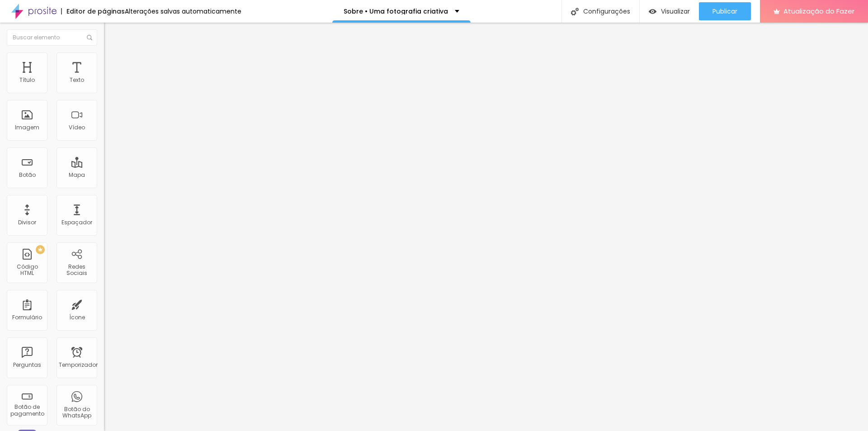
type input "35"
click at [112, 62] on font "Estilo" at bounding box center [119, 59] width 14 height 8
type input "90"
click at [714, 12] on font "Publicar" at bounding box center [724, 11] width 25 height 9
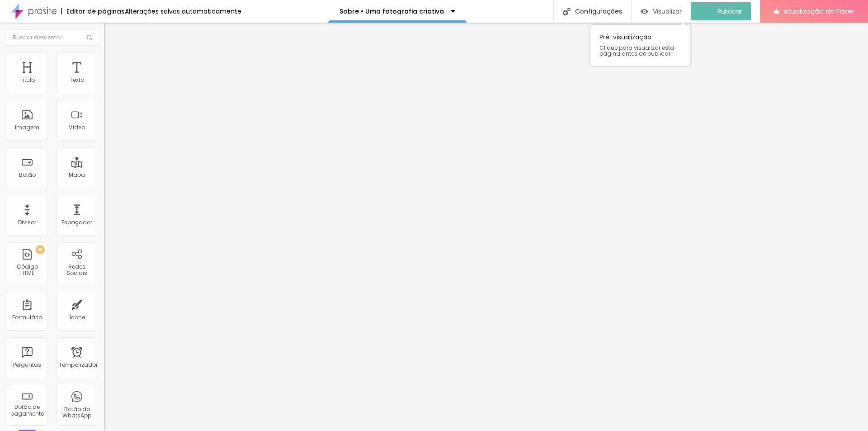
click at [671, 10] on font "Visualizar" at bounding box center [667, 11] width 29 height 9
